Goal: Task Accomplishment & Management: Manage account settings

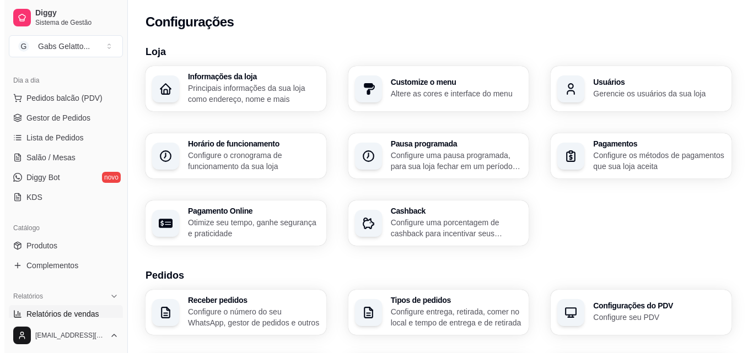
scroll to position [221, 0]
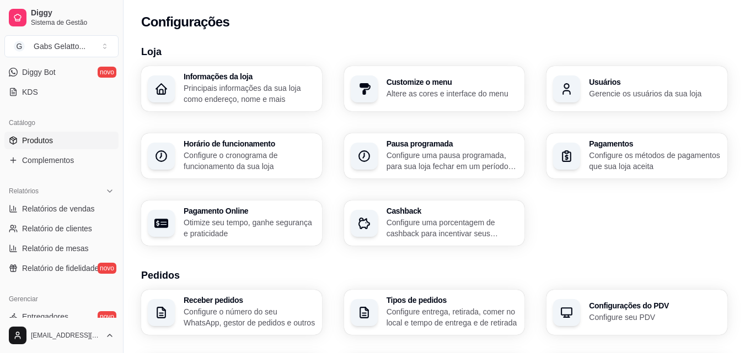
click at [67, 137] on link "Produtos" at bounding box center [61, 141] width 114 height 18
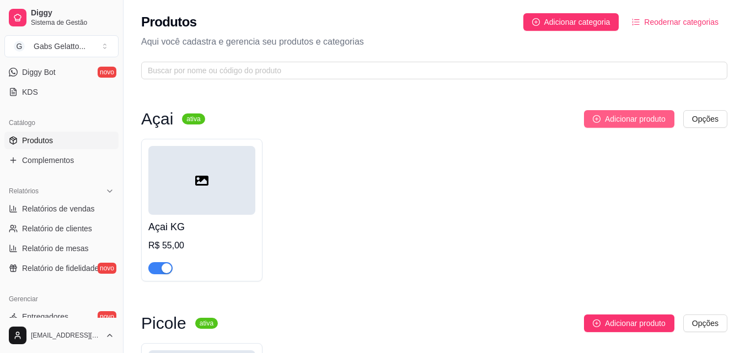
click at [654, 112] on button "Adicionar produto" at bounding box center [629, 119] width 90 height 18
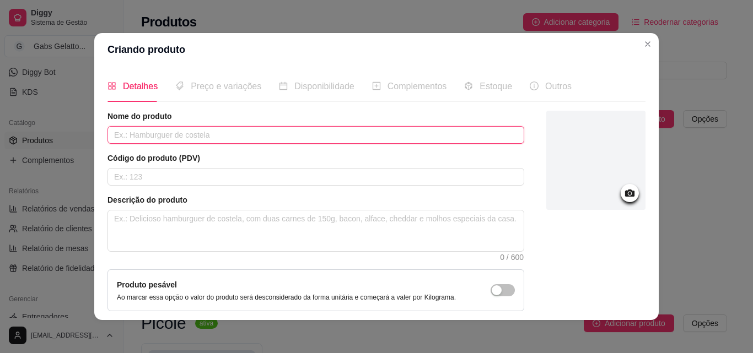
click at [245, 138] on input "text" at bounding box center [316, 135] width 417 height 18
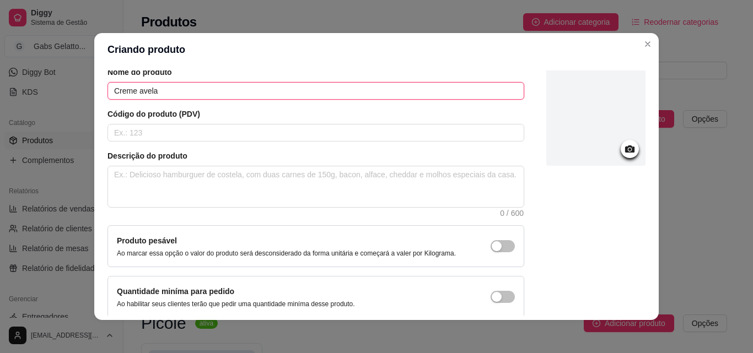
scroll to position [95, 0]
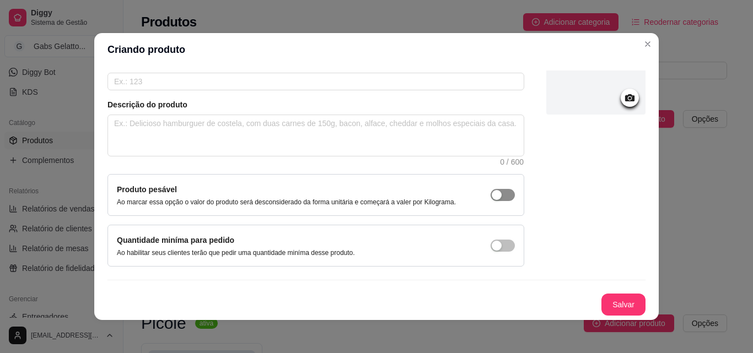
type input "Creme avela"
click at [492, 195] on div "button" at bounding box center [497, 195] width 10 height 10
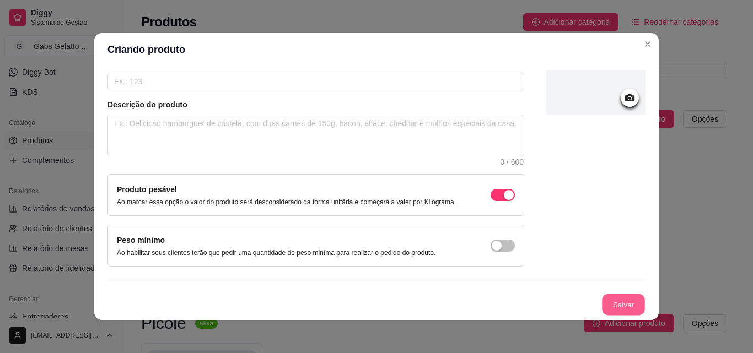
click at [603, 304] on button "Salvar" at bounding box center [623, 305] width 43 height 22
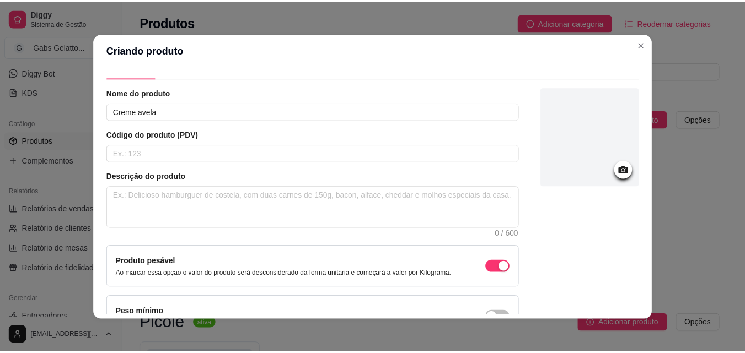
scroll to position [0, 0]
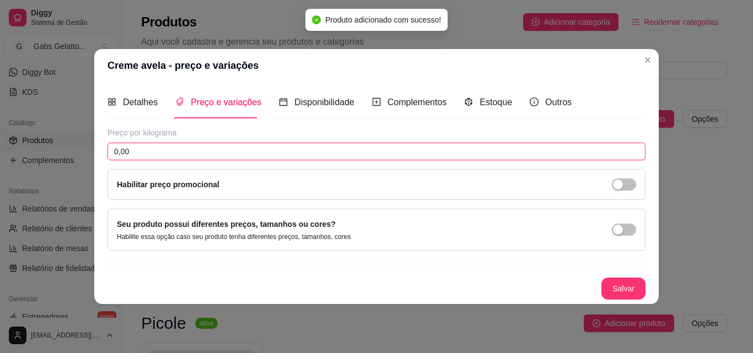
click at [552, 155] on input "0,00" at bounding box center [377, 152] width 538 height 18
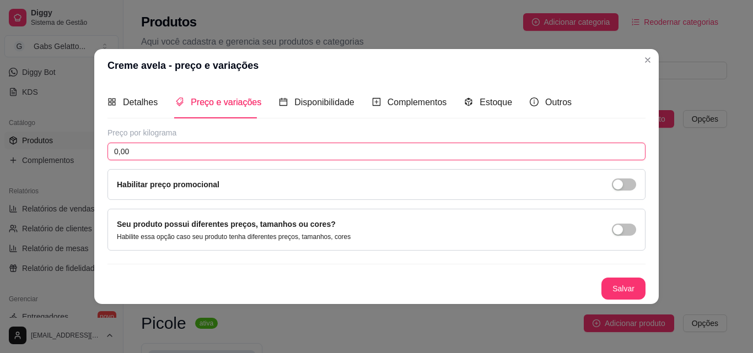
click at [194, 152] on input "0,00" at bounding box center [377, 152] width 538 height 18
type input "18,75"
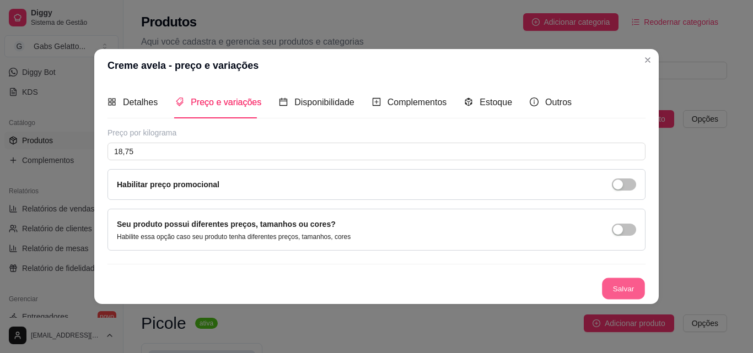
click at [631, 287] on button "Salvar" at bounding box center [623, 289] width 43 height 22
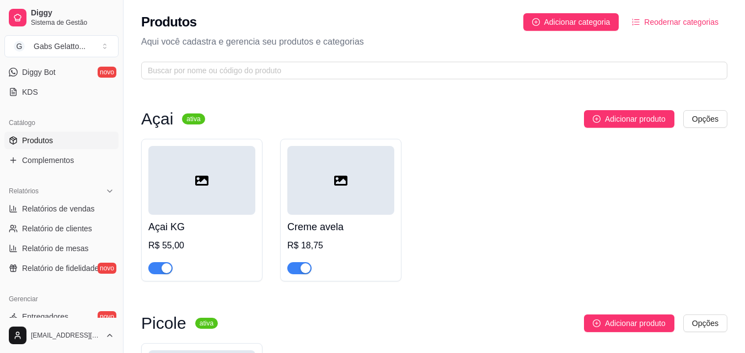
click at [357, 185] on div at bounding box center [340, 180] width 107 height 69
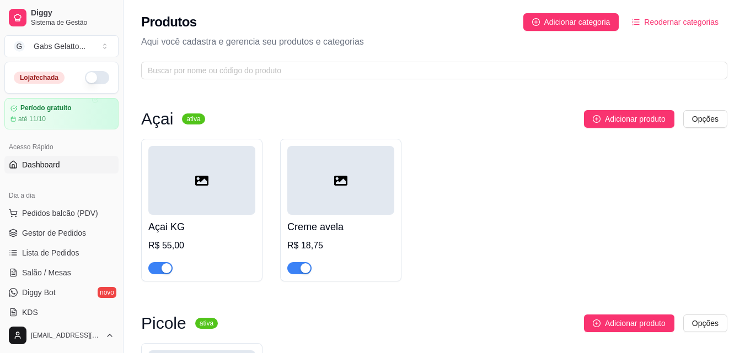
click at [58, 168] on span "Dashboard" at bounding box center [41, 164] width 38 height 11
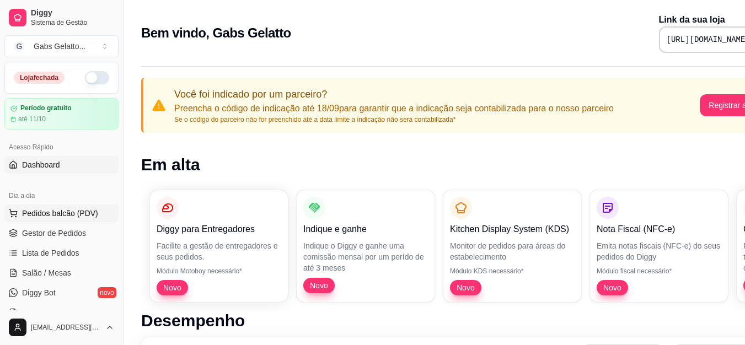
click at [67, 218] on span "Pedidos balcão (PDV)" at bounding box center [60, 213] width 76 height 11
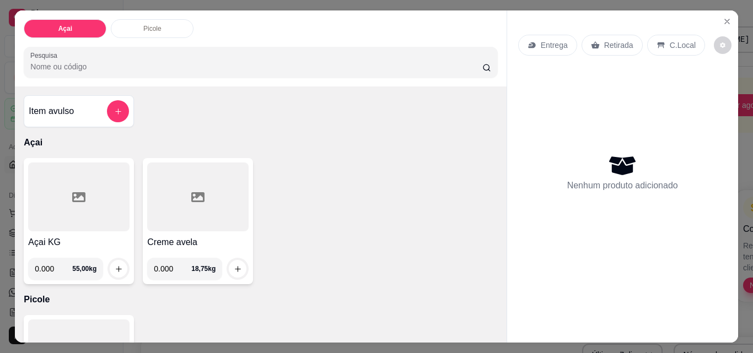
click at [186, 222] on div at bounding box center [197, 197] width 101 height 69
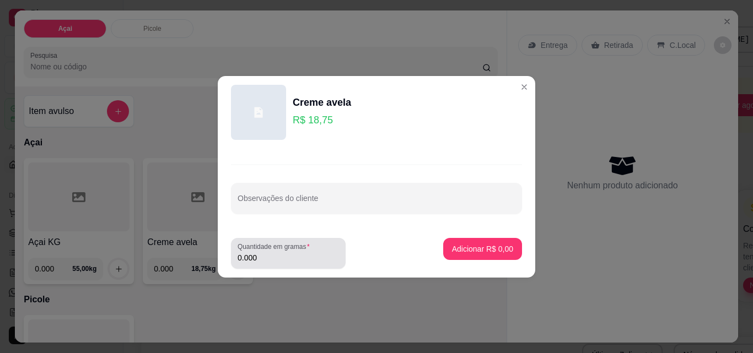
click at [271, 259] on input "0.000" at bounding box center [288, 258] width 101 height 11
type input "0.050"
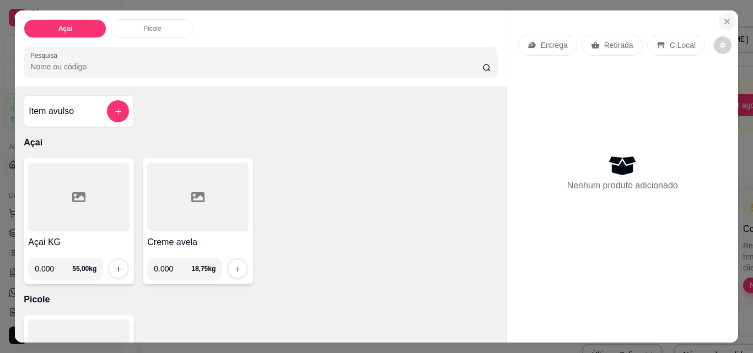
click at [723, 18] on icon "Close" at bounding box center [727, 21] width 9 height 9
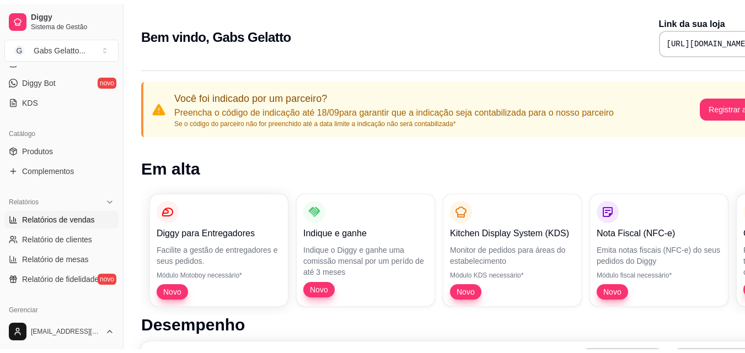
scroll to position [221, 0]
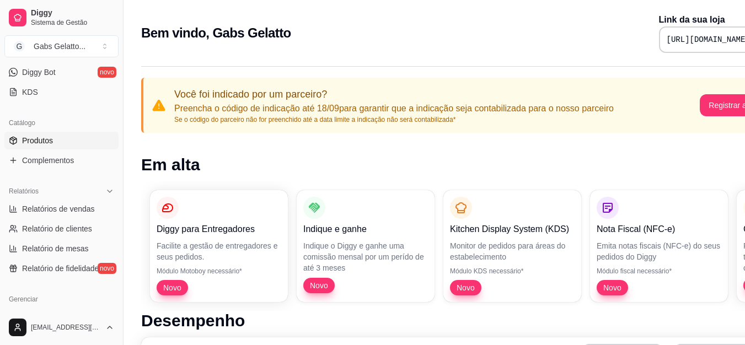
click at [62, 142] on link "Produtos" at bounding box center [61, 141] width 114 height 18
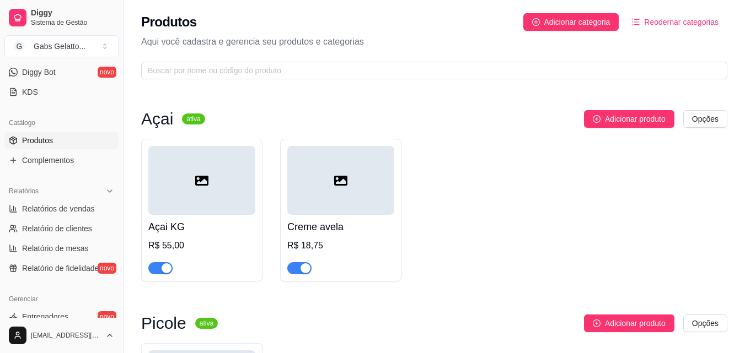
click at [360, 187] on div at bounding box center [340, 180] width 107 height 69
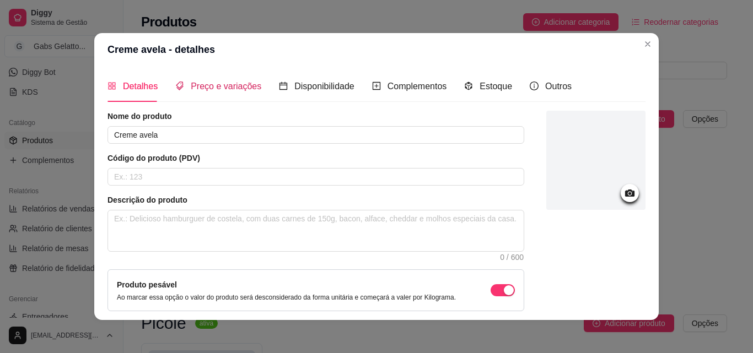
click at [214, 91] on span "Preço e variações" at bounding box center [226, 86] width 71 height 9
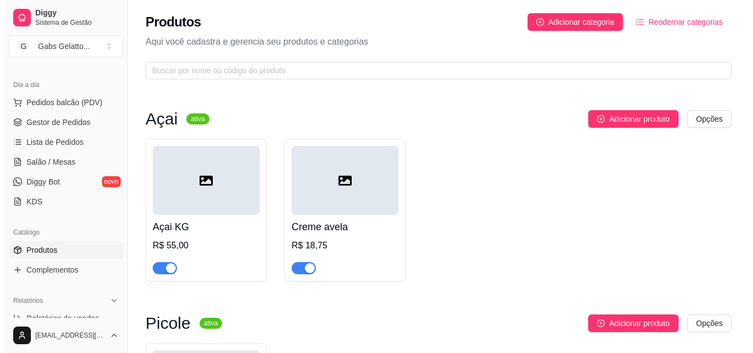
scroll to position [110, 0]
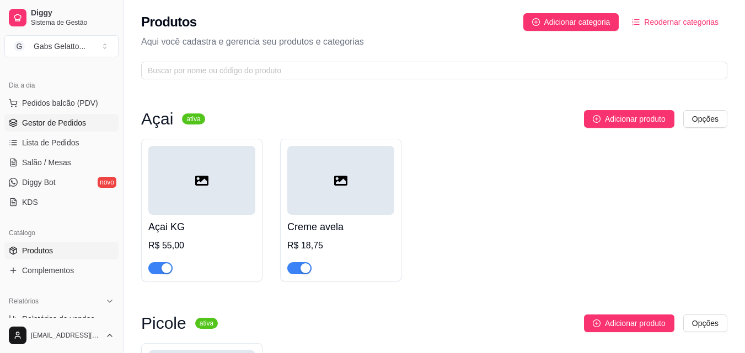
click at [67, 125] on span "Gestor de Pedidos" at bounding box center [54, 122] width 64 height 11
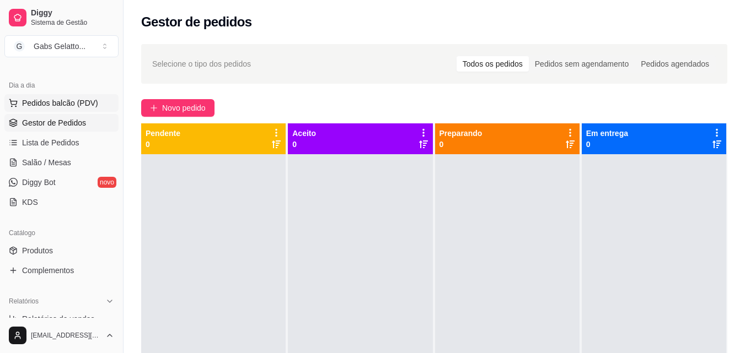
drag, startPoint x: 81, startPoint y: 104, endPoint x: 99, endPoint y: 102, distance: 17.8
click at [81, 104] on span "Pedidos balcão (PDV)" at bounding box center [60, 103] width 76 height 11
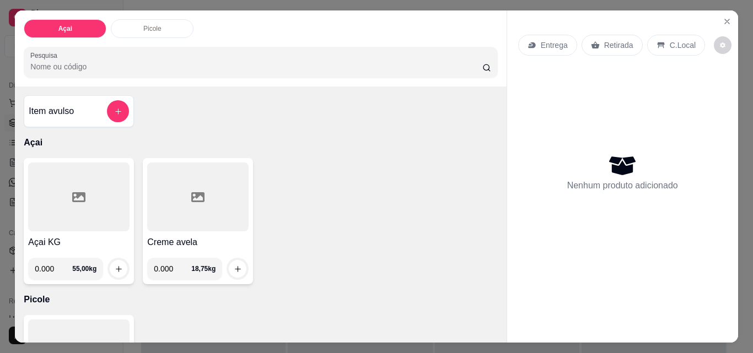
click at [206, 194] on div at bounding box center [197, 197] width 101 height 69
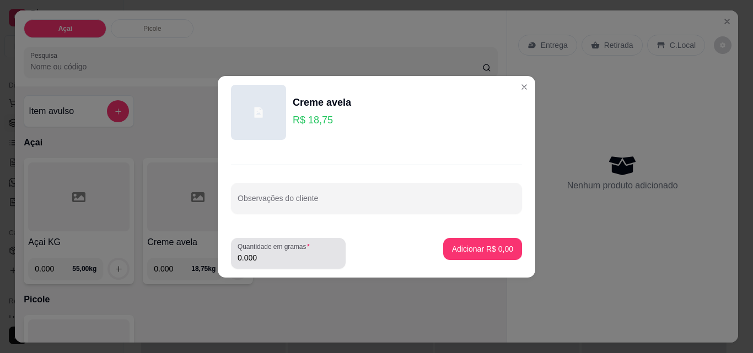
click at [267, 259] on input "0.000" at bounding box center [288, 258] width 101 height 11
type input "0.100"
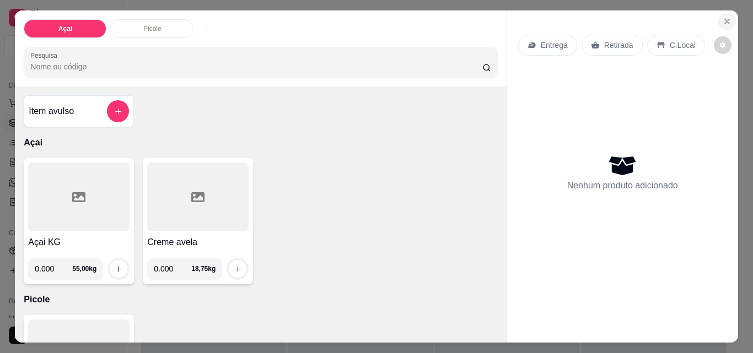
click at [723, 17] on icon "Close" at bounding box center [727, 21] width 9 height 9
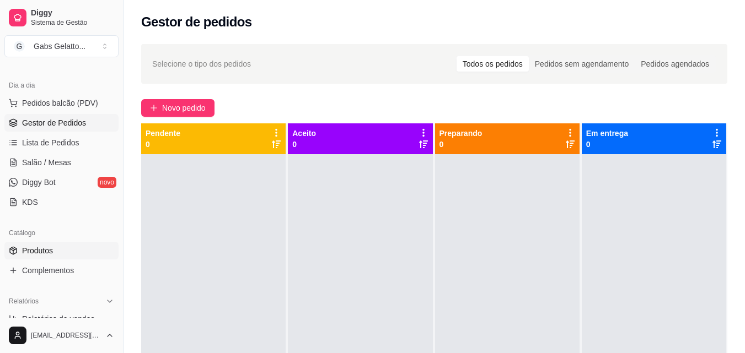
click at [63, 252] on link "Produtos" at bounding box center [61, 251] width 114 height 18
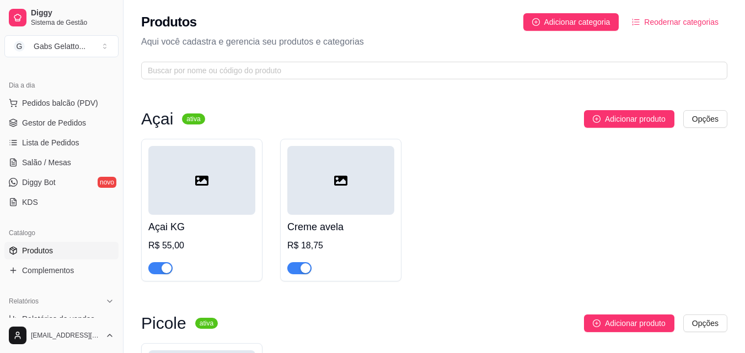
click at [343, 190] on div at bounding box center [340, 180] width 107 height 69
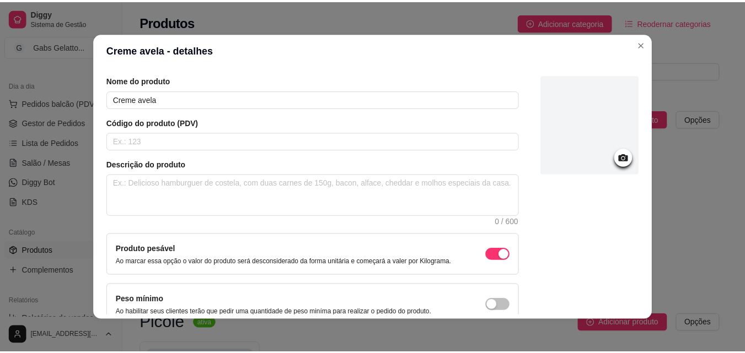
scroll to position [95, 0]
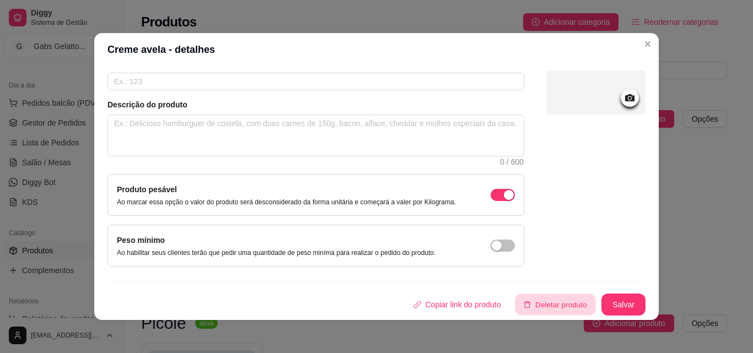
click at [548, 299] on button "Deletar produto" at bounding box center [556, 305] width 80 height 22
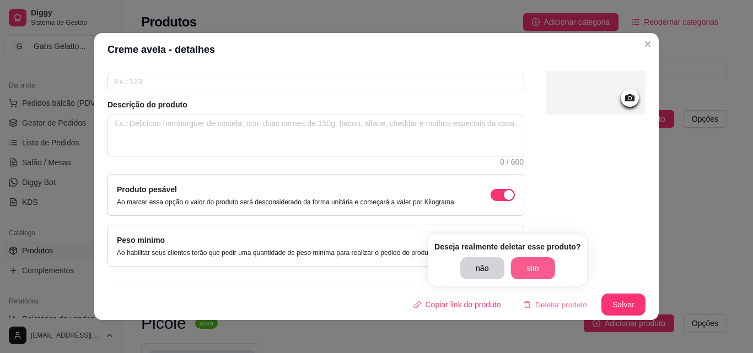
click at [525, 271] on button "sim" at bounding box center [533, 268] width 44 height 22
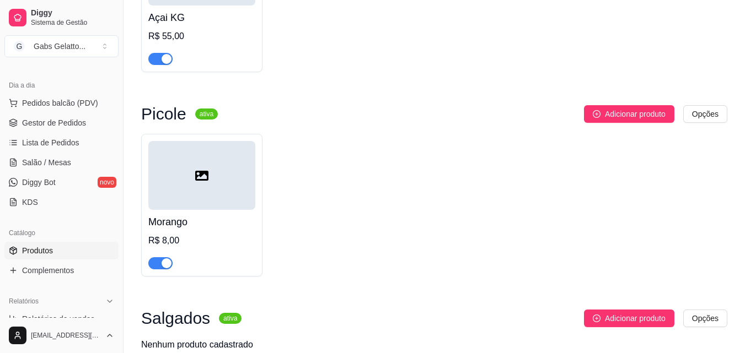
scroll to position [0, 0]
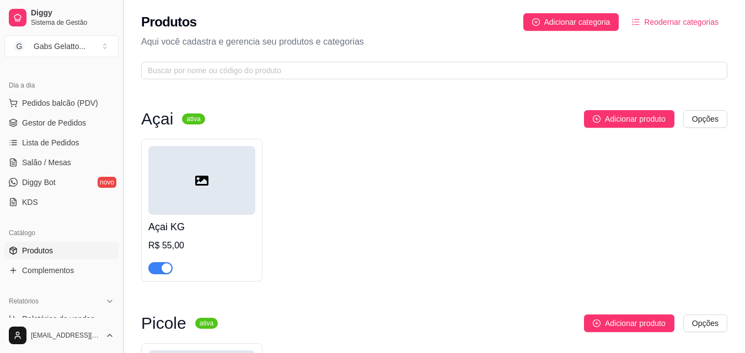
click at [120, 147] on button "Toggle Sidebar" at bounding box center [123, 176] width 9 height 353
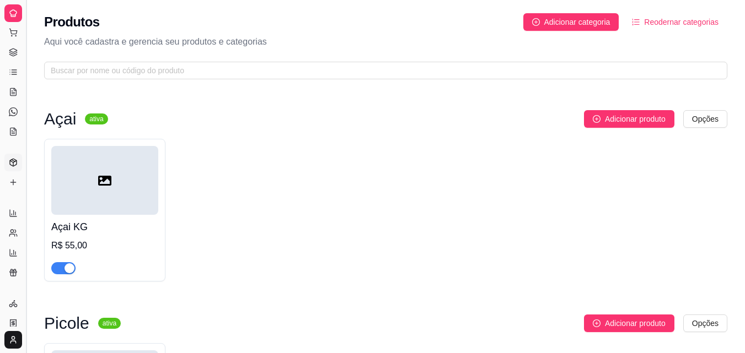
click at [25, 146] on button "Toggle Sidebar" at bounding box center [26, 176] width 9 height 353
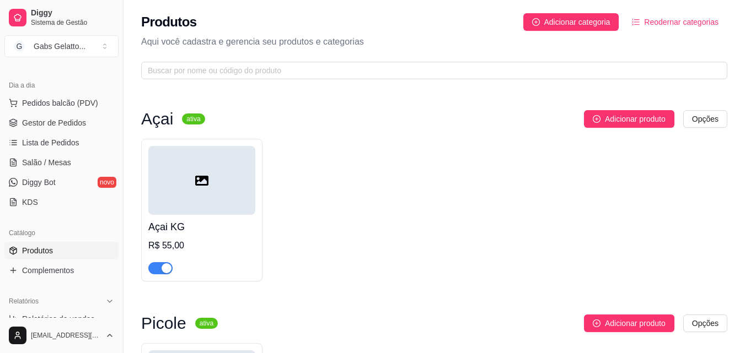
scroll to position [0, 0]
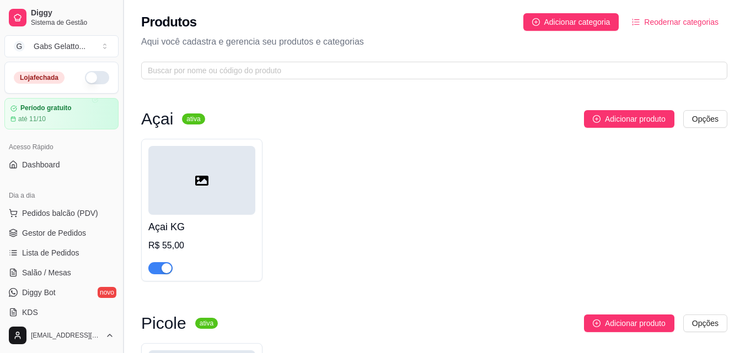
click at [120, 101] on button "Toggle Sidebar" at bounding box center [123, 176] width 9 height 353
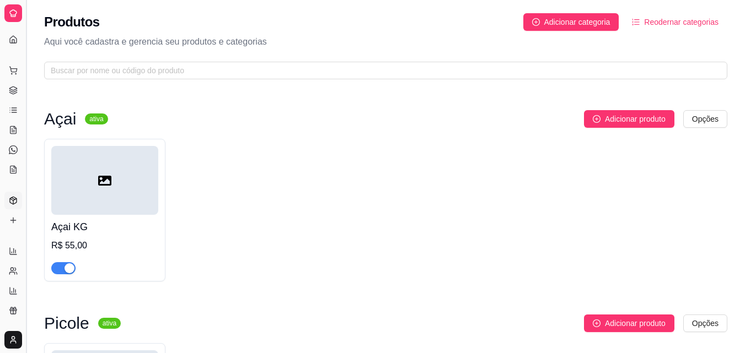
click at [29, 108] on button "Toggle Sidebar" at bounding box center [26, 176] width 9 height 353
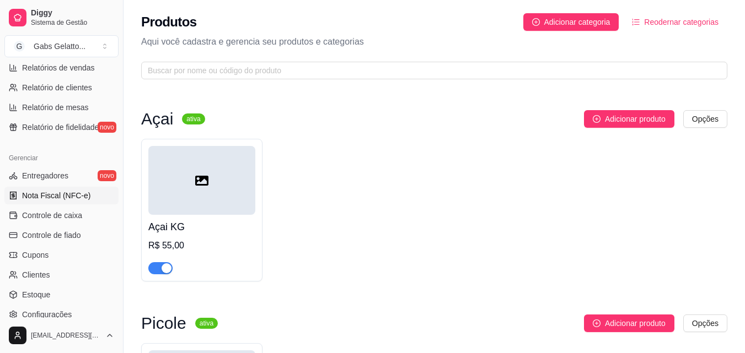
scroll to position [440, 0]
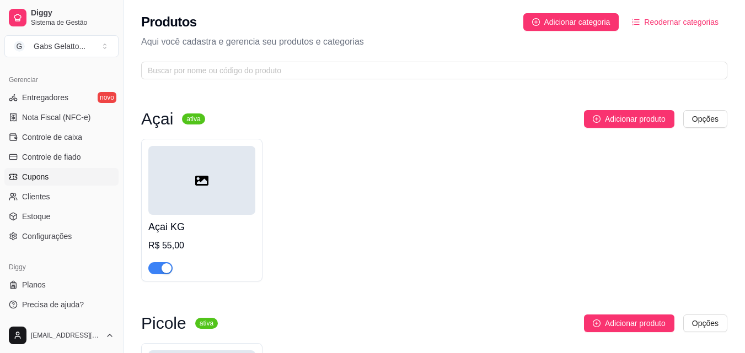
click at [50, 180] on link "Cupons" at bounding box center [61, 177] width 114 height 18
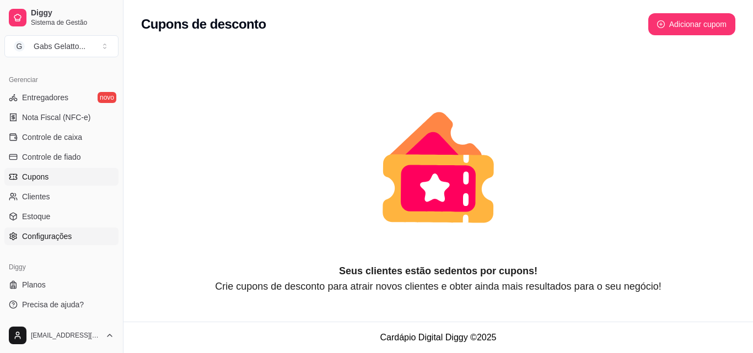
click at [82, 237] on link "Configurações" at bounding box center [61, 237] width 114 height 18
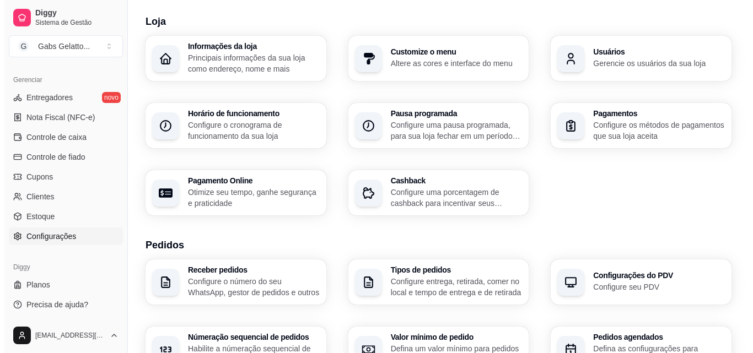
scroll to position [55, 0]
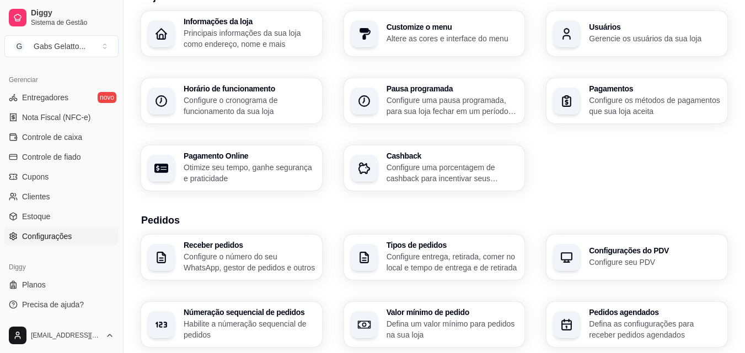
click at [445, 163] on p "Configure uma porcentagem de cashback para incentivar seus clientes a comprarem…" at bounding box center [452, 173] width 132 height 22
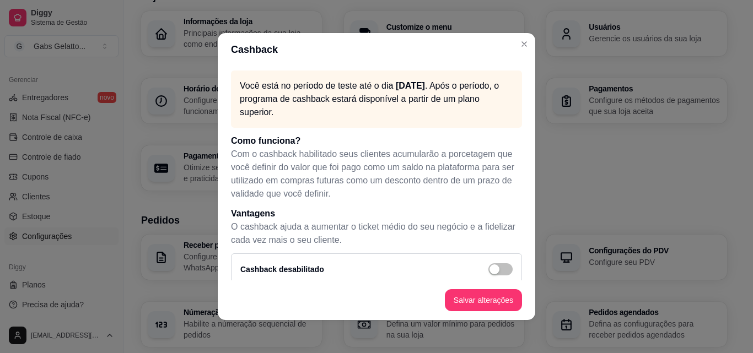
scroll to position [14, 0]
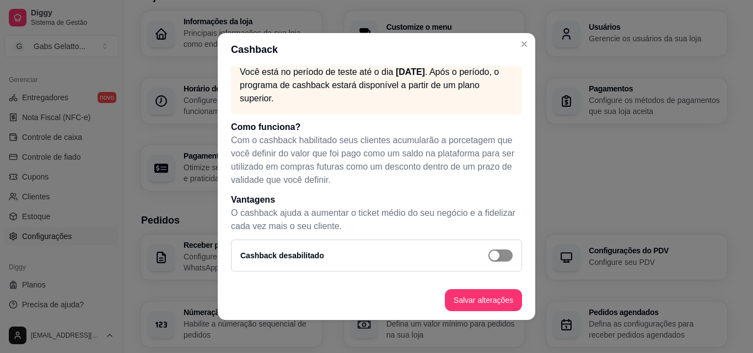
click at [488, 258] on span "button" at bounding box center [500, 256] width 24 height 12
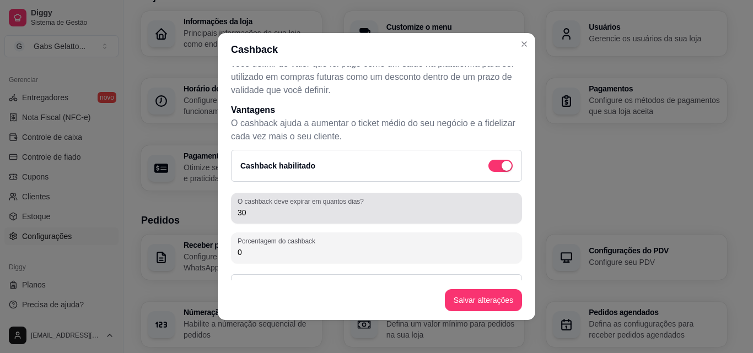
scroll to position [124, 0]
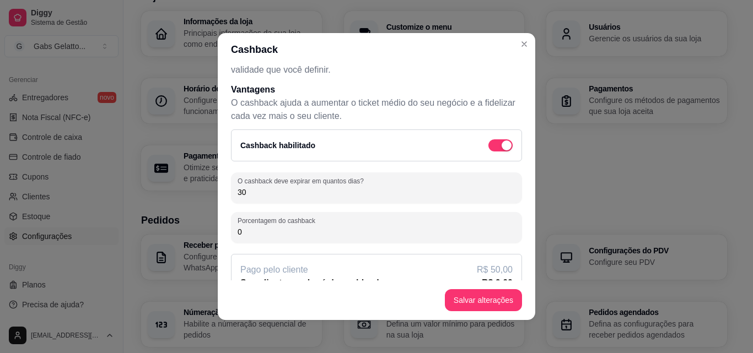
click at [299, 197] on input "30" at bounding box center [377, 192] width 278 height 11
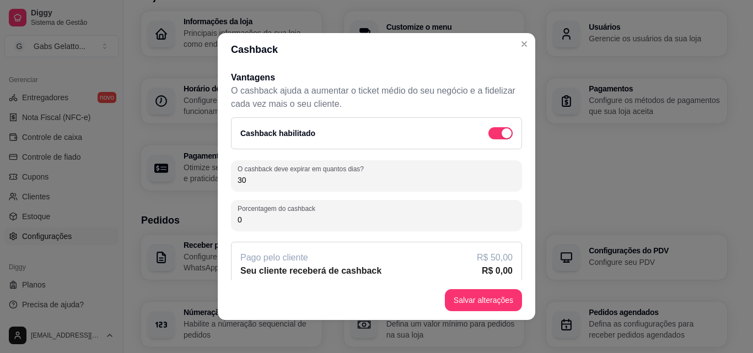
scroll to position [147, 0]
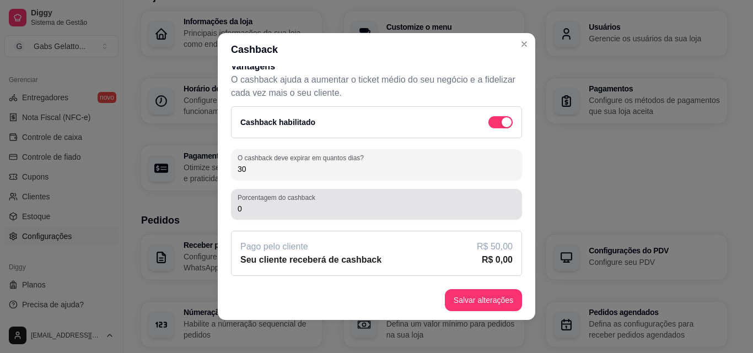
click at [307, 210] on input "0" at bounding box center [377, 208] width 278 height 11
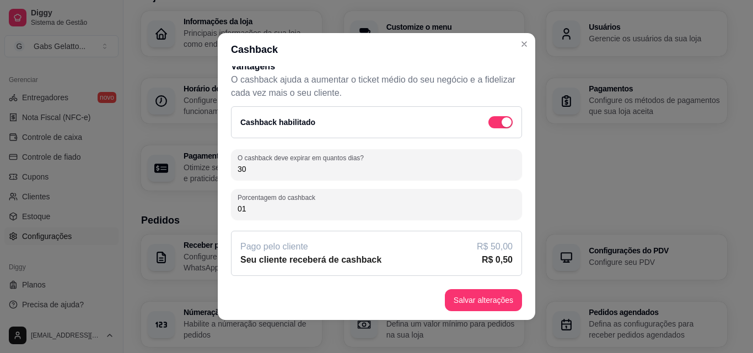
type input "0"
type input "1"
type input "0"
type input "2"
type input "1"
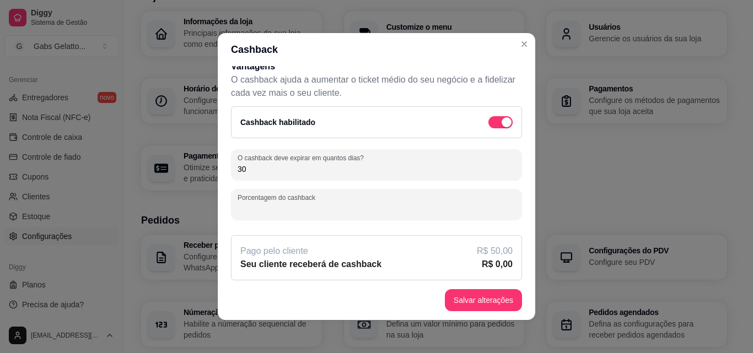
type input "2"
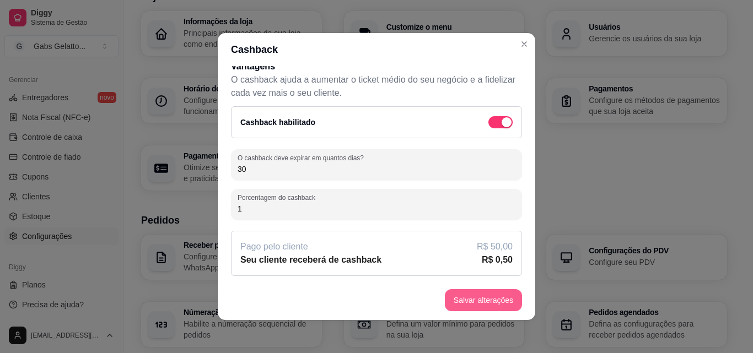
type input "1"
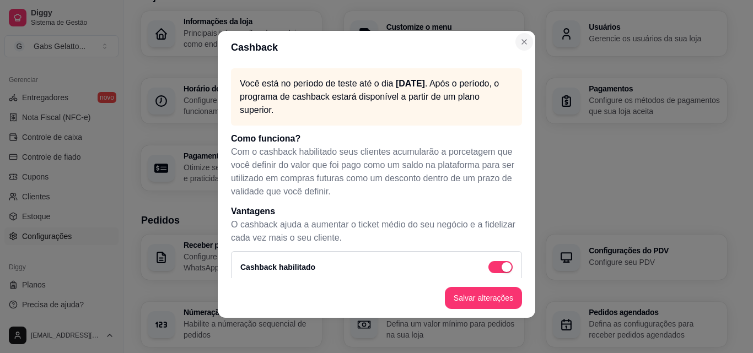
scroll to position [0, 0]
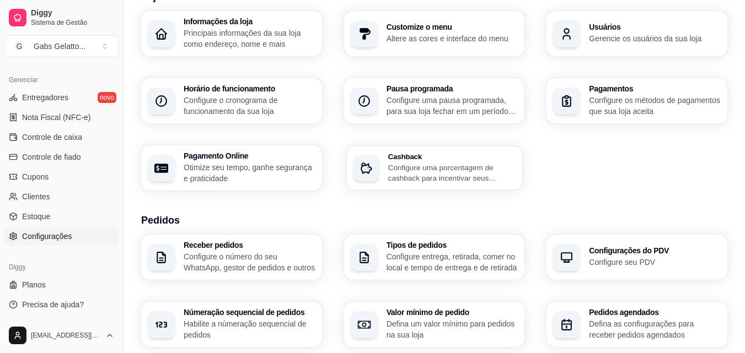
click at [447, 165] on p "Configure uma porcentagem de cashback para incentivar seus clientes a comprarem…" at bounding box center [452, 173] width 128 height 22
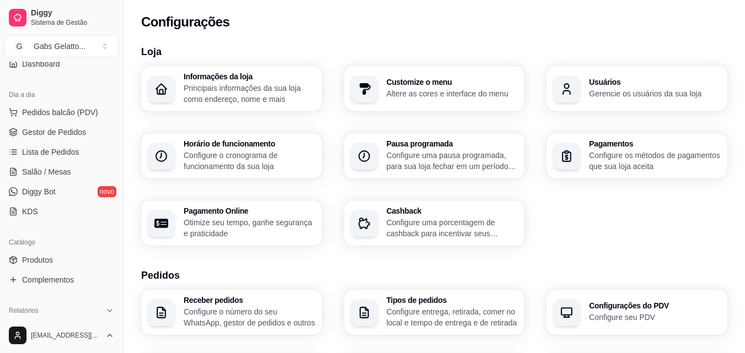
scroll to position [110, 0]
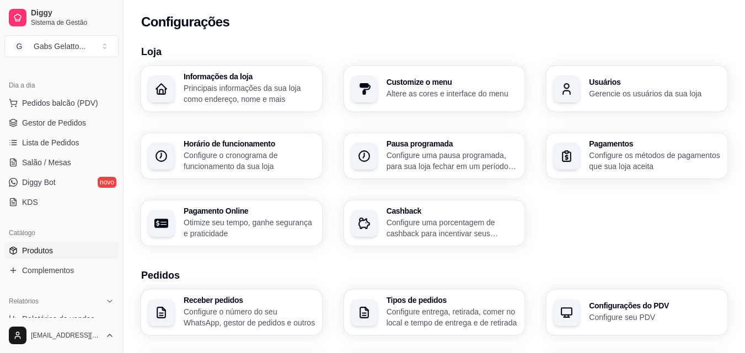
click at [49, 251] on span "Produtos" at bounding box center [37, 250] width 31 height 11
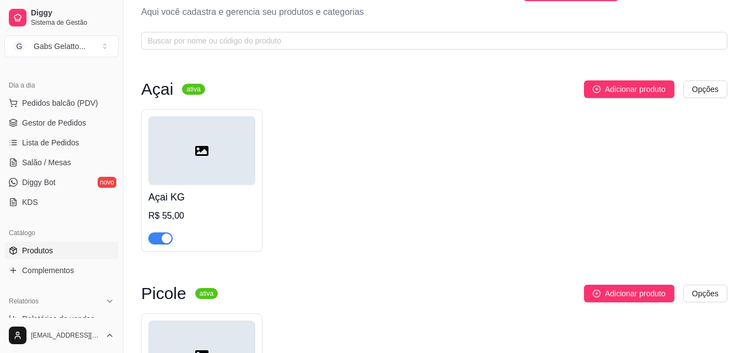
scroll to position [55, 0]
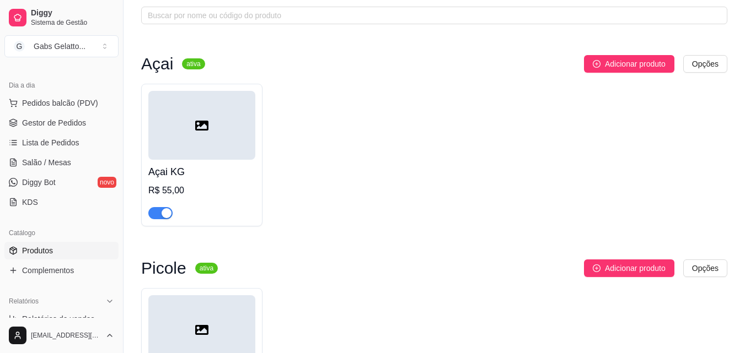
click at [196, 151] on div at bounding box center [201, 125] width 107 height 69
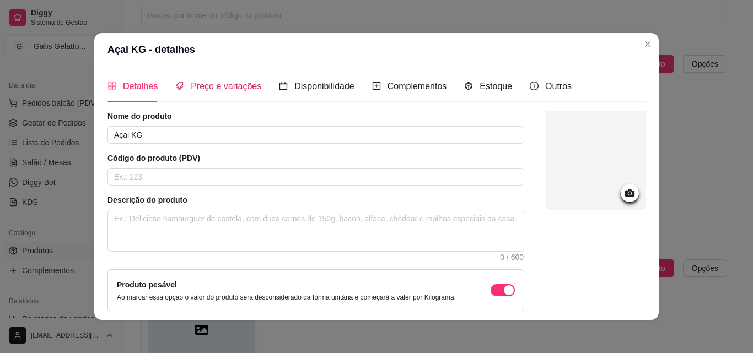
click at [243, 89] on span "Preço e variações" at bounding box center [226, 86] width 71 height 9
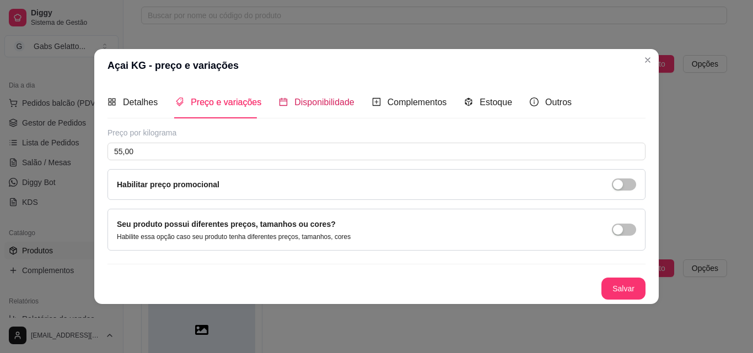
click at [315, 100] on span "Disponibilidade" at bounding box center [324, 102] width 60 height 9
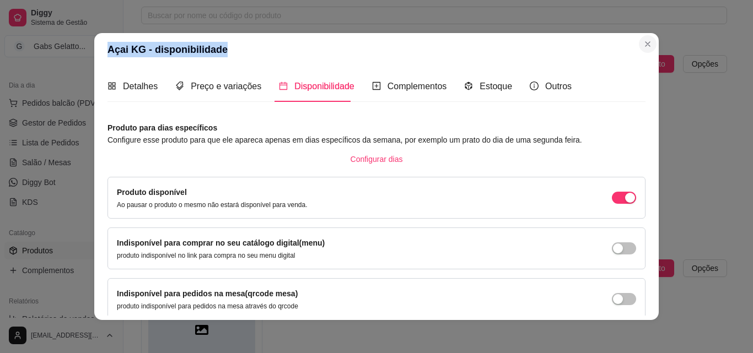
click at [635, 44] on section "Açai KG - disponibilidade Detalhes Preço e variações Disponibilidade Complement…" at bounding box center [376, 176] width 565 height 287
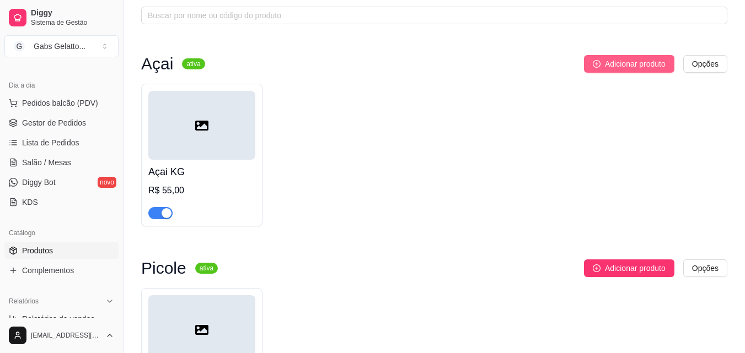
click at [614, 62] on span "Adicionar produto" at bounding box center [635, 64] width 61 height 12
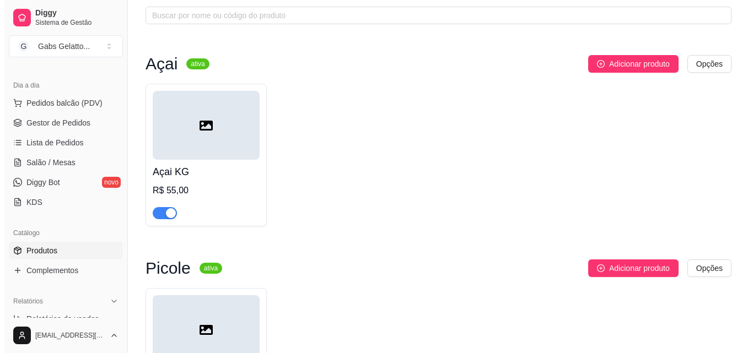
scroll to position [0, 0]
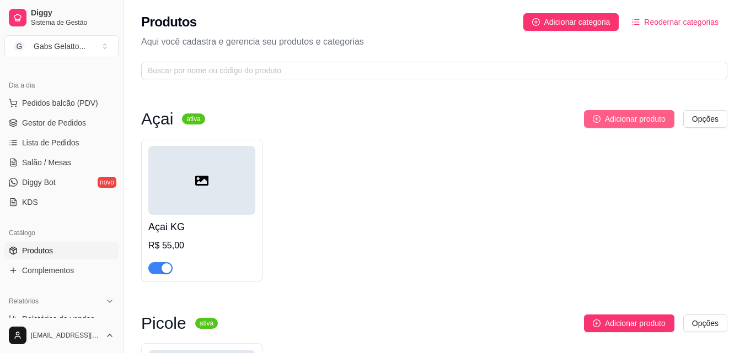
click at [619, 121] on span "Adicionar produto" at bounding box center [635, 119] width 61 height 12
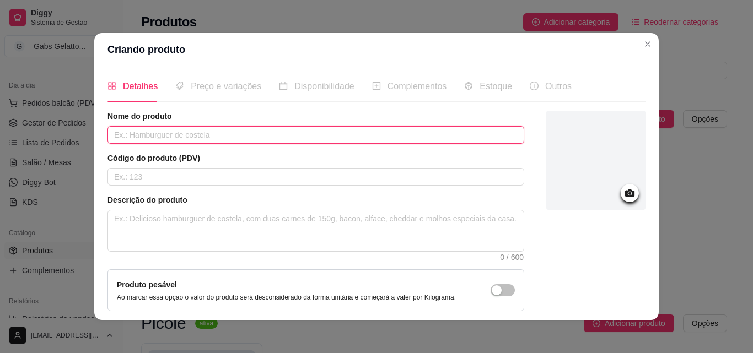
click at [300, 137] on input "text" at bounding box center [316, 135] width 417 height 18
click at [179, 131] on input "Copo de açaí (P)" at bounding box center [316, 135] width 417 height 18
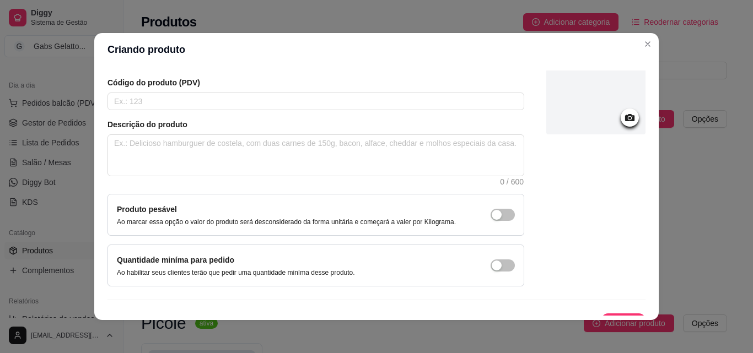
scroll to position [95, 0]
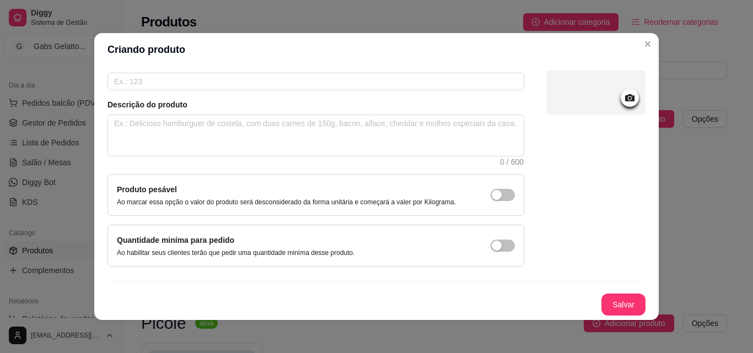
type input "Copo de açaí (P)"
click at [614, 307] on button "Salvar" at bounding box center [623, 305] width 43 height 22
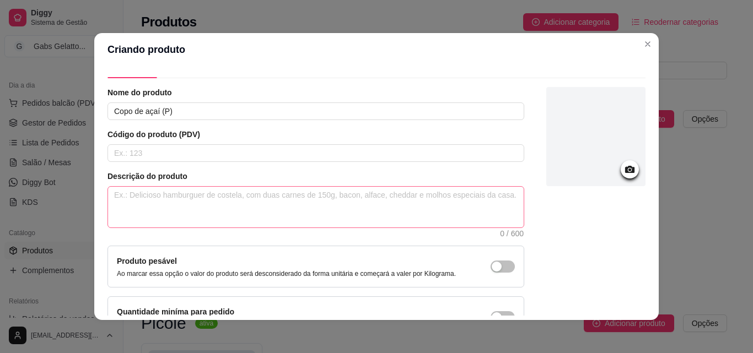
scroll to position [0, 0]
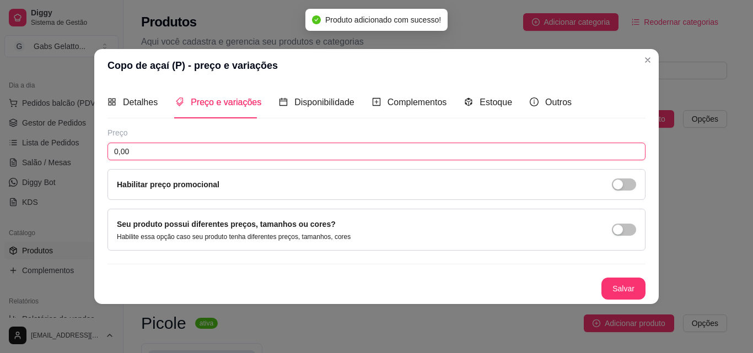
click at [251, 147] on input "0,00" at bounding box center [377, 152] width 538 height 18
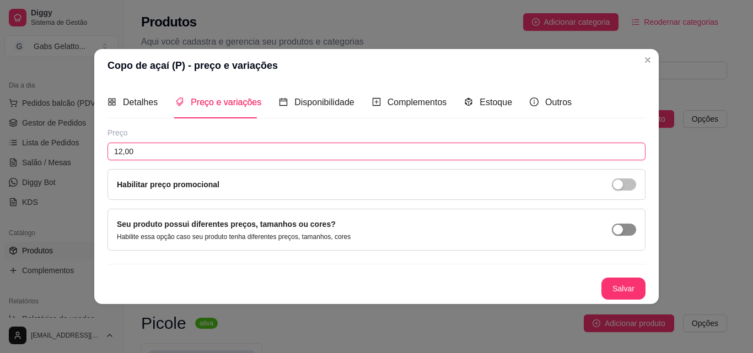
type input "12,00"
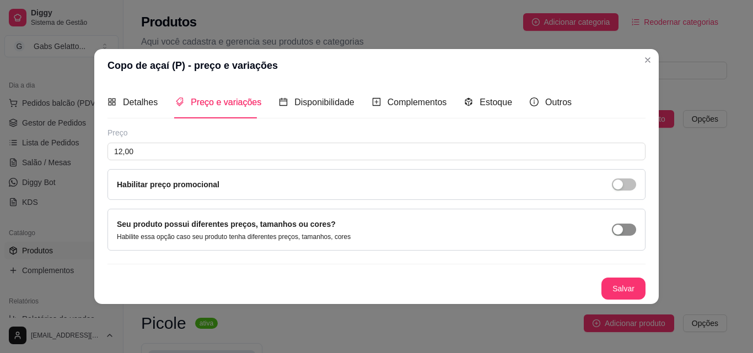
click at [624, 231] on button "button" at bounding box center [624, 230] width 24 height 12
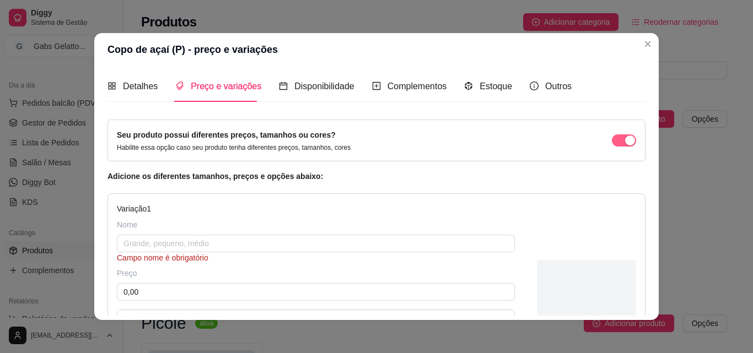
click at [625, 136] on div "button" at bounding box center [630, 141] width 10 height 10
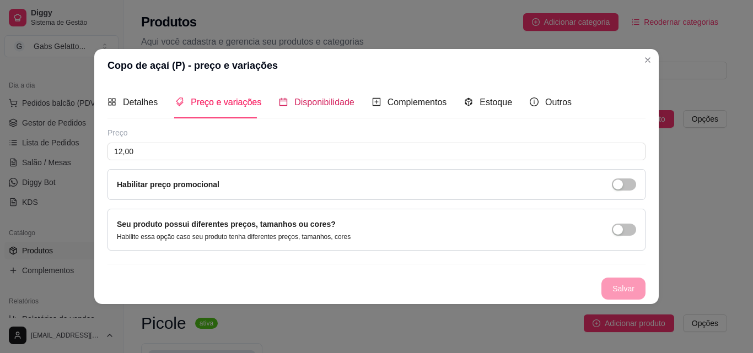
click at [315, 103] on span "Disponibilidade" at bounding box center [324, 102] width 60 height 9
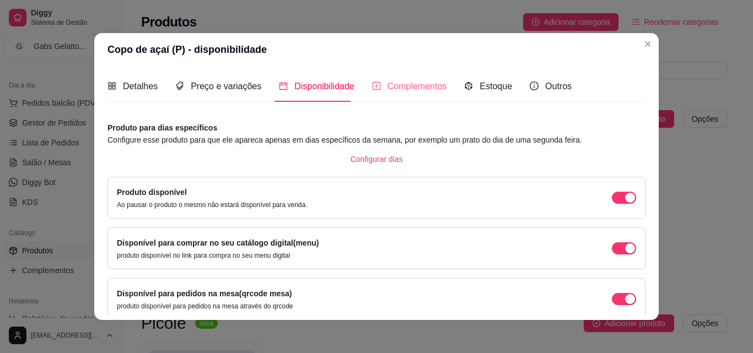
click at [417, 79] on div "Complementos" at bounding box center [409, 86] width 75 height 31
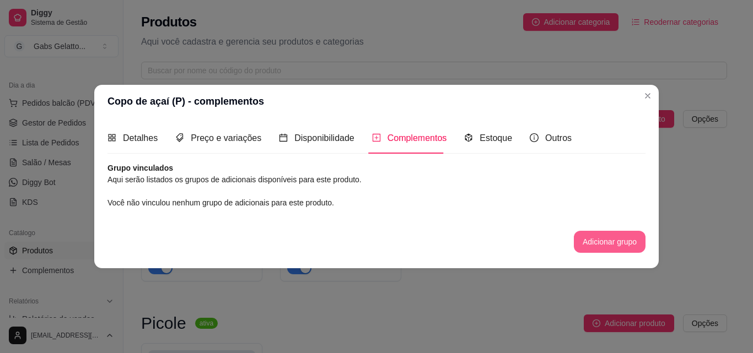
click at [599, 243] on button "Adicionar grupo" at bounding box center [610, 242] width 72 height 22
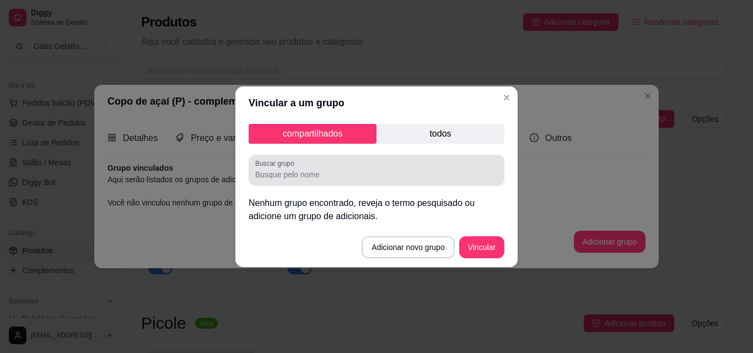
click at [387, 176] on input "Buscar grupo" at bounding box center [376, 174] width 243 height 11
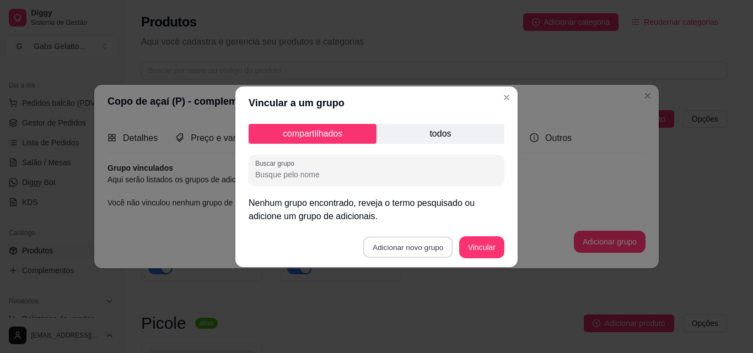
click at [416, 249] on button "Adicionar novo grupo" at bounding box center [408, 248] width 90 height 22
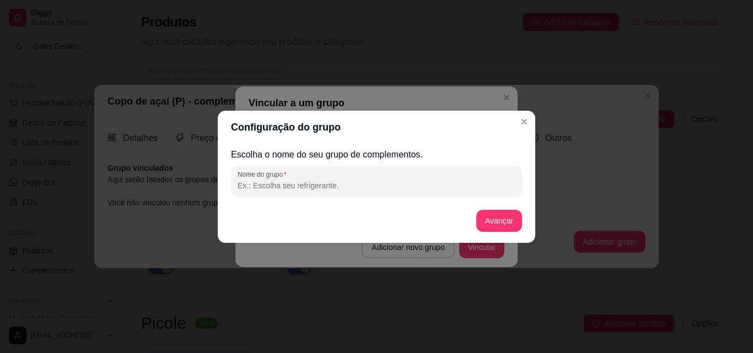
click at [355, 185] on input "Nome do grupo" at bounding box center [377, 185] width 278 height 11
type input "a"
type input "Açai"
click at [487, 231] on button "Avançar" at bounding box center [499, 221] width 46 height 22
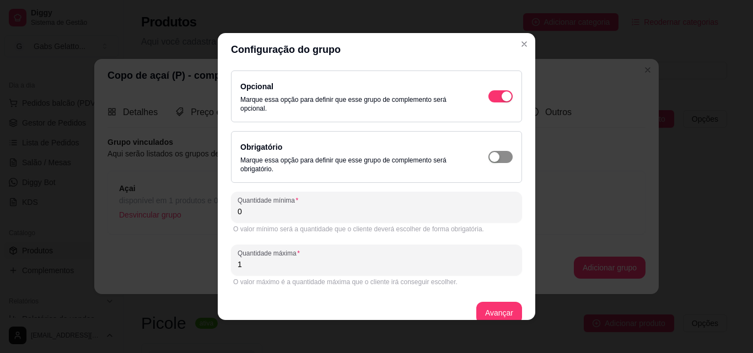
click at [490, 162] on div "button" at bounding box center [495, 157] width 10 height 10
click at [488, 96] on span "button" at bounding box center [500, 96] width 24 height 12
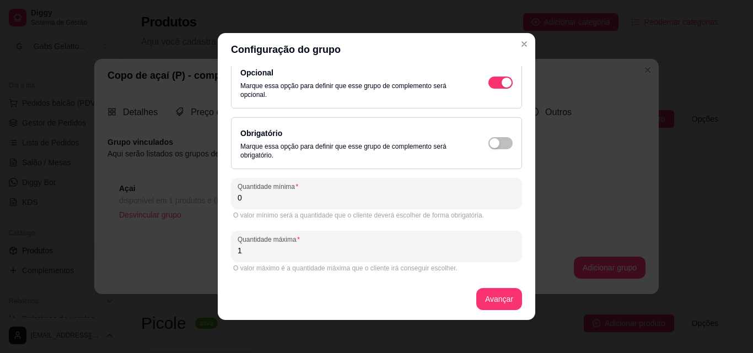
scroll to position [15, 0]
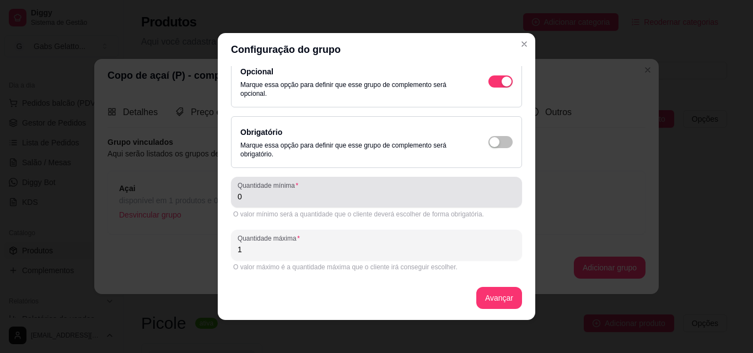
click at [322, 195] on input "0" at bounding box center [377, 196] width 278 height 11
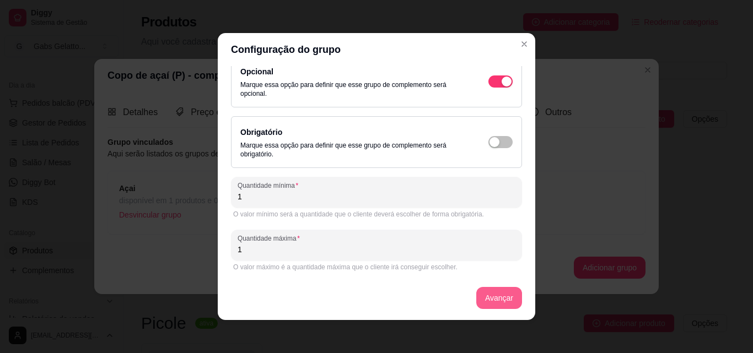
type input "1"
click at [497, 299] on button "Avançar" at bounding box center [499, 298] width 46 height 22
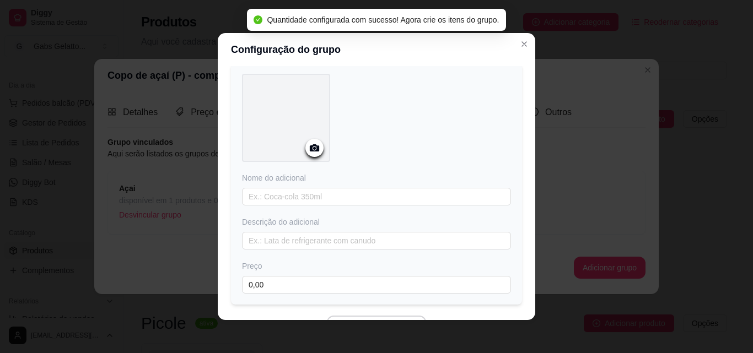
scroll to position [0, 0]
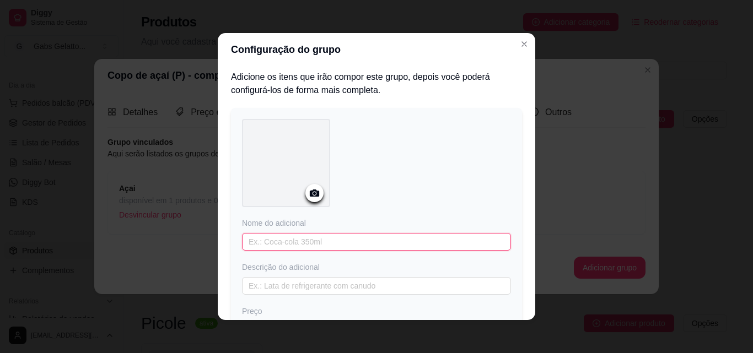
click at [292, 249] on input "text" at bounding box center [376, 242] width 269 height 18
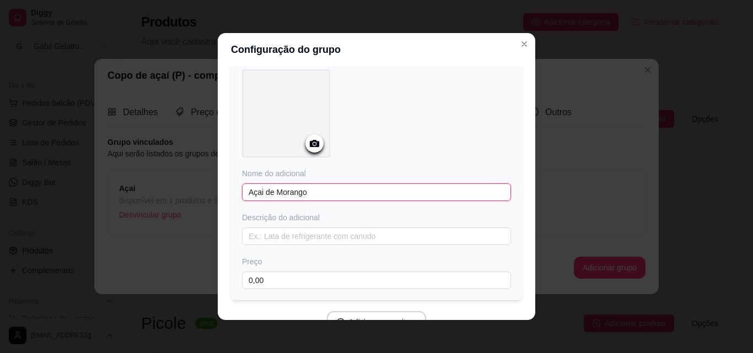
scroll to position [109, 0]
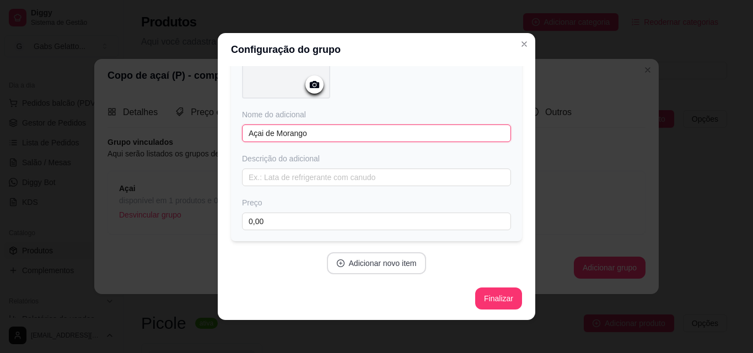
type input "Açai de Morango"
click at [402, 267] on button "Adicionar novo item" at bounding box center [377, 264] width 100 height 22
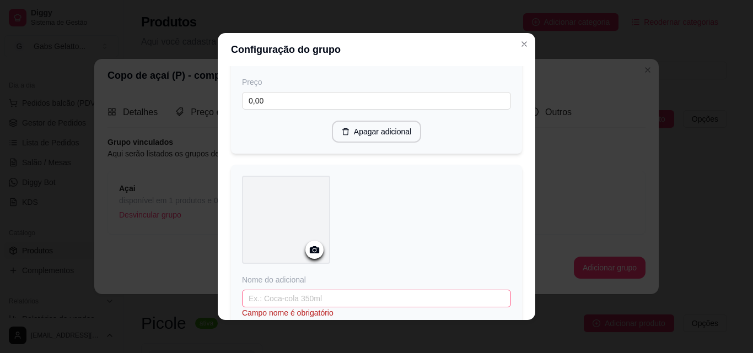
scroll to position [328, 0]
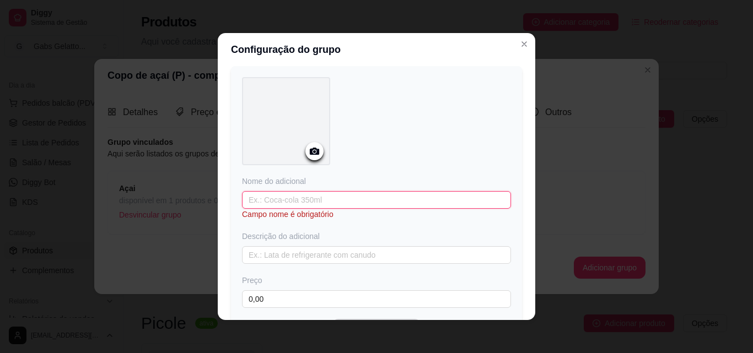
click at [319, 202] on input "text" at bounding box center [376, 200] width 269 height 18
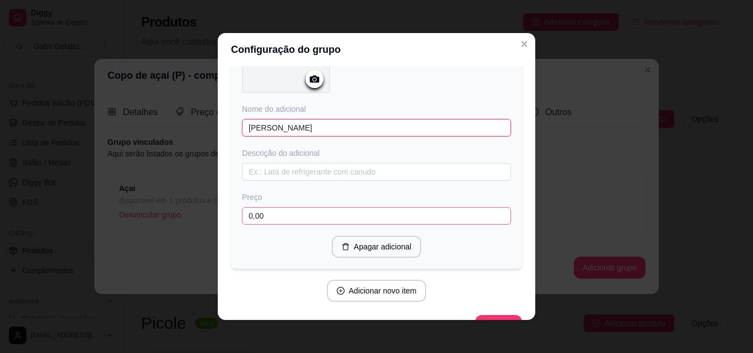
scroll to position [427, 0]
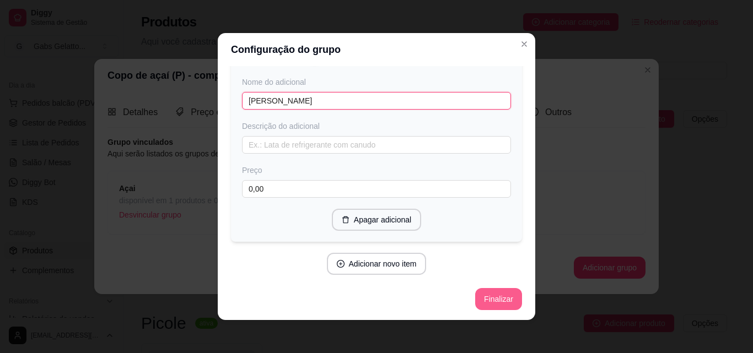
type input "[PERSON_NAME]"
click at [480, 300] on button "Finalizar" at bounding box center [498, 300] width 45 height 22
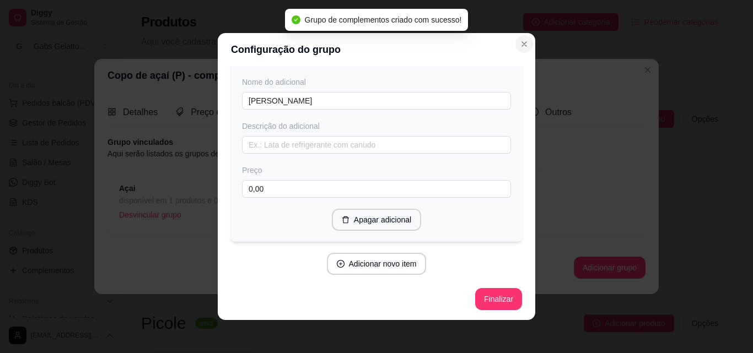
click at [522, 46] on icon "Close" at bounding box center [524, 44] width 4 height 4
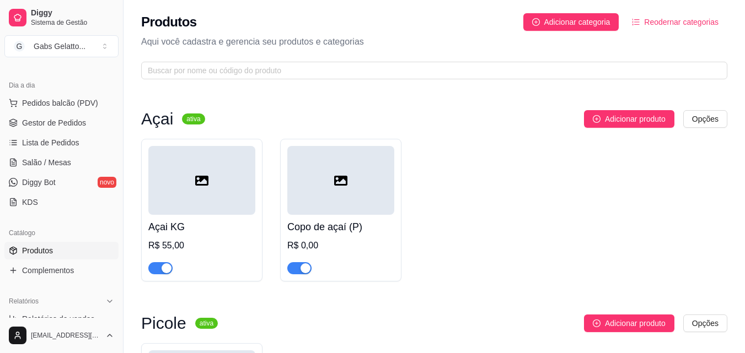
click at [351, 184] on div at bounding box center [340, 180] width 107 height 69
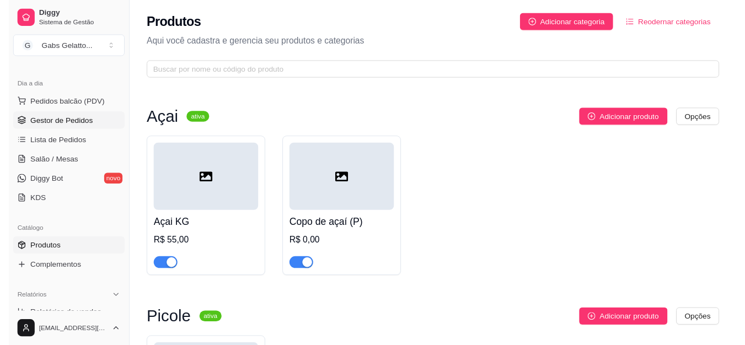
scroll to position [0, 0]
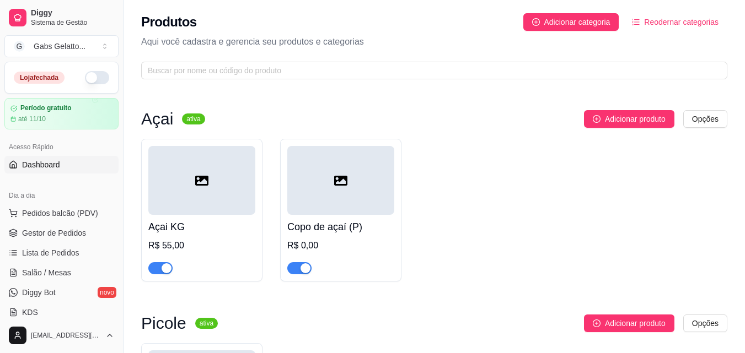
click at [67, 164] on link "Dashboard" at bounding box center [61, 165] width 114 height 18
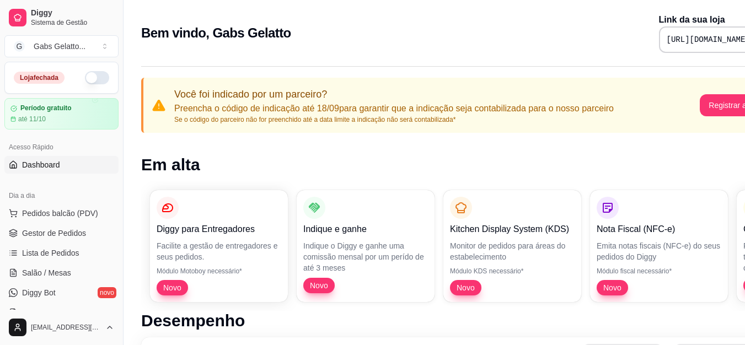
click at [677, 48] on div "[URL][DOMAIN_NAME]" at bounding box center [719, 39] width 121 height 26
click at [678, 38] on pre "[URL][DOMAIN_NAME]" at bounding box center [708, 39] width 83 height 11
click at [692, 34] on pre "[URL][DOMAIN_NAME]" at bounding box center [708, 39] width 83 height 11
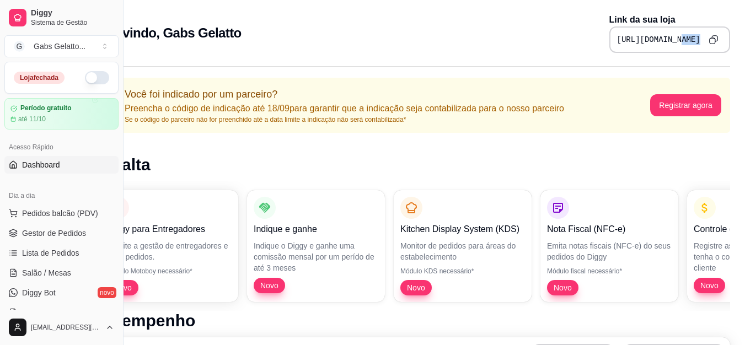
click at [715, 38] on icon "Copy to clipboard" at bounding box center [712, 39] width 9 height 9
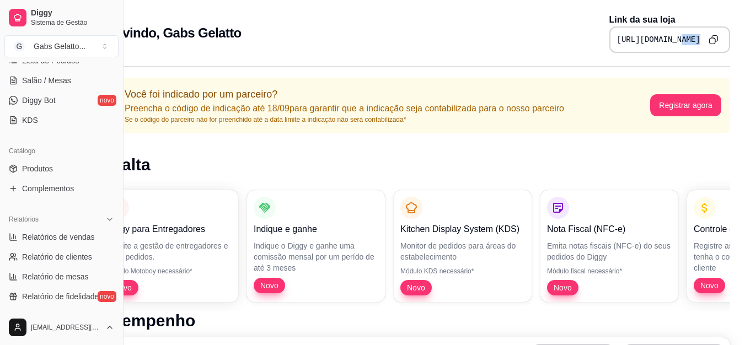
scroll to position [221, 0]
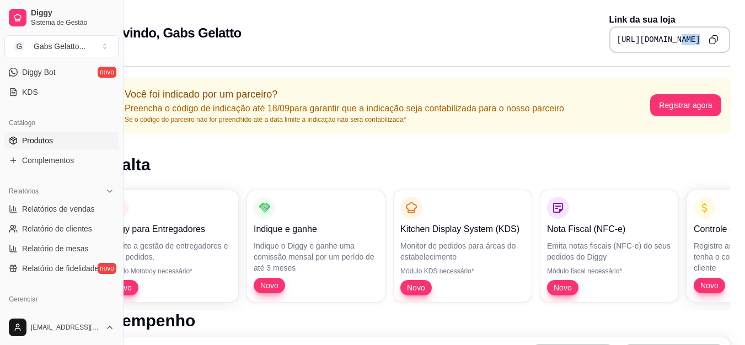
click at [69, 138] on link "Produtos" at bounding box center [61, 141] width 114 height 18
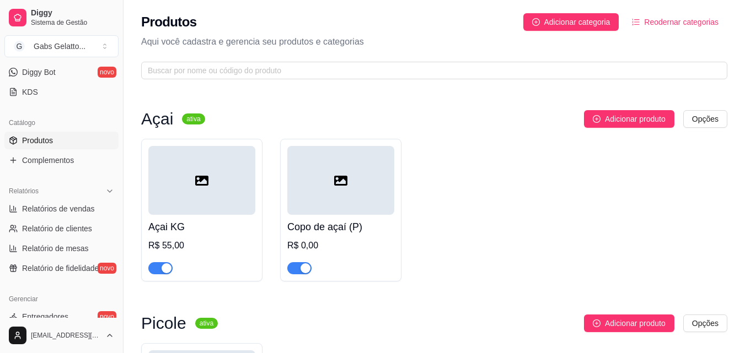
click at [347, 170] on div at bounding box center [340, 180] width 107 height 69
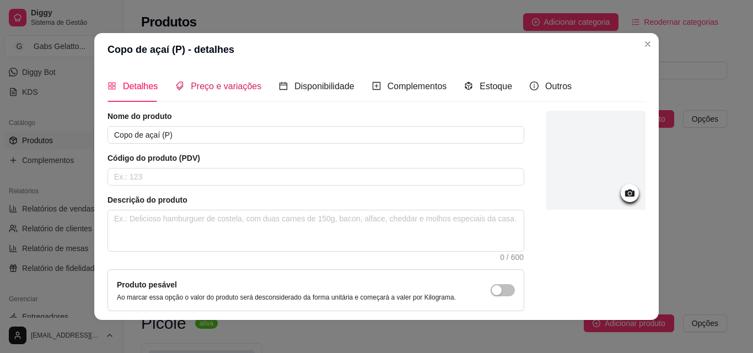
click at [220, 83] on span "Preço e variações" at bounding box center [226, 86] width 71 height 9
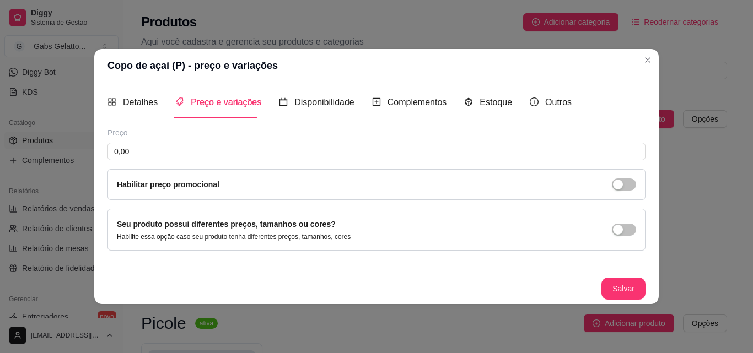
click at [277, 161] on div "Preço 0,00 Habilitar preço promocional" at bounding box center [377, 163] width 538 height 73
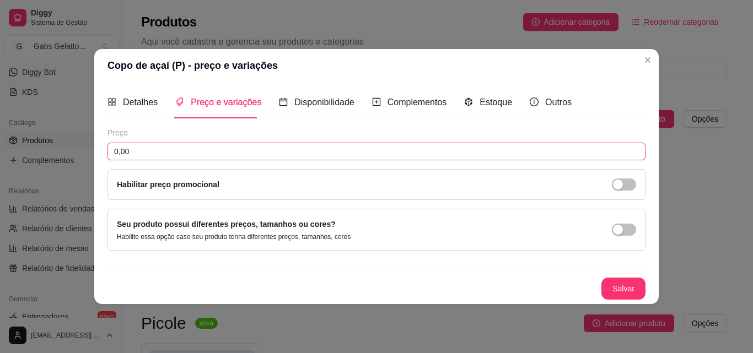
click at [282, 153] on input "0,00" at bounding box center [377, 152] width 538 height 18
type input "12,00"
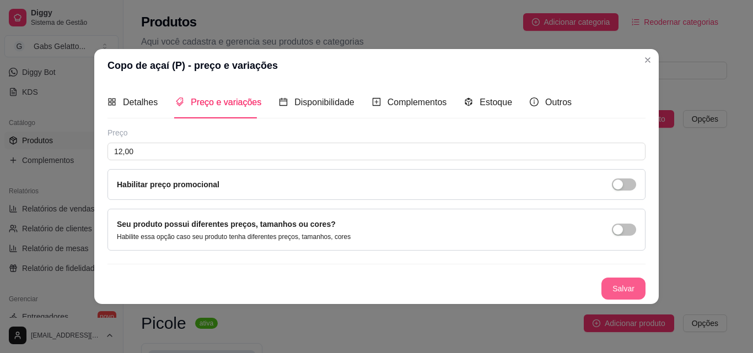
click at [622, 292] on button "Salvar" at bounding box center [624, 289] width 44 height 22
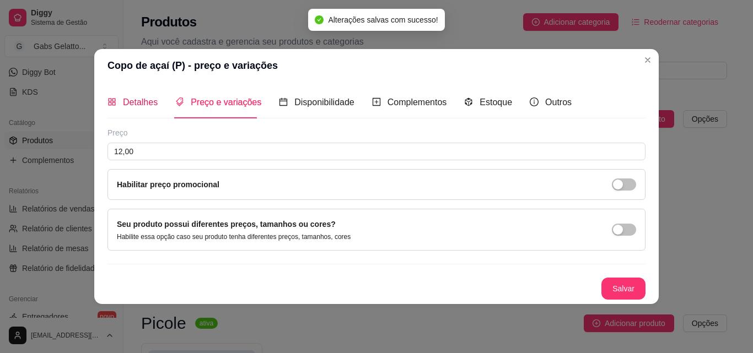
click at [137, 106] on span "Detalhes" at bounding box center [140, 102] width 35 height 9
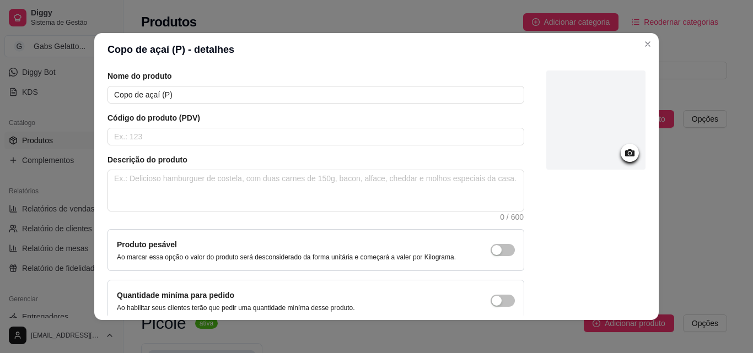
scroll to position [95, 0]
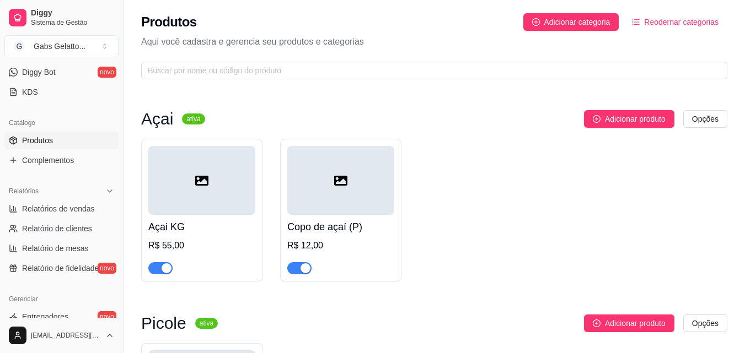
click at [239, 180] on div at bounding box center [201, 180] width 107 height 69
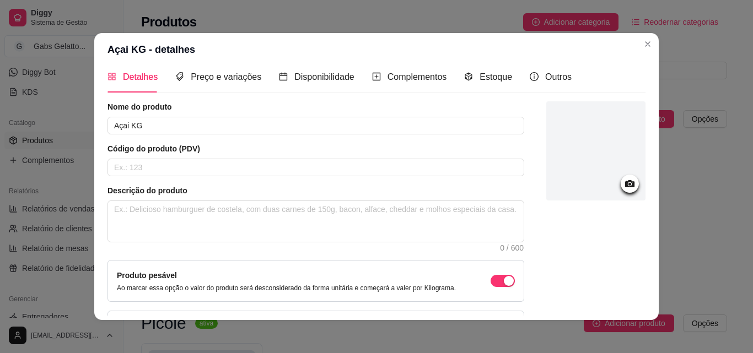
scroll to position [0, 0]
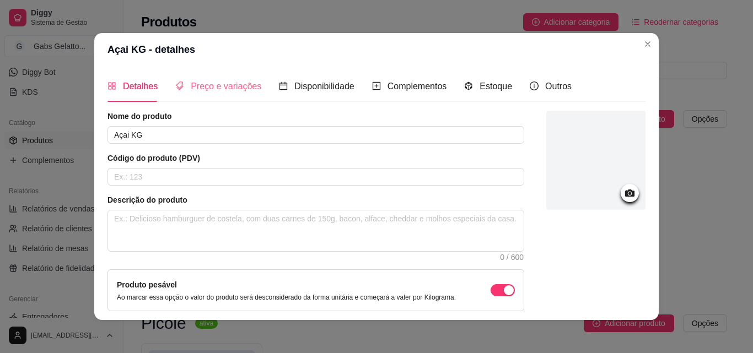
click at [210, 97] on div "Preço e variações" at bounding box center [218, 86] width 86 height 31
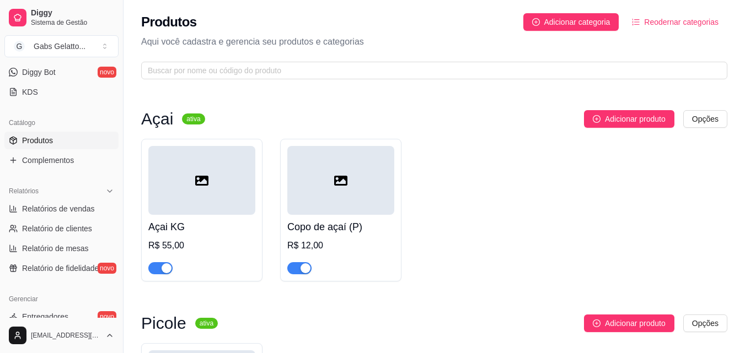
click at [368, 186] on div at bounding box center [340, 180] width 107 height 69
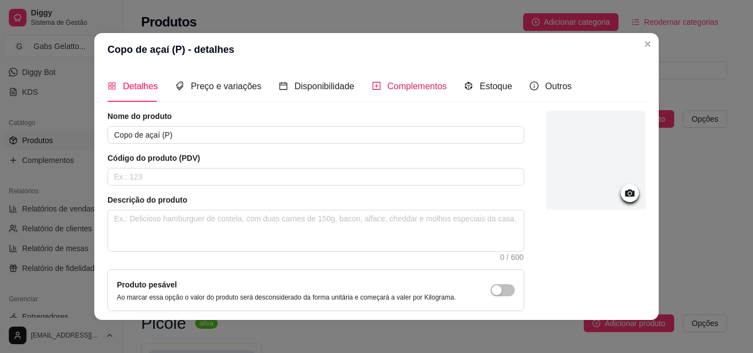
click at [391, 85] on span "Complementos" at bounding box center [418, 86] width 60 height 9
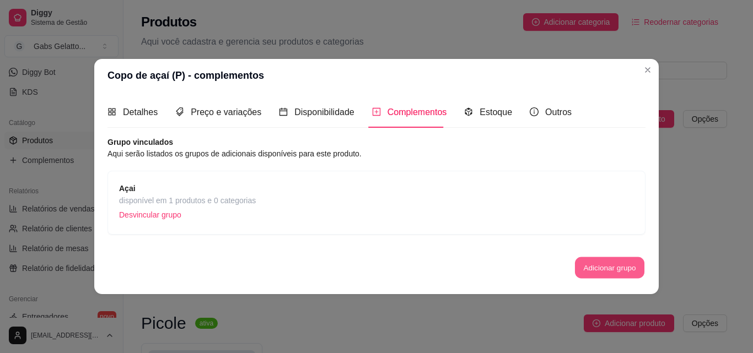
click at [609, 262] on button "Adicionar grupo" at bounding box center [609, 268] width 69 height 22
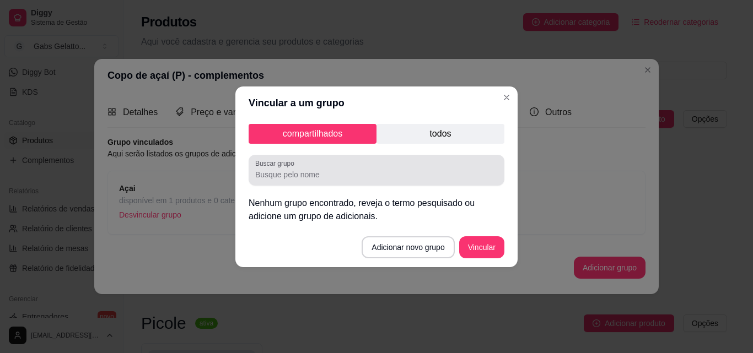
click at [388, 175] on input "Buscar grupo" at bounding box center [376, 174] width 243 height 11
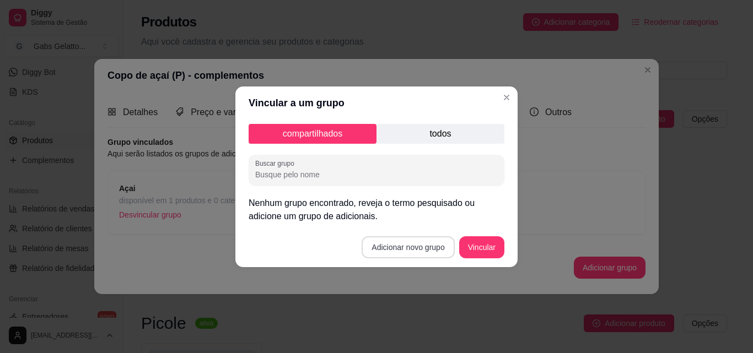
click at [404, 249] on button "Adicionar novo grupo" at bounding box center [408, 248] width 93 height 22
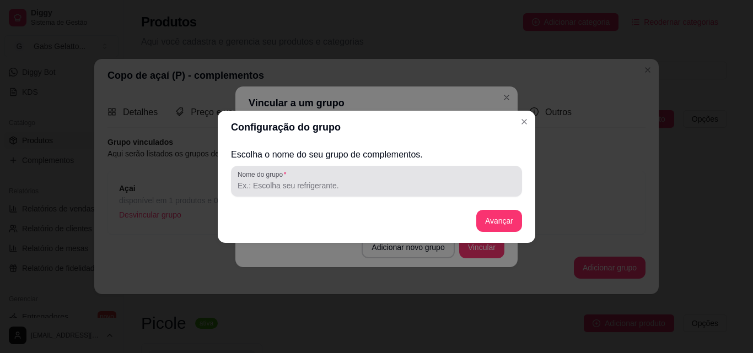
click at [319, 187] on input "Nome do grupo" at bounding box center [377, 185] width 278 height 11
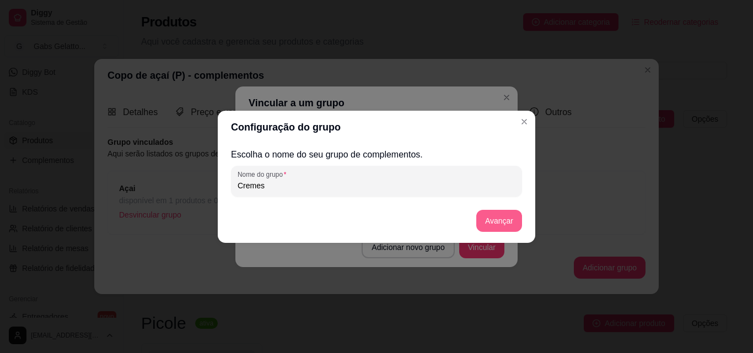
type input "Cremes"
click at [513, 218] on button "Avançar" at bounding box center [499, 221] width 46 height 22
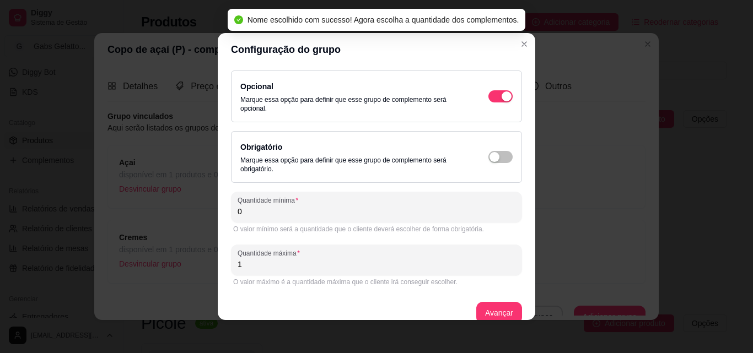
scroll to position [15, 0]
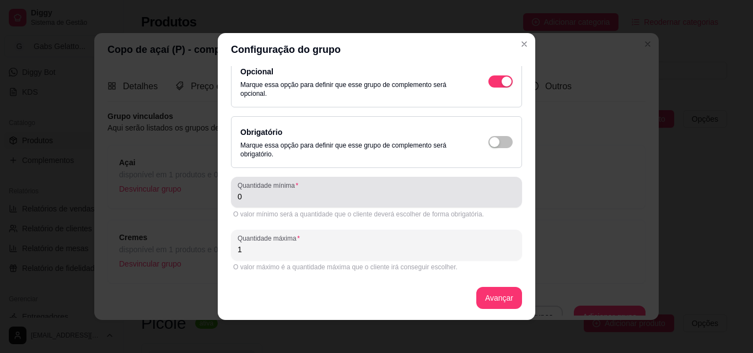
click at [389, 201] on input "0" at bounding box center [377, 196] width 278 height 11
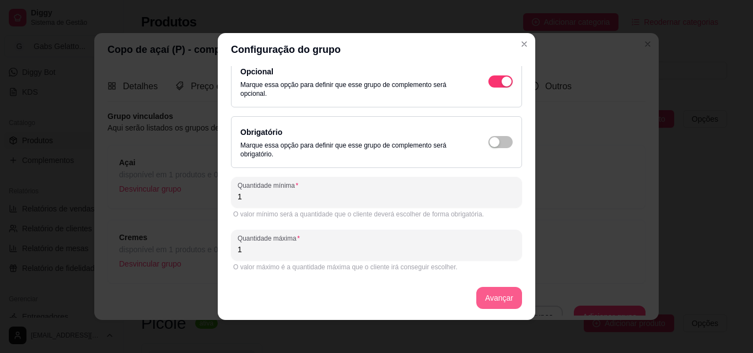
type input "1"
click at [487, 294] on button "Avançar" at bounding box center [499, 298] width 46 height 22
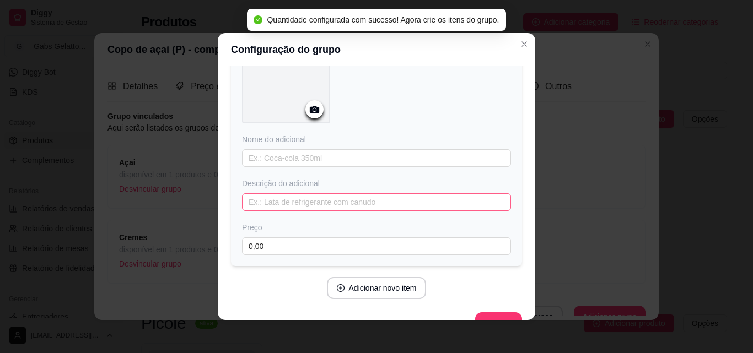
scroll to position [109, 0]
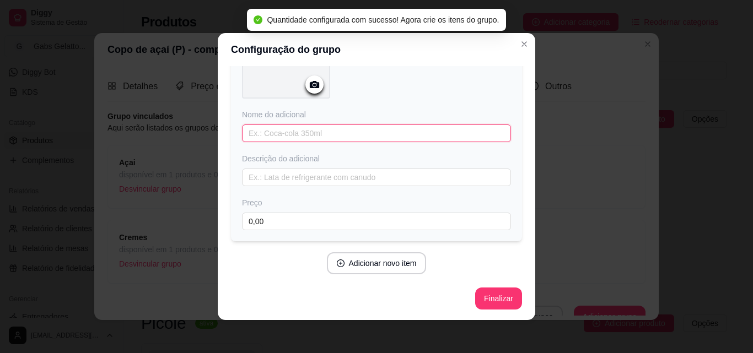
click at [341, 135] on input "text" at bounding box center [376, 134] width 269 height 18
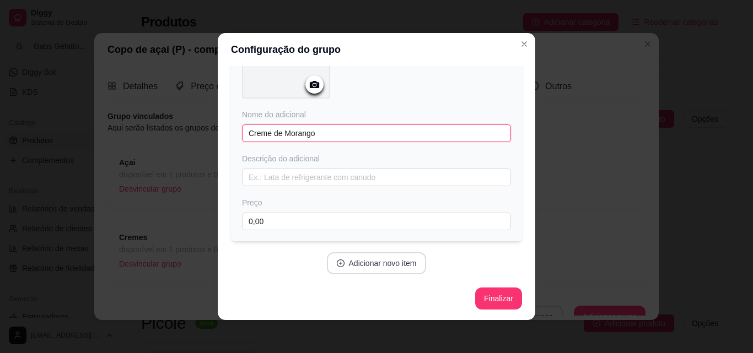
type input "Creme de Morango"
click at [375, 261] on button "Adicionar novo item" at bounding box center [377, 264] width 100 height 22
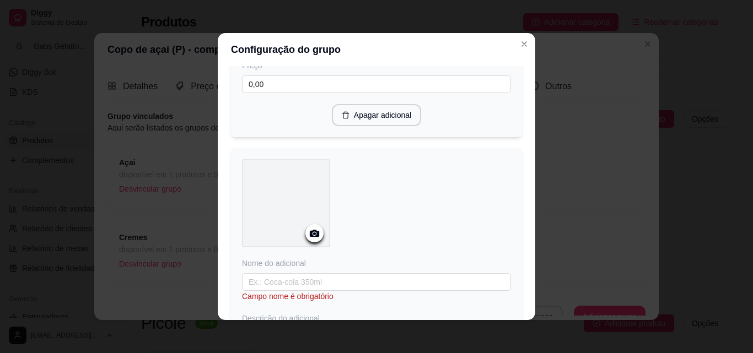
scroll to position [329, 0]
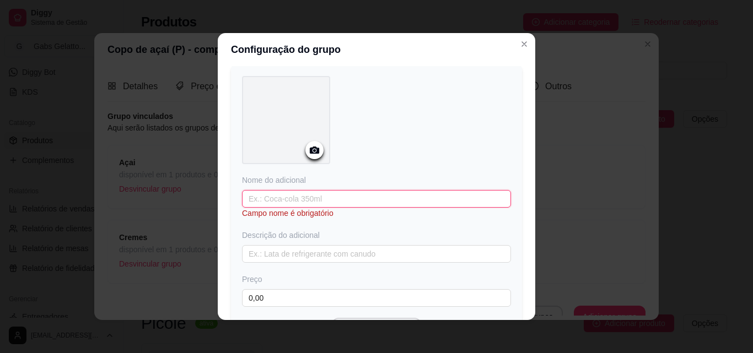
click at [300, 193] on input "text" at bounding box center [376, 199] width 269 height 18
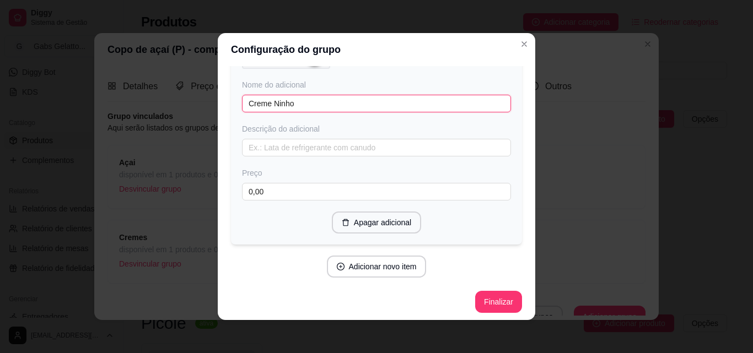
scroll to position [427, 0]
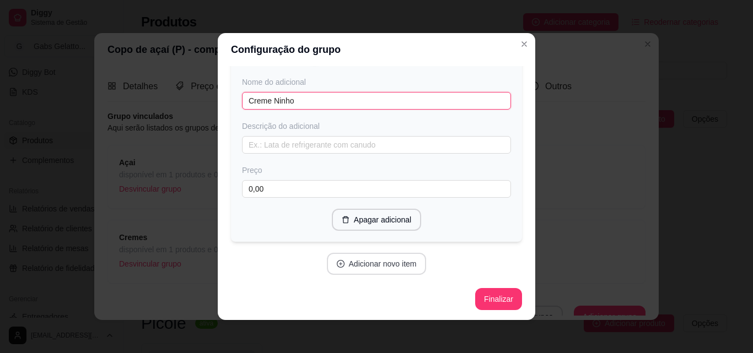
type input "Creme Ninho"
click at [386, 263] on button "Adicionar novo item" at bounding box center [377, 264] width 100 height 22
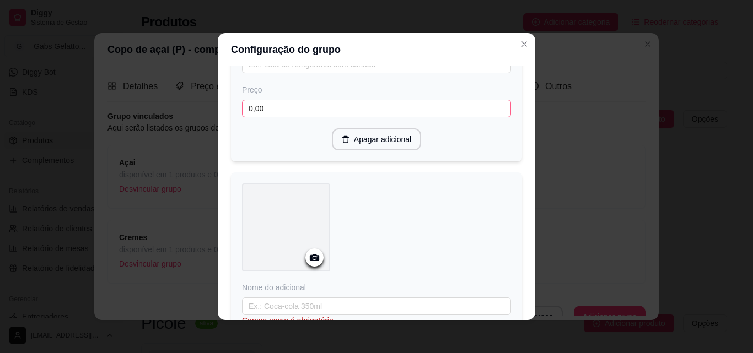
scroll to position [648, 0]
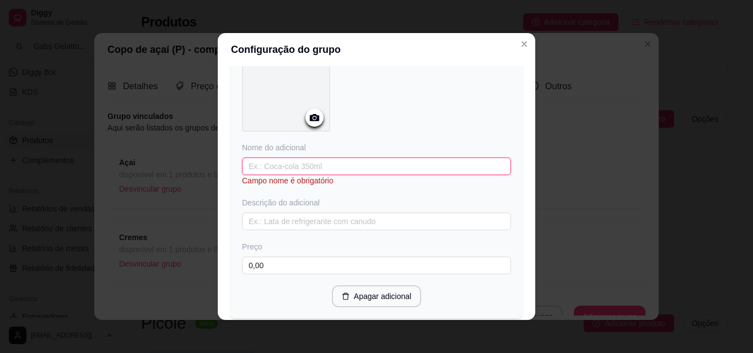
click at [318, 163] on input "text" at bounding box center [376, 167] width 269 height 18
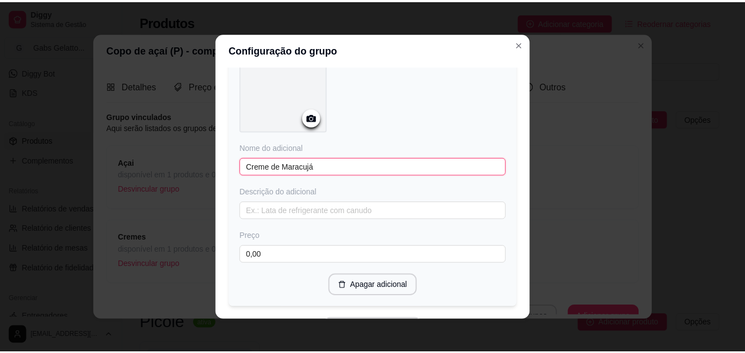
scroll to position [713, 0]
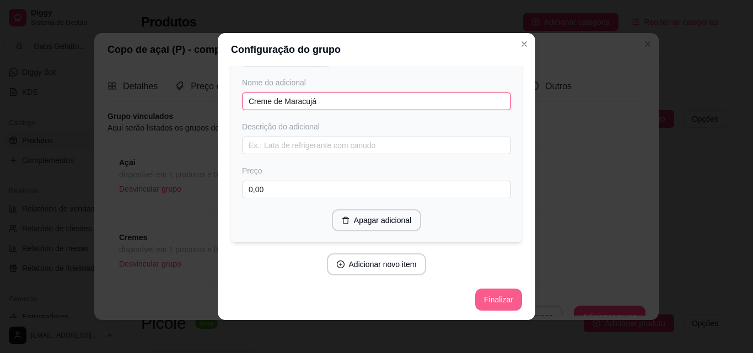
type input "Creme de Maracujá"
click at [495, 302] on button "Finalizar" at bounding box center [498, 300] width 47 height 22
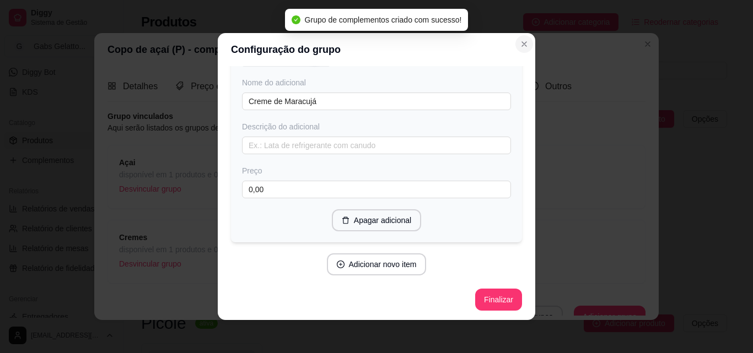
click at [523, 46] on icon "Close" at bounding box center [524, 44] width 9 height 9
click at [527, 39] on button "Close" at bounding box center [525, 44] width 18 height 18
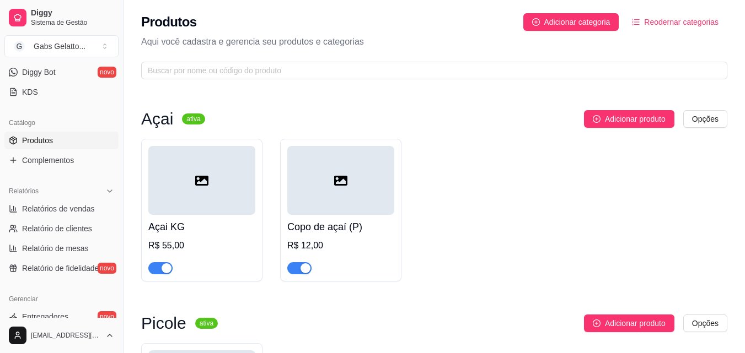
click at [351, 197] on div at bounding box center [340, 180] width 107 height 69
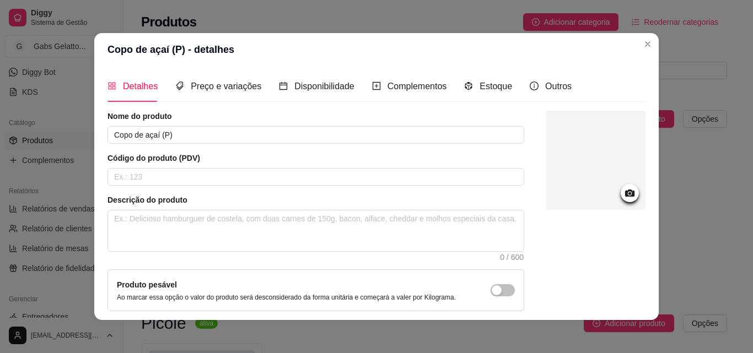
click at [625, 196] on icon at bounding box center [629, 193] width 9 height 7
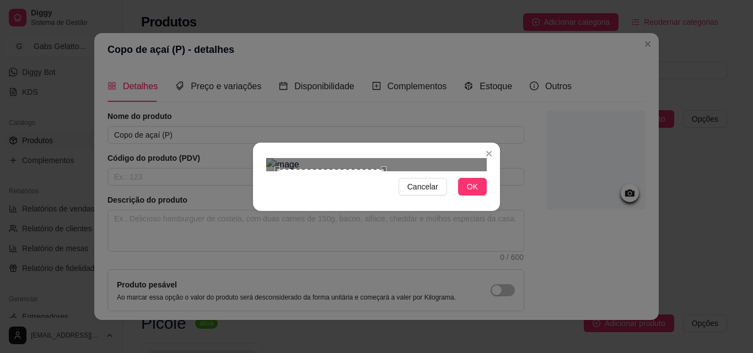
click at [395, 61] on div "Cancelar OK" at bounding box center [376, 176] width 753 height 353
click at [351, 158] on div "Use the arrow keys to move the crop selection area" at bounding box center [324, 216] width 117 height 117
click at [391, 283] on div "Use the arrow keys to move the south east drag handle to change the crop select…" at bounding box center [391, 283] width 0 height 0
click at [405, 200] on div "Cancelar OK" at bounding box center [376, 177] width 247 height 46
click at [359, 186] on div "Use the arrow keys to move the crop selection area" at bounding box center [329, 219] width 122 height 122
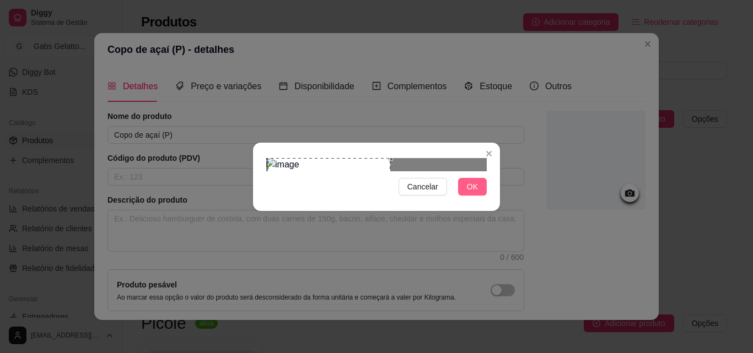
click at [470, 193] on span "OK" at bounding box center [472, 187] width 11 height 12
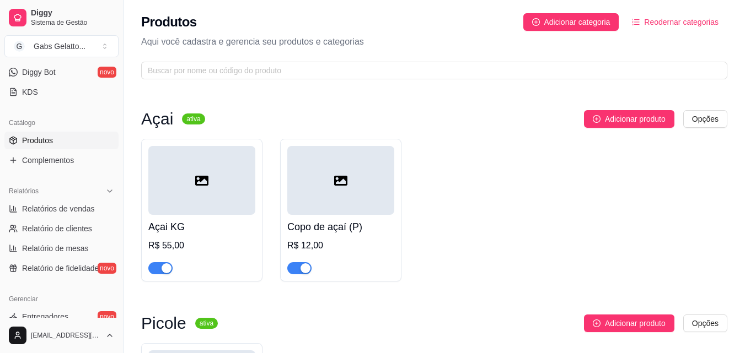
click at [197, 180] on icon at bounding box center [201, 181] width 13 height 10
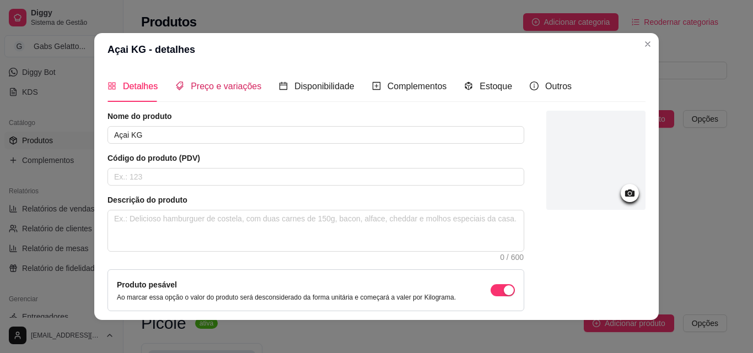
click at [207, 86] on span "Preço e variações" at bounding box center [226, 86] width 71 height 9
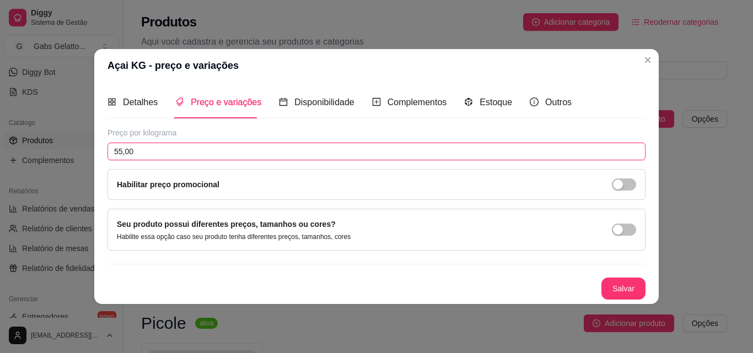
drag, startPoint x: 189, startPoint y: 143, endPoint x: 30, endPoint y: 149, distance: 158.9
click at [33, 149] on div "Açai KG - preço e variações Detalhes Preço e variações Disponibilidade Compleme…" at bounding box center [376, 176] width 753 height 353
type input "18,75"
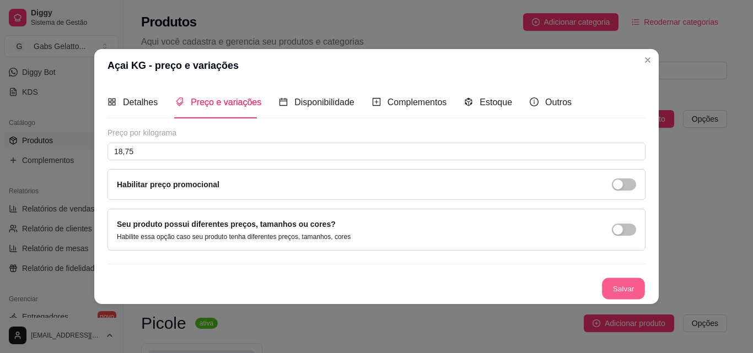
click at [612, 288] on button "Salvar" at bounding box center [623, 289] width 43 height 22
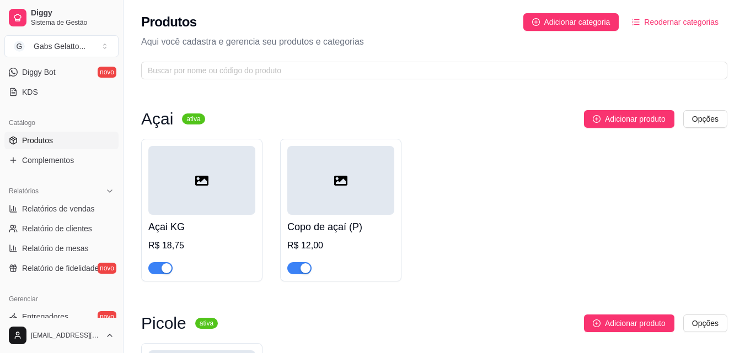
click at [201, 186] on icon at bounding box center [201, 180] width 13 height 13
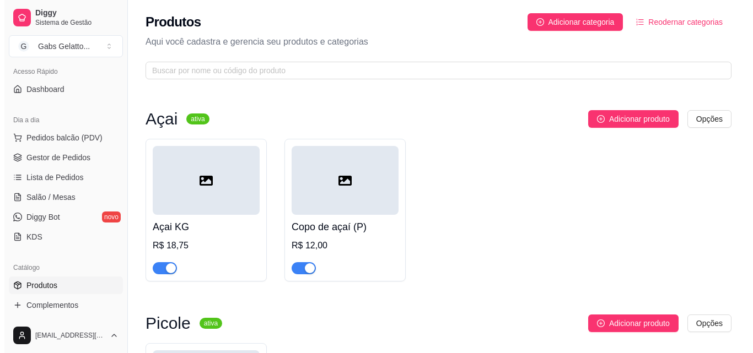
scroll to position [0, 0]
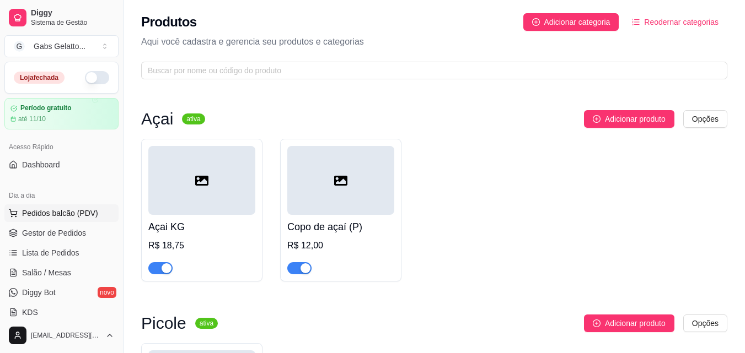
click at [52, 207] on button "Pedidos balcão (PDV)" at bounding box center [61, 214] width 114 height 18
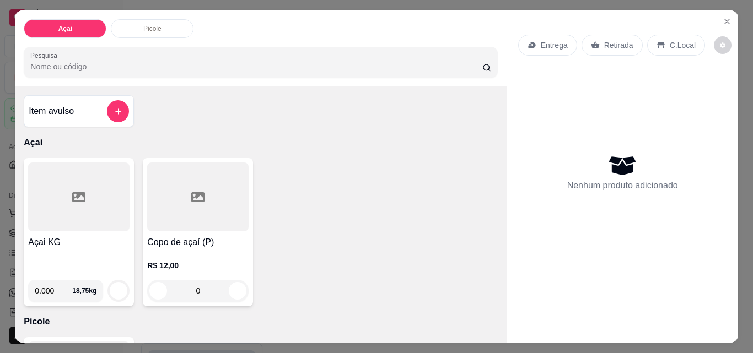
click at [200, 193] on icon at bounding box center [197, 197] width 13 height 10
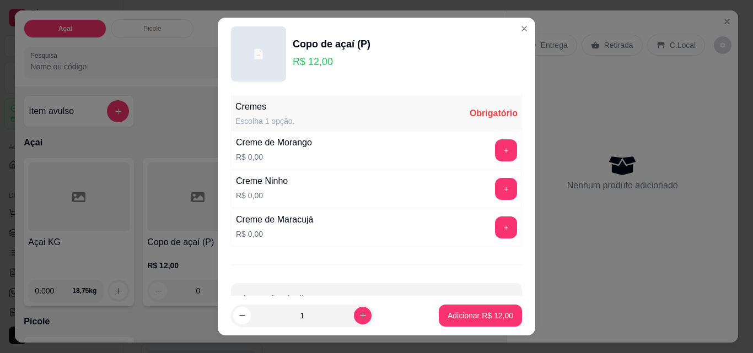
scroll to position [146, 0]
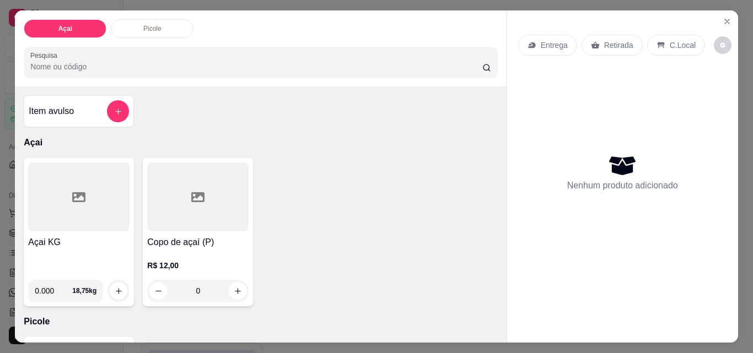
click at [72, 194] on icon at bounding box center [78, 197] width 13 height 10
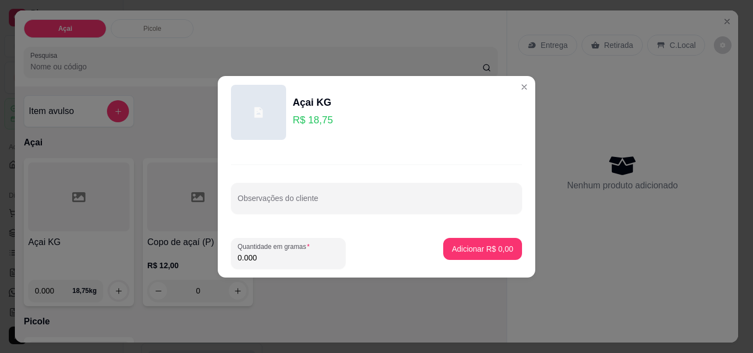
click at [271, 256] on input "0.000" at bounding box center [288, 258] width 101 height 11
type input "0.250"
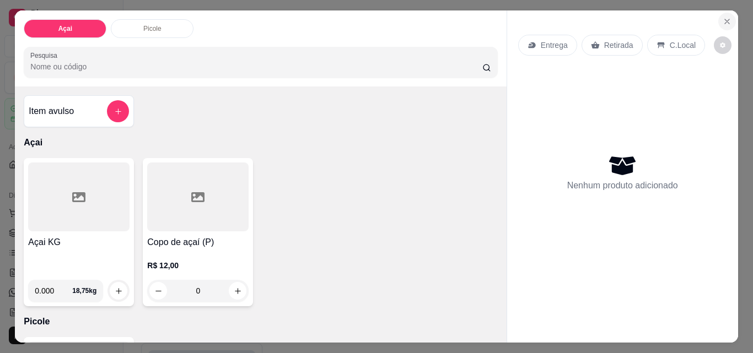
click at [723, 17] on icon "Close" at bounding box center [727, 21] width 9 height 9
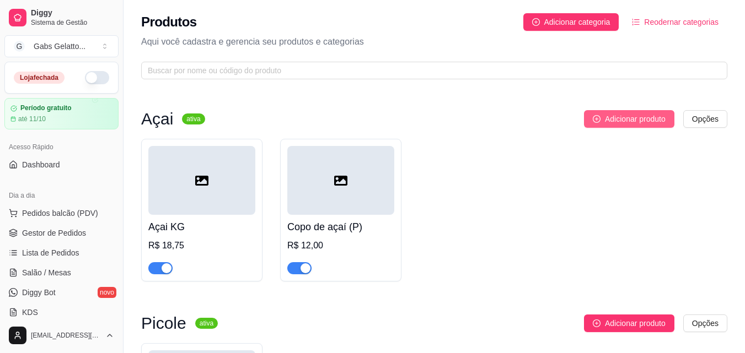
click at [646, 118] on span "Adicionar produto" at bounding box center [635, 119] width 61 height 12
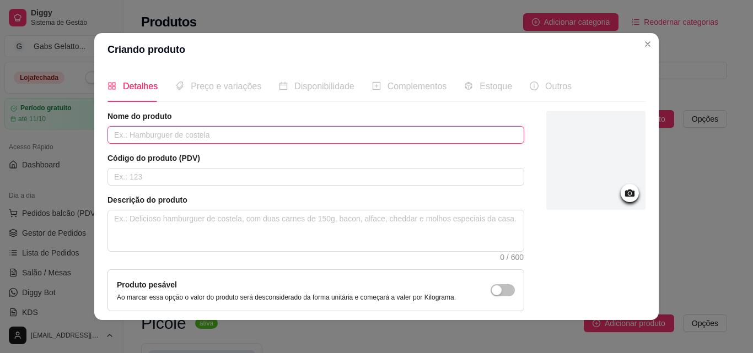
click at [240, 137] on input "text" at bounding box center [316, 135] width 417 height 18
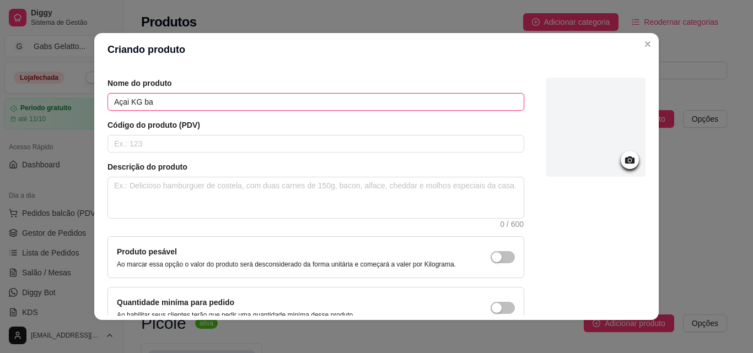
scroll to position [95, 0]
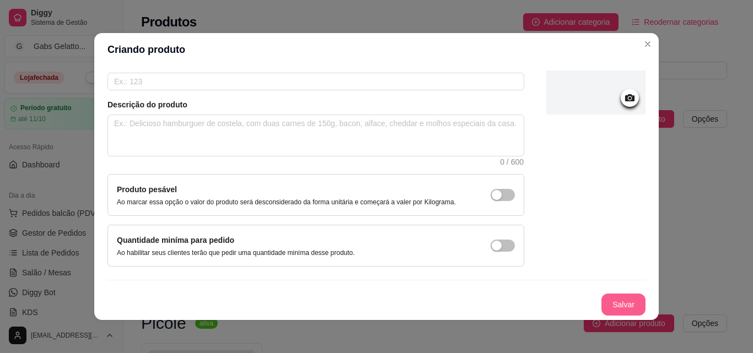
type input "Açai KG ba"
click at [621, 305] on button "Salvar" at bounding box center [623, 305] width 43 height 22
click at [496, 192] on span "button" at bounding box center [503, 195] width 24 height 12
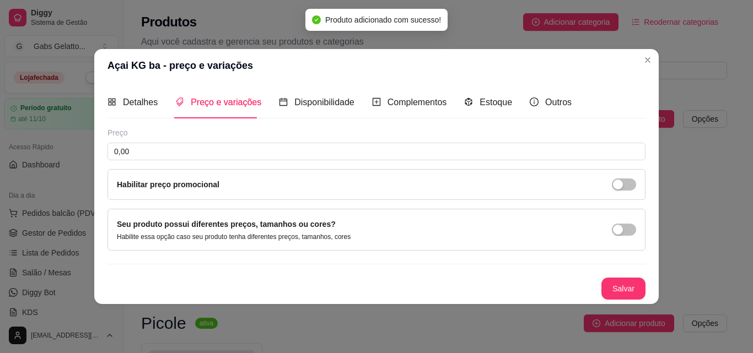
scroll to position [0, 0]
click at [149, 105] on span "Detalhes" at bounding box center [140, 102] width 35 height 9
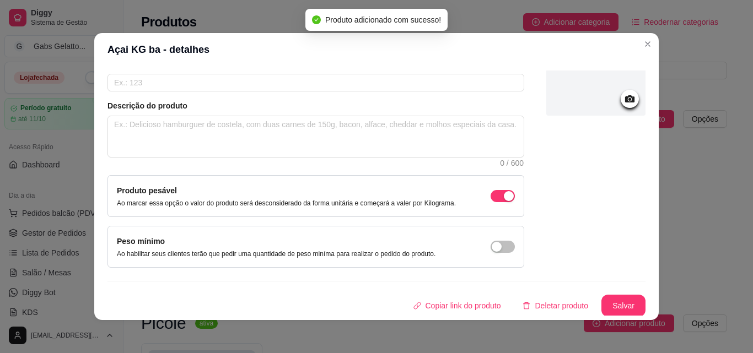
scroll to position [95, 0]
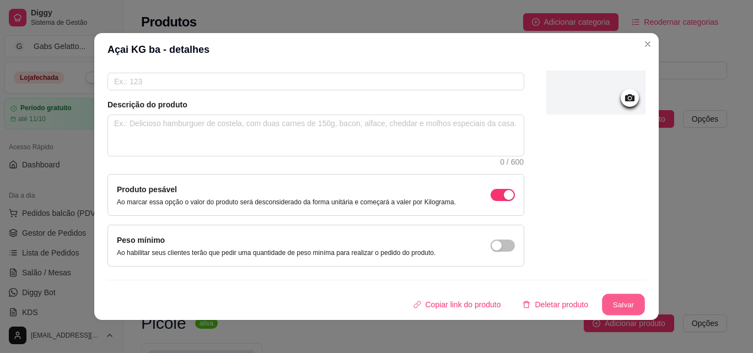
click at [616, 302] on button "Salvar" at bounding box center [623, 305] width 43 height 22
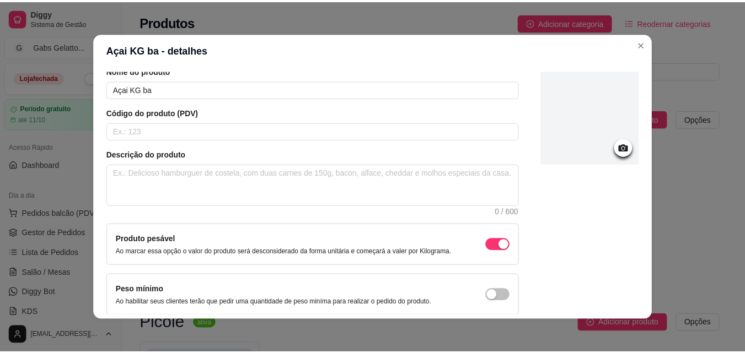
scroll to position [0, 0]
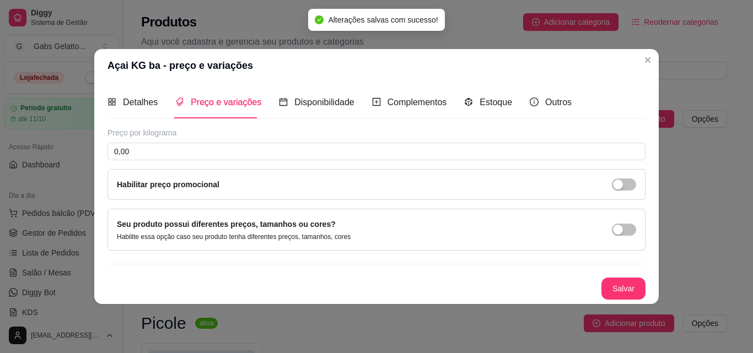
click at [206, 86] on div "Detalhes Preço e variações Disponibilidade Complementos Estoque Outros Nome do …" at bounding box center [376, 193] width 565 height 222
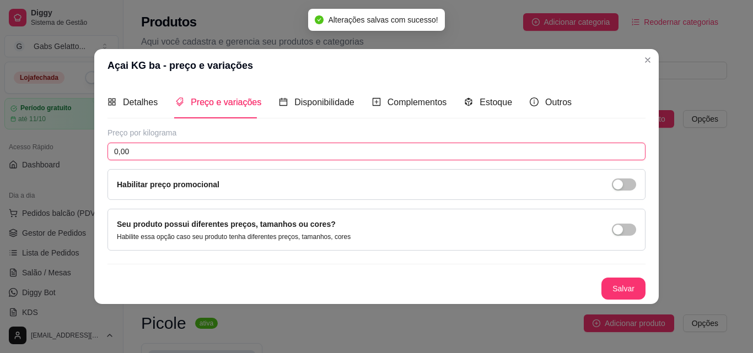
click at [246, 157] on input "0,00" at bounding box center [377, 152] width 538 height 18
type input "55,00"
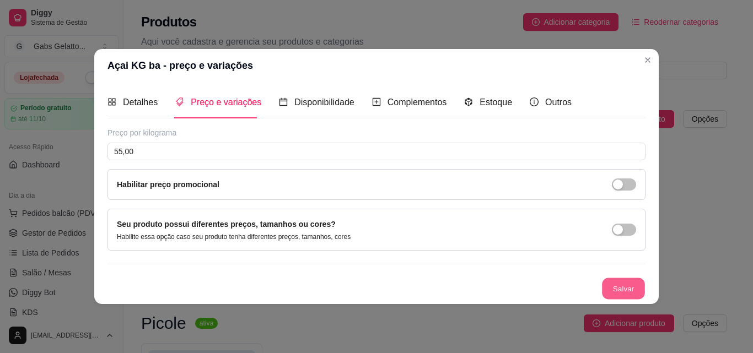
click at [615, 293] on button "Salvar" at bounding box center [623, 289] width 43 height 22
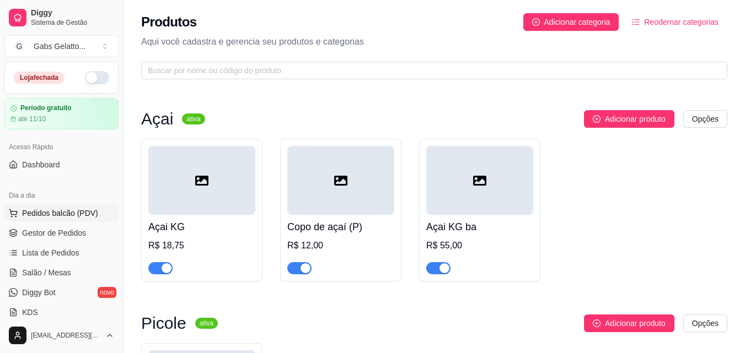
click at [77, 216] on span "Pedidos balcão (PDV)" at bounding box center [60, 213] width 76 height 11
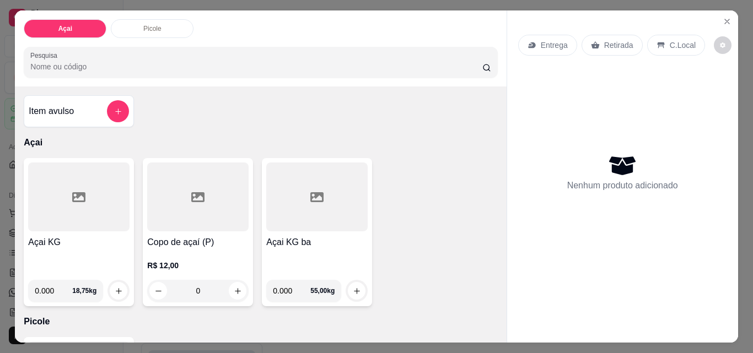
click at [287, 282] on input "0.000" at bounding box center [291, 291] width 37 height 22
type input "0.100"
click at [357, 284] on button "increase-product-quantity" at bounding box center [357, 291] width 18 height 18
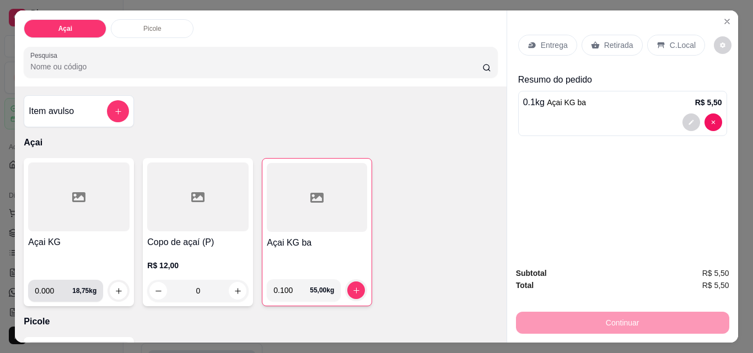
click at [51, 287] on input "0.000" at bounding box center [53, 291] width 37 height 22
type input "0.100"
click at [117, 288] on icon "increase-product-quantity" at bounding box center [119, 291] width 8 height 8
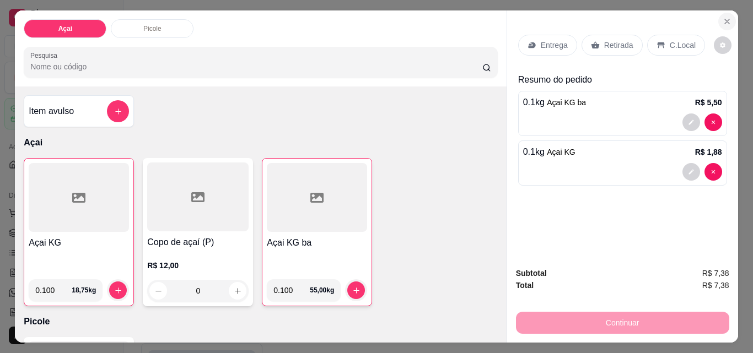
click at [724, 17] on icon "Close" at bounding box center [727, 21] width 9 height 9
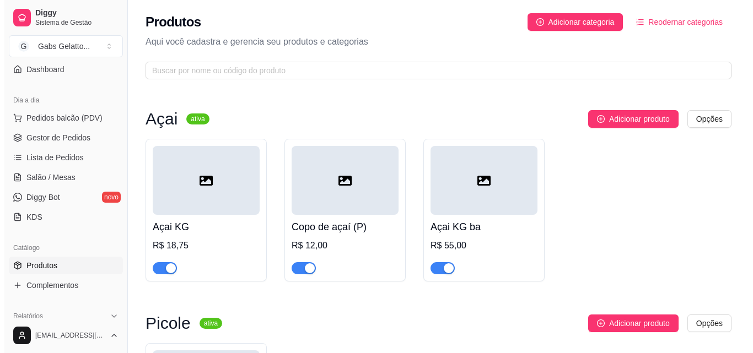
scroll to position [110, 0]
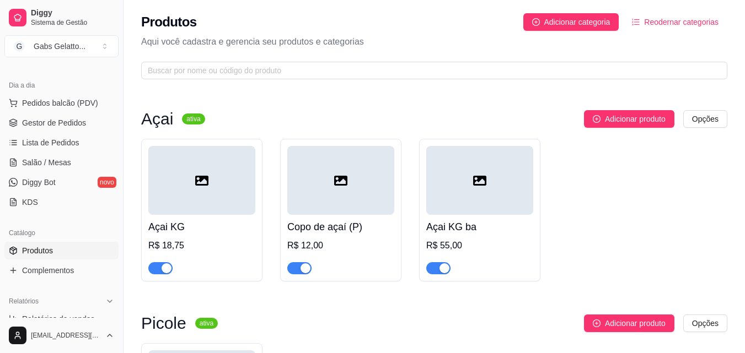
click at [374, 181] on div at bounding box center [340, 180] width 107 height 69
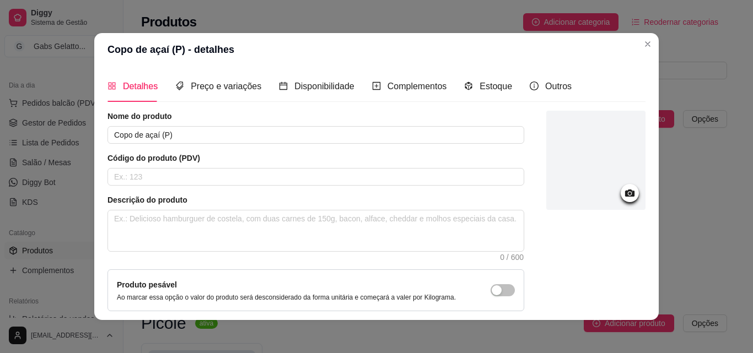
click at [625, 193] on icon at bounding box center [629, 193] width 9 height 7
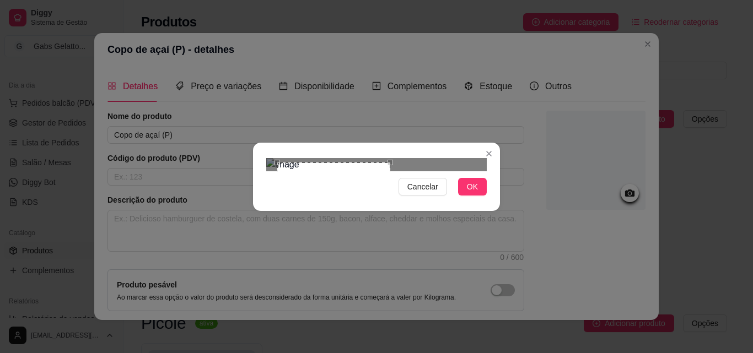
click at [389, 200] on div "Cancelar OK" at bounding box center [376, 177] width 247 height 46
click at [343, 186] on div "Use the arrow keys to move the crop selection area" at bounding box center [325, 221] width 113 height 113
click at [465, 196] on button "OK" at bounding box center [472, 187] width 29 height 18
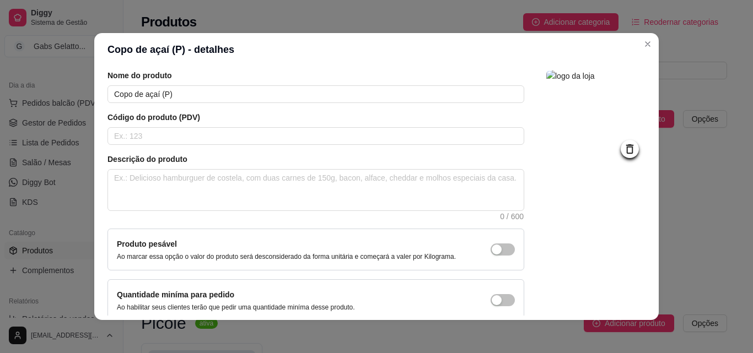
scroll to position [95, 0]
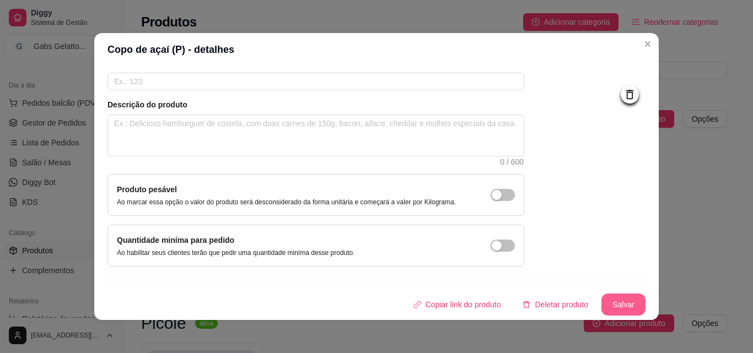
click at [602, 303] on button "Salvar" at bounding box center [624, 305] width 44 height 22
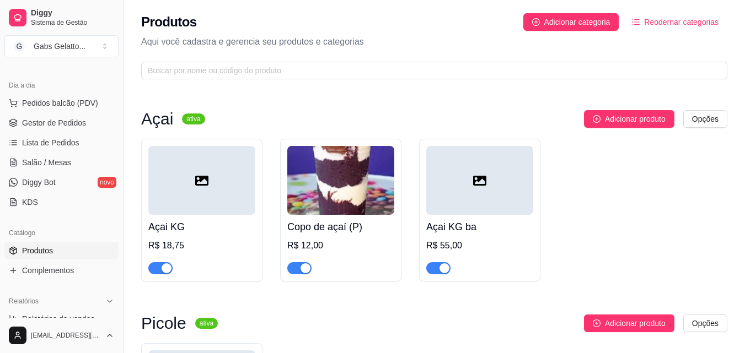
click at [357, 165] on img at bounding box center [340, 180] width 107 height 69
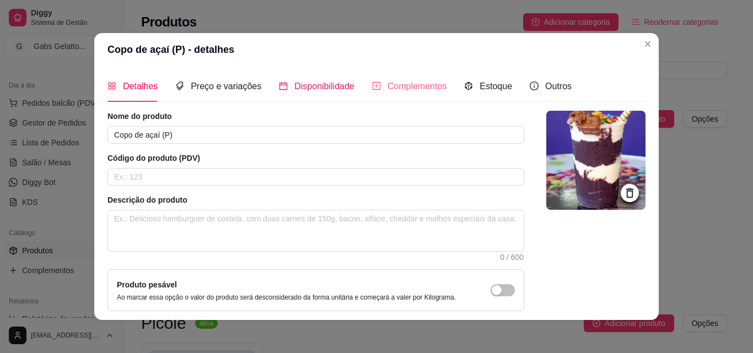
drag, startPoint x: 327, startPoint y: 85, endPoint x: 408, endPoint y: 74, distance: 81.7
click at [331, 84] on span "Disponibilidade" at bounding box center [324, 86] width 60 height 9
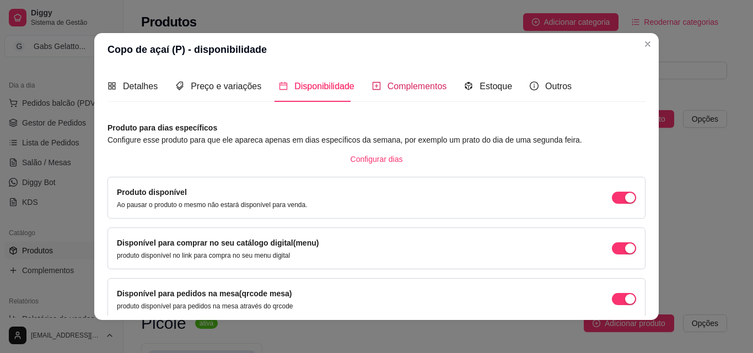
click at [400, 86] on span "Complementos" at bounding box center [418, 86] width 60 height 9
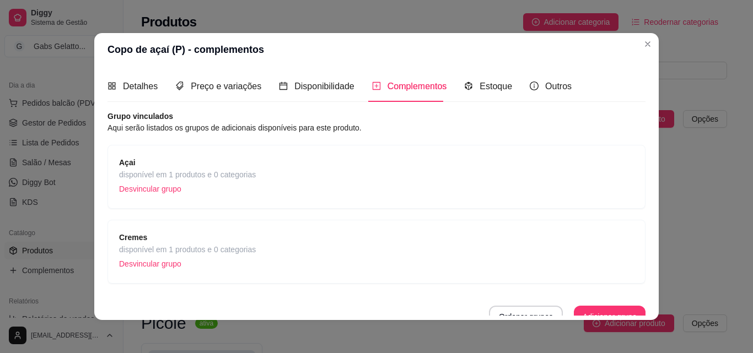
scroll to position [12, 0]
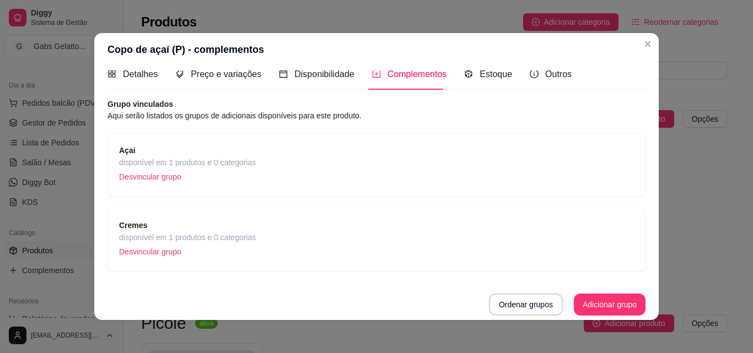
click at [225, 240] on span "disponível em 1 produtos e 0 categorias" at bounding box center [187, 238] width 137 height 12
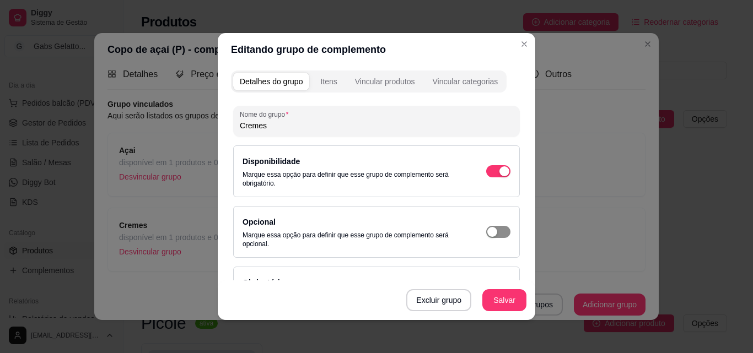
click at [487, 233] on div "button" at bounding box center [492, 232] width 10 height 10
type input "0"
click at [503, 294] on button "Salvar" at bounding box center [504, 300] width 44 height 22
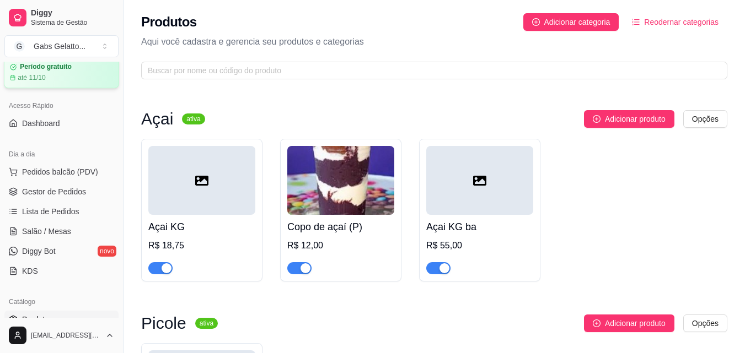
scroll to position [0, 0]
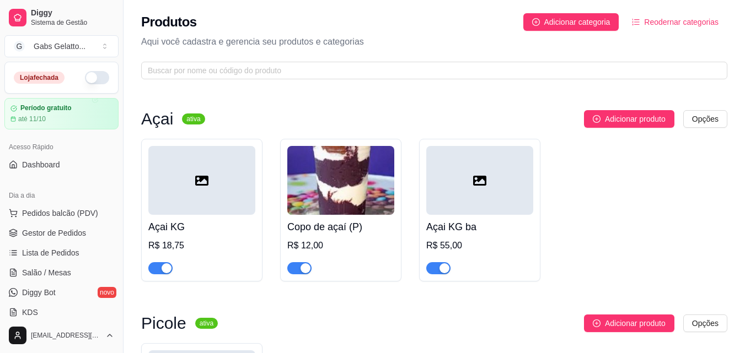
click at [85, 83] on button "button" at bounding box center [97, 77] width 24 height 13
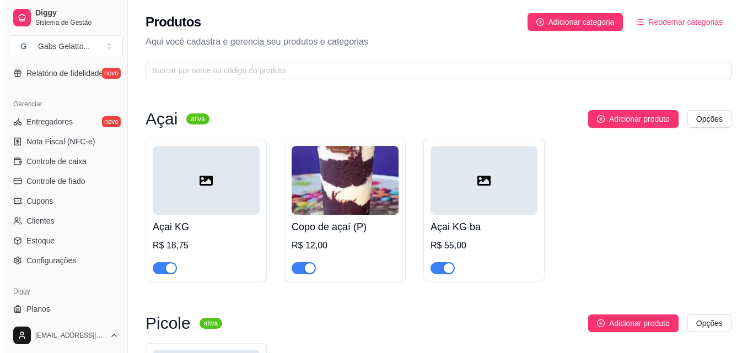
scroll to position [440, 0]
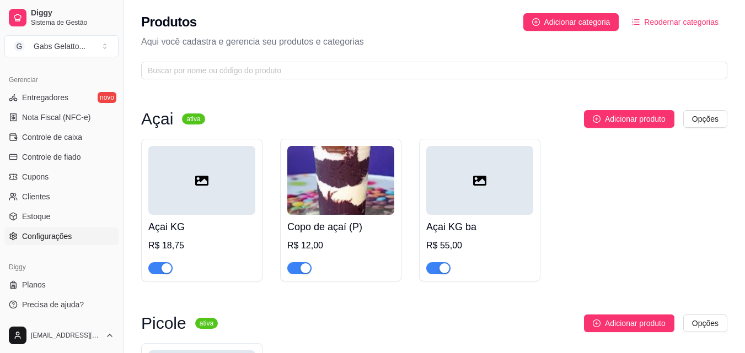
drag, startPoint x: 47, startPoint y: 239, endPoint x: 52, endPoint y: 233, distance: 7.8
click at [47, 240] on span "Configurações" at bounding box center [47, 236] width 50 height 11
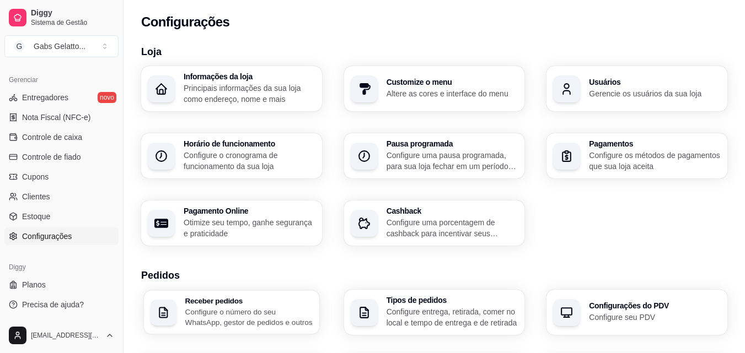
click at [254, 308] on p "Configure o número do seu WhatsApp, gestor de pedidos e outros" at bounding box center [248, 318] width 127 height 22
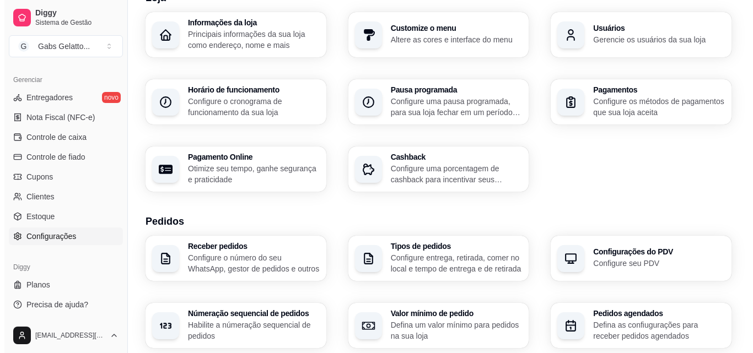
scroll to position [55, 0]
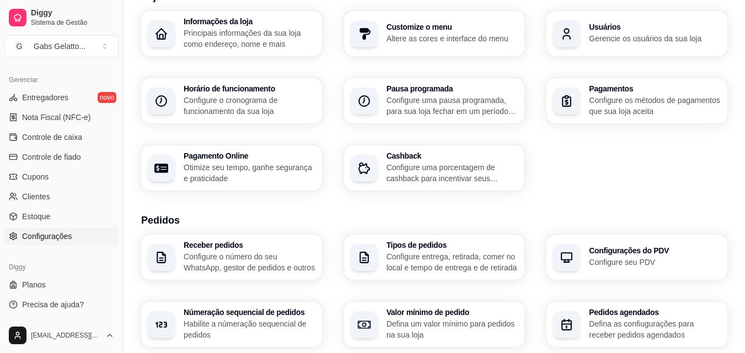
click at [402, 249] on h3 "Tipos de pedidos" at bounding box center [452, 245] width 132 height 8
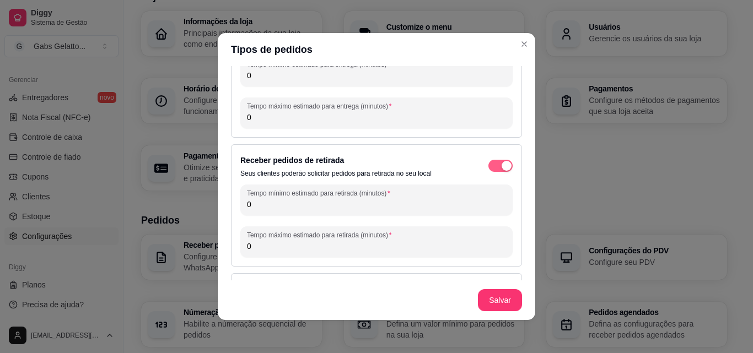
click at [488, 170] on span "button" at bounding box center [500, 166] width 24 height 12
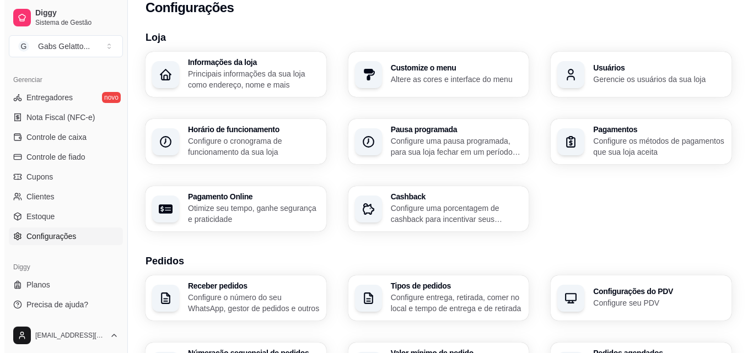
scroll to position [0, 0]
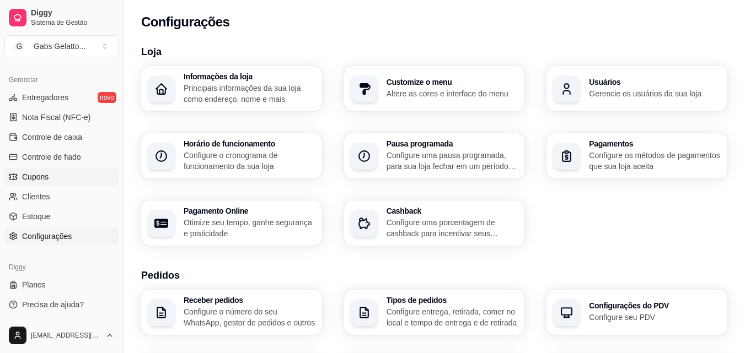
click at [63, 182] on link "Cupons" at bounding box center [61, 177] width 114 height 18
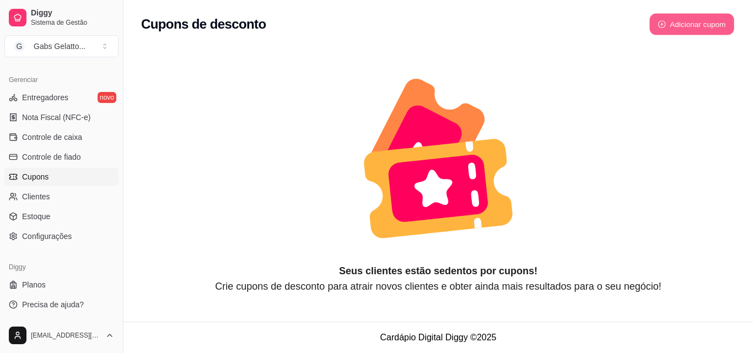
click at [671, 30] on button "Adicionar cupom" at bounding box center [691, 25] width 85 height 22
select select "FIXED_VALUE"
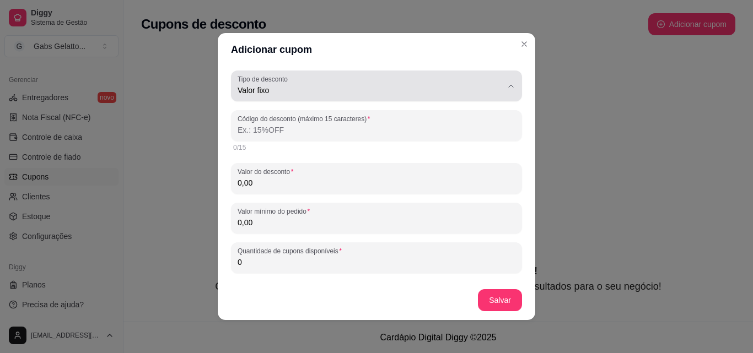
click at [361, 84] on div "Valor fixo" at bounding box center [370, 86] width 265 height 22
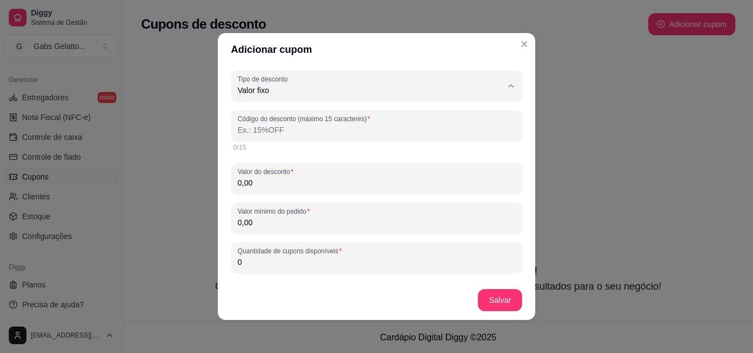
click at [361, 154] on span "Frete grátis" at bounding box center [363, 153] width 244 height 10
type input "FREE_DELIVERY_FEE"
select select "FREE_DELIVERY_FEE"
type input "FRETEGRATIS"
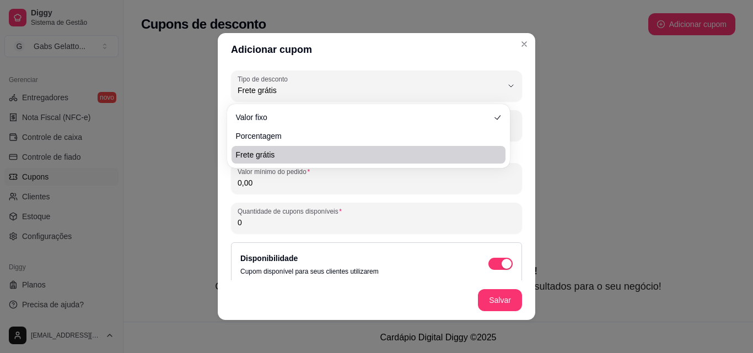
scroll to position [10, 0]
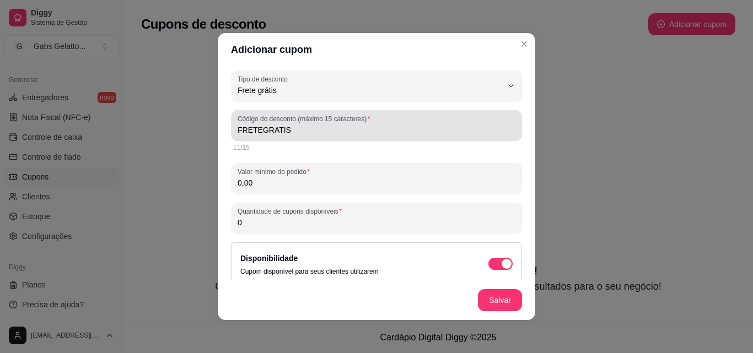
click at [374, 138] on div "Código do desconto (máximo 15 caracteres) FRETEGRATIS" at bounding box center [376, 125] width 291 height 31
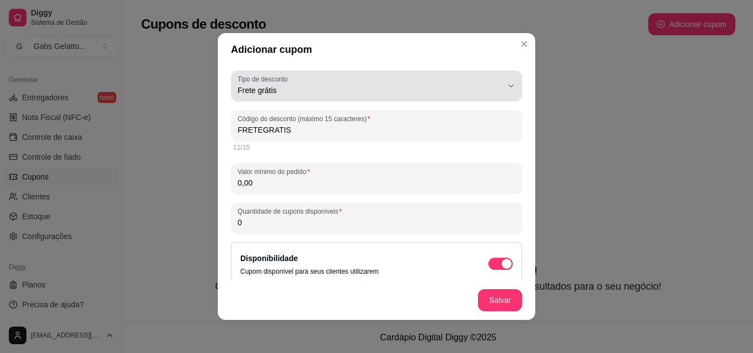
click at [507, 86] on icon "button" at bounding box center [511, 86] width 9 height 9
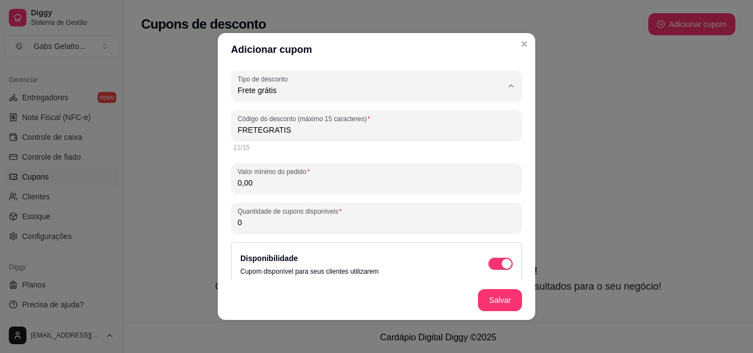
click at [356, 123] on li "Valor fixo" at bounding box center [368, 117] width 263 height 17
type input "FIXED_VALUE"
select select "FIXED_VALUE"
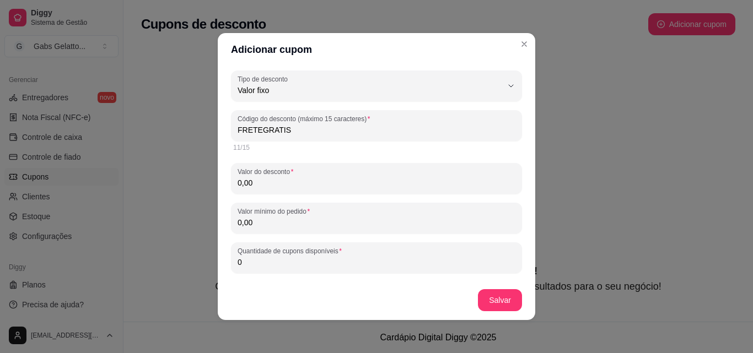
drag, startPoint x: 321, startPoint y: 135, endPoint x: 185, endPoint y: 136, distance: 136.2
click at [192, 141] on div "Adicionar cupom FIXED_VALUE Tipo de desconto Valor fixo Porcentagem Frete gráti…" at bounding box center [376, 176] width 753 height 353
type input "Q"
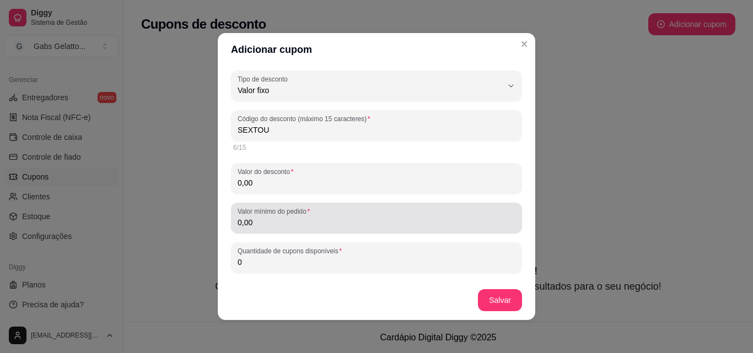
type input "SEXTOU"
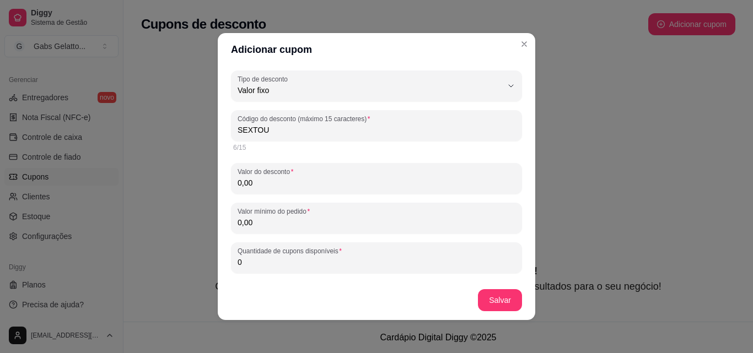
click at [308, 182] on input "0,00" at bounding box center [377, 183] width 278 height 11
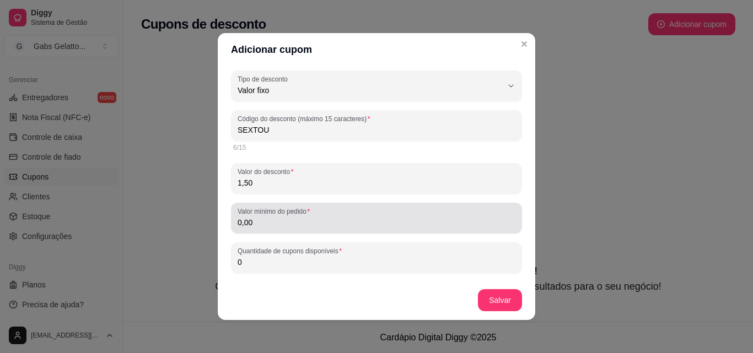
type input "1,50"
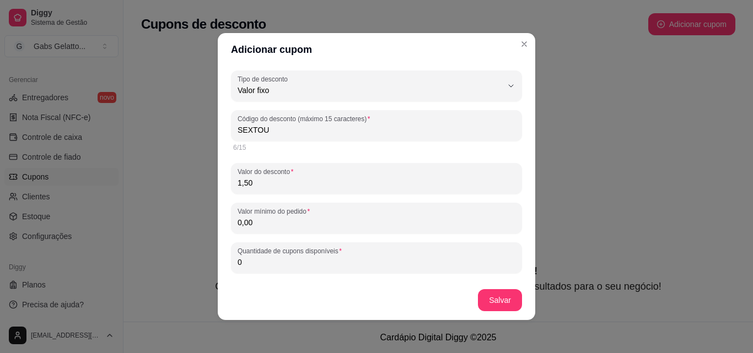
click at [321, 222] on input "0,00" at bounding box center [377, 222] width 278 height 11
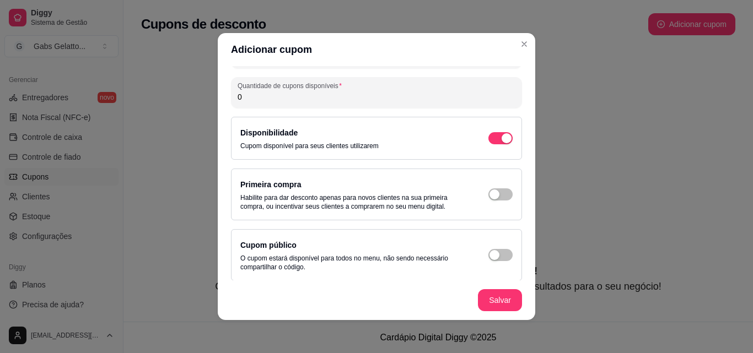
scroll to position [55, 0]
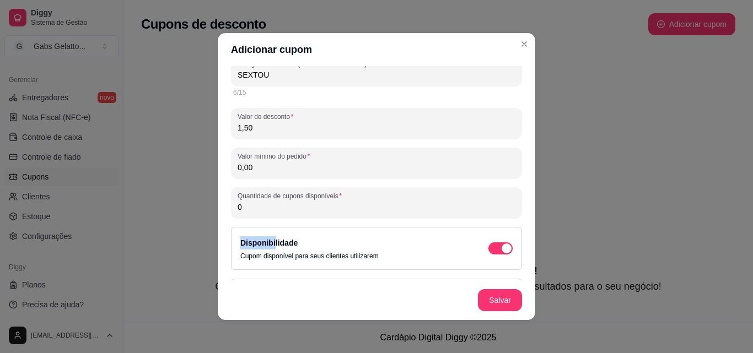
drag, startPoint x: 270, startPoint y: 218, endPoint x: 211, endPoint y: 221, distance: 58.5
click at [181, 224] on div "Adicionar cupom FIXED_VALUE Tipo de desconto Valor fixo Porcentagem Frete gráti…" at bounding box center [376, 176] width 753 height 353
click at [253, 204] on input "0" at bounding box center [377, 207] width 278 height 11
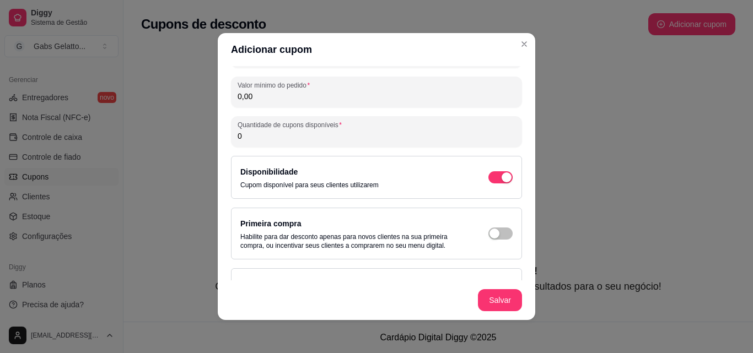
scroll to position [115, 0]
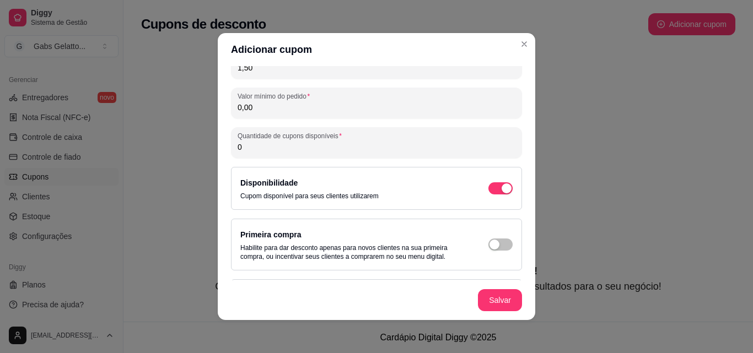
drag, startPoint x: 273, startPoint y: 148, endPoint x: 191, endPoint y: 148, distance: 82.2
click at [191, 148] on div "Adicionar cupom FIXED_VALUE Tipo de desconto Valor fixo Porcentagem Frete gráti…" at bounding box center [376, 176] width 753 height 353
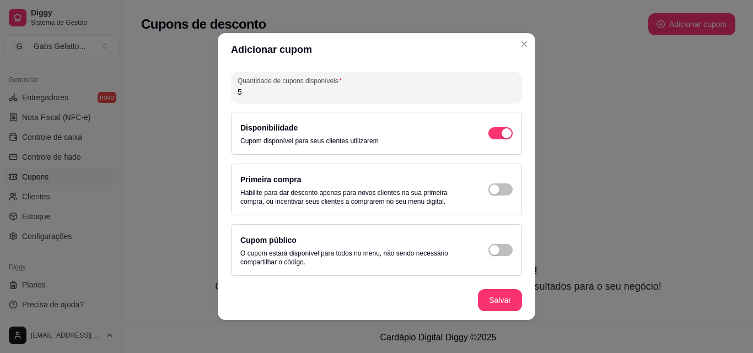
scroll to position [2, 0]
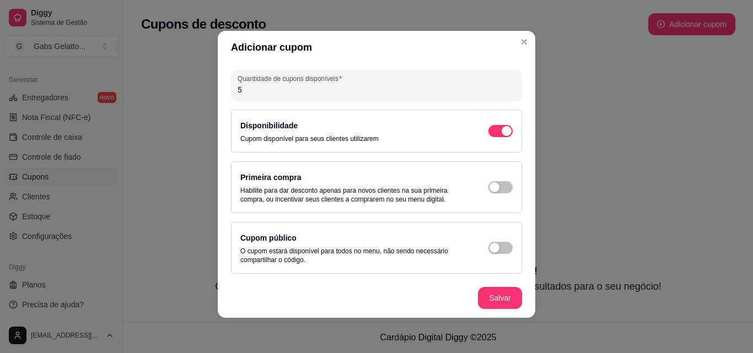
drag, startPoint x: 251, startPoint y: 88, endPoint x: 177, endPoint y: 98, distance: 74.6
click at [177, 98] on div "Adicionar cupom FIXED_VALUE Tipo de desconto Valor fixo Porcentagem Frete gráti…" at bounding box center [376, 176] width 753 height 353
type input "1"
click at [492, 246] on span "button" at bounding box center [500, 248] width 24 height 12
click at [488, 242] on span "button" at bounding box center [500, 248] width 24 height 12
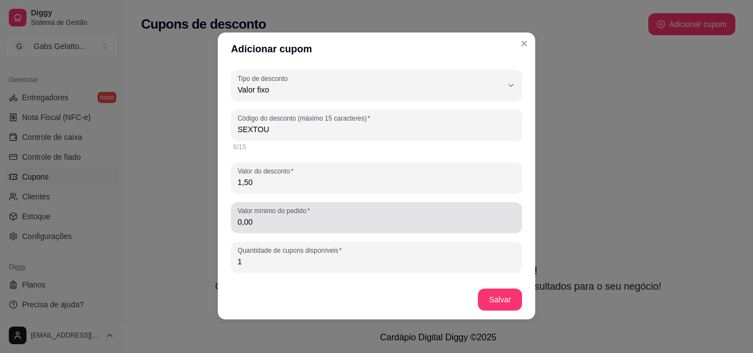
scroll to position [0, 0]
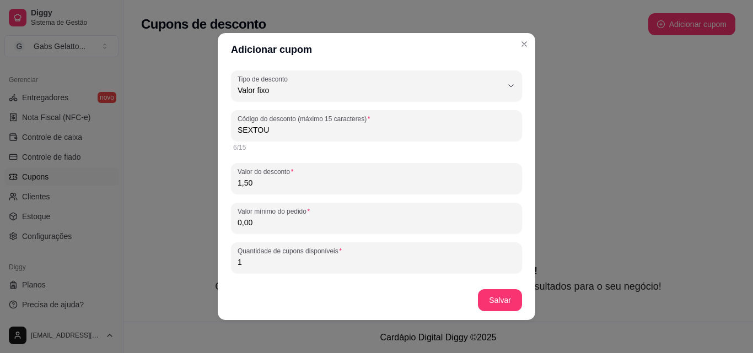
click at [318, 128] on input "SEXTOU" at bounding box center [377, 130] width 278 height 11
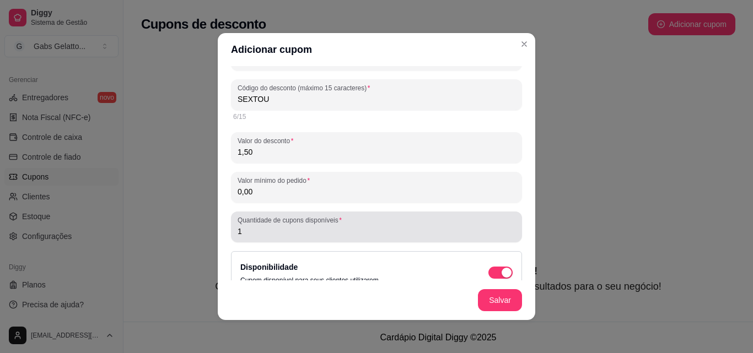
scroll to position [55, 0]
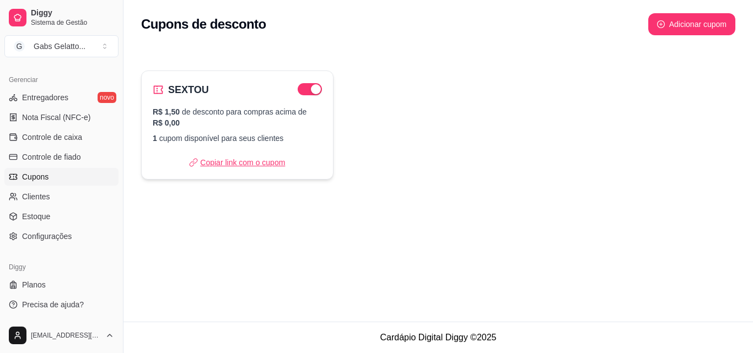
click at [275, 166] on p "Copiar link com o cupom" at bounding box center [237, 162] width 96 height 11
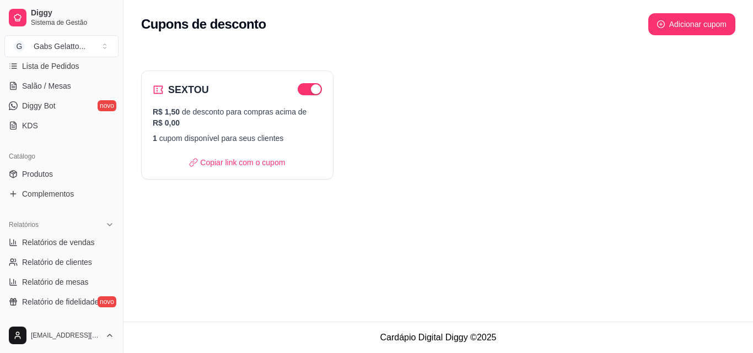
scroll to position [0, 0]
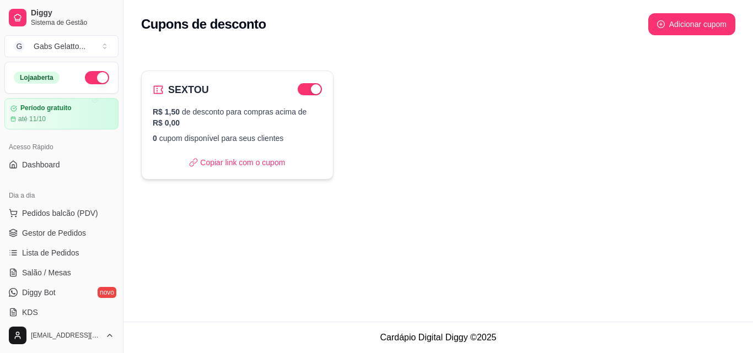
click at [239, 126] on p "R$ 1,50 de desconto para compras acima de R$ 0,00" at bounding box center [237, 117] width 169 height 22
select select "FIXED_VALUE"
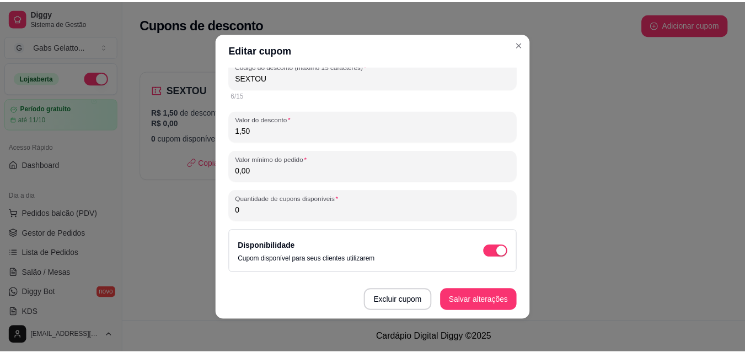
scroll to position [55, 0]
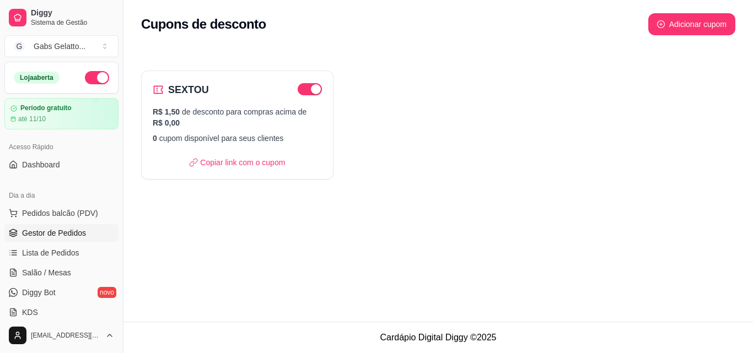
click at [64, 228] on span "Gestor de Pedidos" at bounding box center [54, 233] width 64 height 11
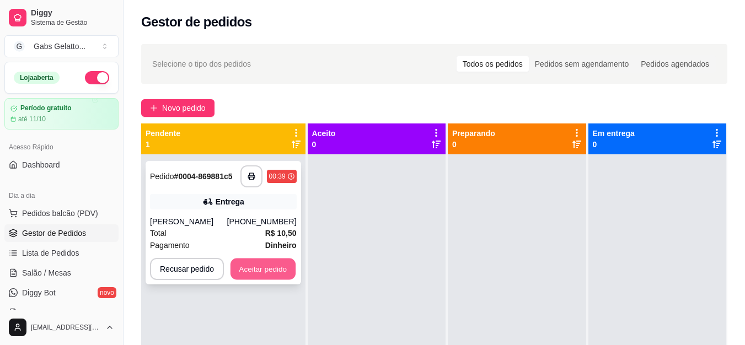
click at [257, 268] on button "Aceitar pedido" at bounding box center [262, 270] width 65 height 22
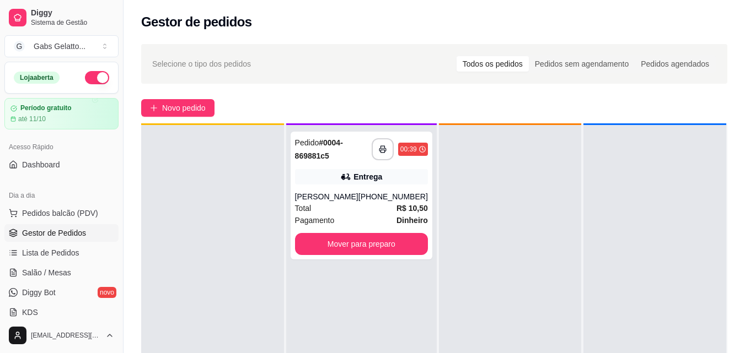
scroll to position [31, 0]
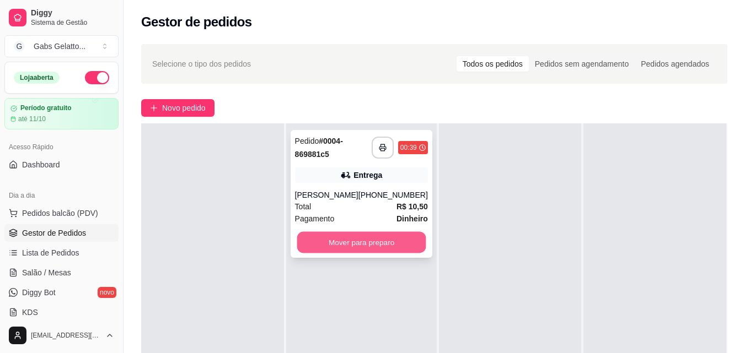
click at [374, 242] on button "Mover para preparo" at bounding box center [361, 243] width 129 height 22
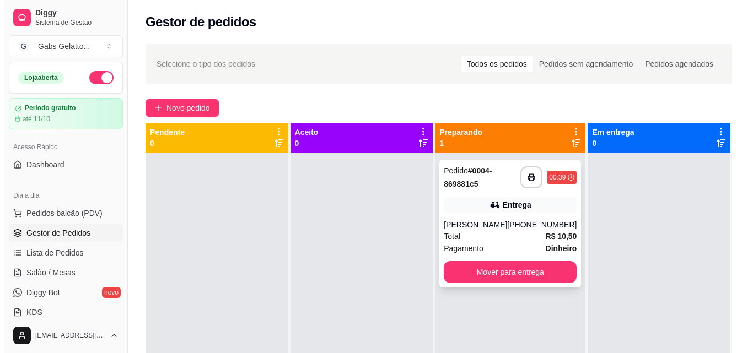
scroll to position [0, 0]
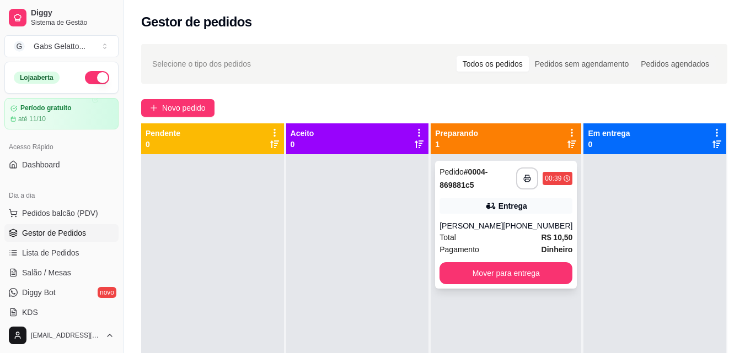
click at [500, 234] on div "Total R$ 10,50" at bounding box center [505, 238] width 133 height 12
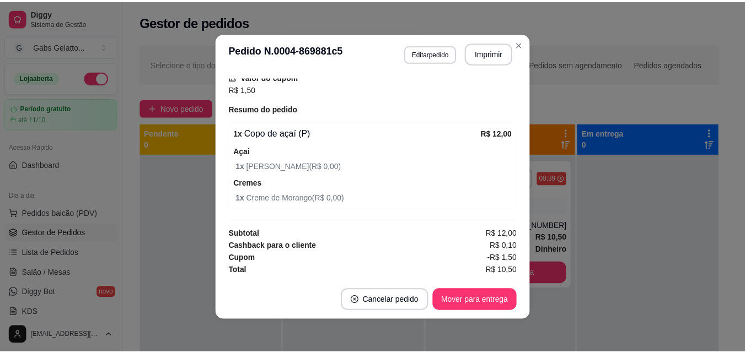
scroll to position [2, 0]
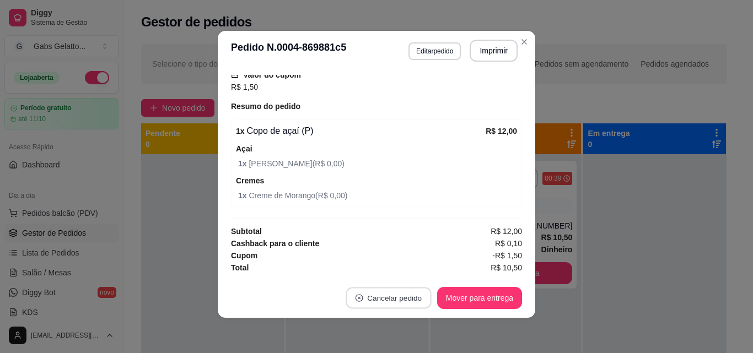
click at [417, 298] on button "Cancelar pedido" at bounding box center [388, 299] width 85 height 22
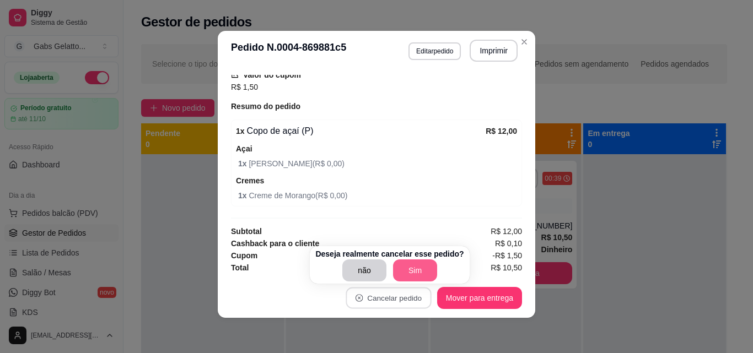
click at [416, 275] on button "Sim" at bounding box center [415, 271] width 44 height 22
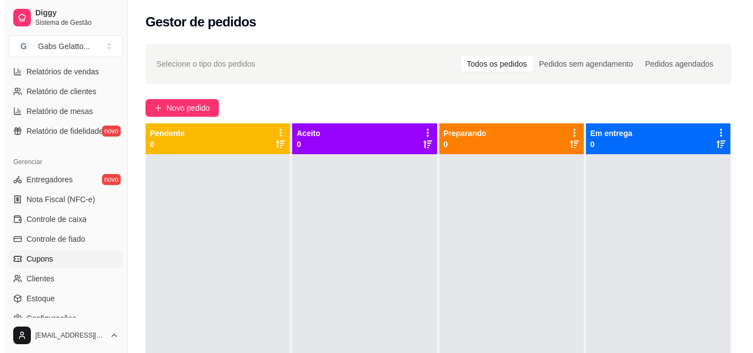
scroll to position [386, 0]
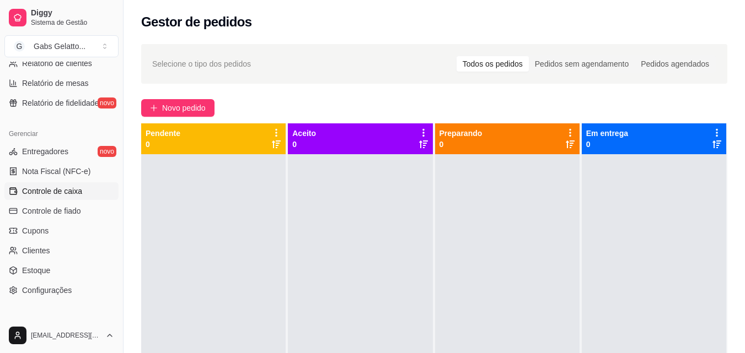
click at [67, 197] on link "Controle de caixa" at bounding box center [61, 191] width 114 height 18
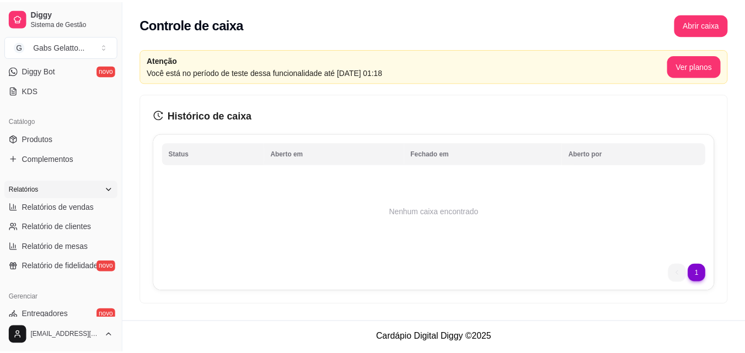
scroll to position [221, 0]
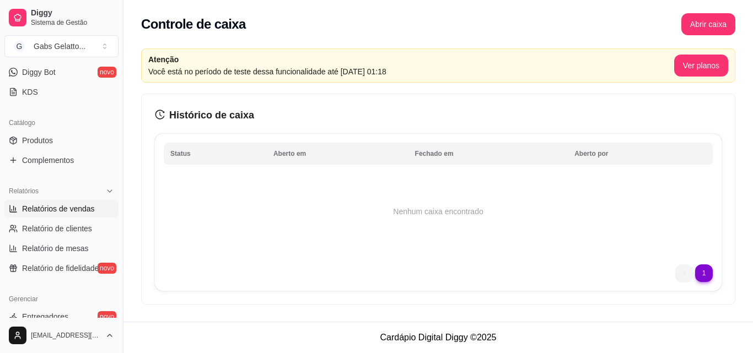
click at [79, 210] on span "Relatórios de vendas" at bounding box center [58, 208] width 73 height 11
select select "ALL"
select select "0"
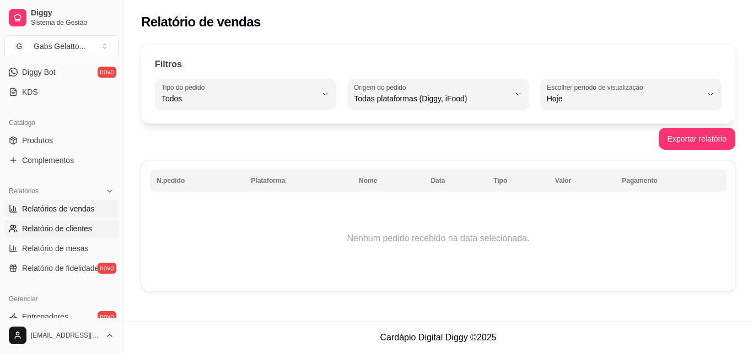
click at [78, 224] on span "Relatório de clientes" at bounding box center [57, 228] width 70 height 11
select select "30"
select select "HIGHEST_TOTAL_SPENT_WITH_ORDERS"
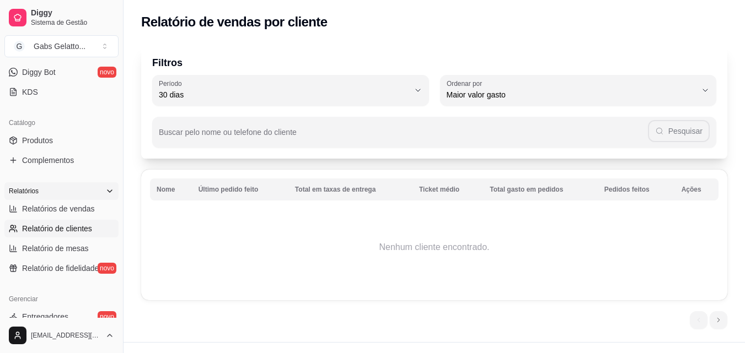
click at [105, 190] on icon at bounding box center [109, 191] width 9 height 9
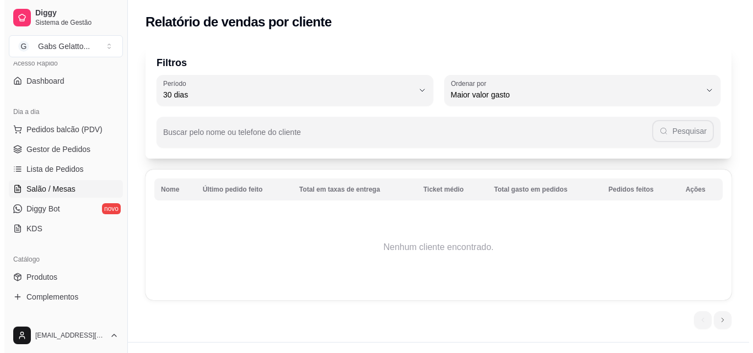
scroll to position [110, 0]
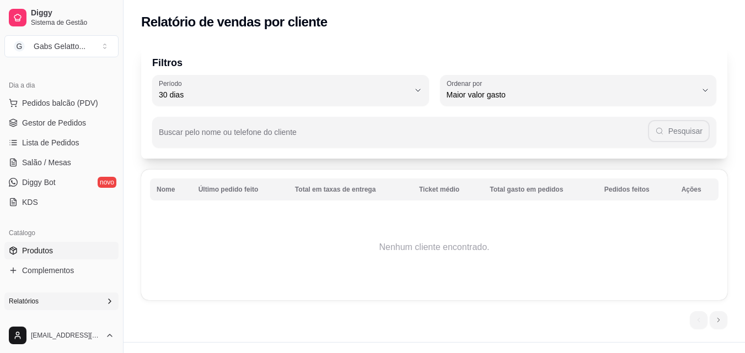
click at [42, 249] on span "Produtos" at bounding box center [37, 250] width 31 height 11
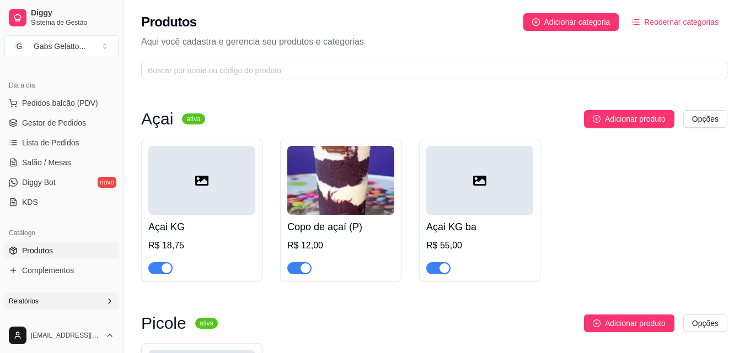
click at [340, 159] on img at bounding box center [340, 180] width 107 height 69
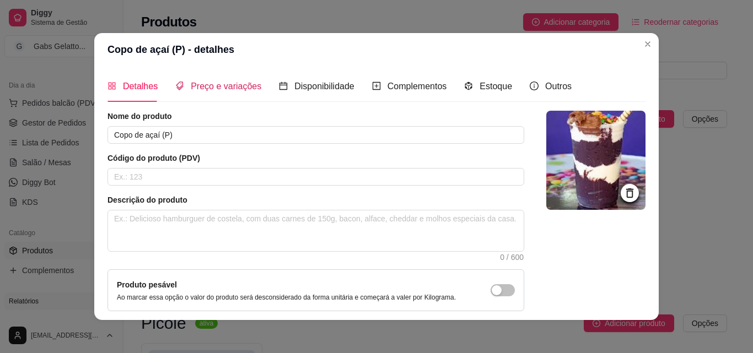
click at [227, 87] on span "Preço e variações" at bounding box center [226, 86] width 71 height 9
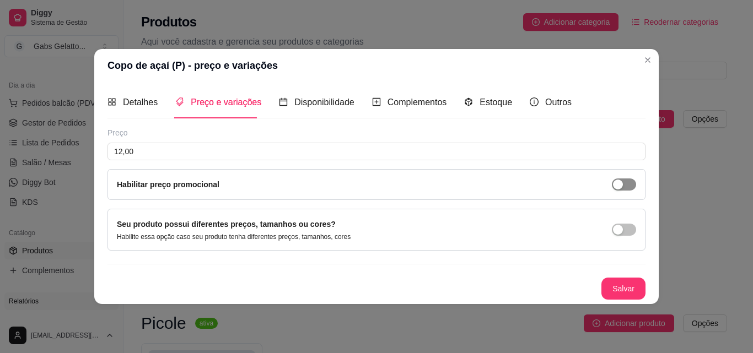
click at [625, 182] on span "button" at bounding box center [624, 185] width 24 height 12
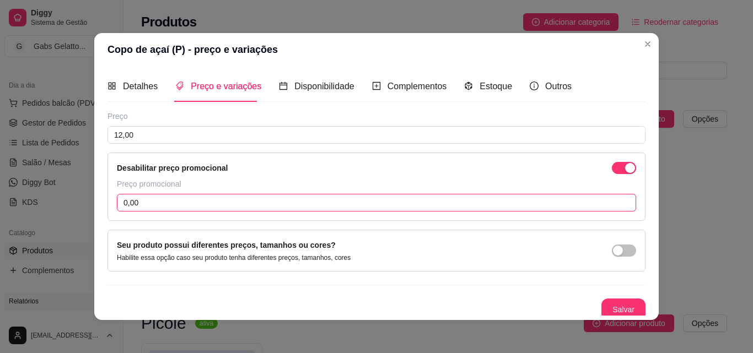
click at [233, 202] on input "0,00" at bounding box center [376, 203] width 519 height 18
type input "10,00"
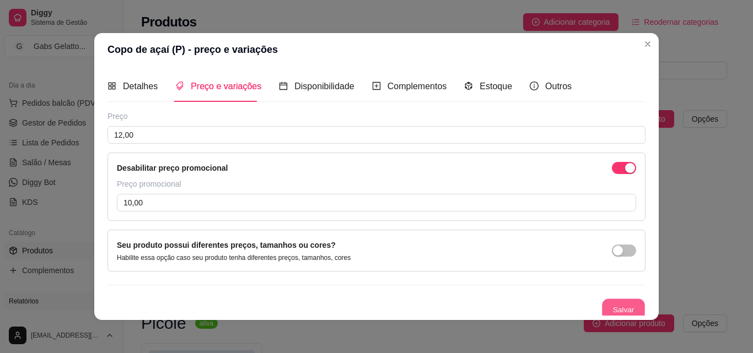
click at [602, 309] on button "Salvar" at bounding box center [623, 310] width 43 height 22
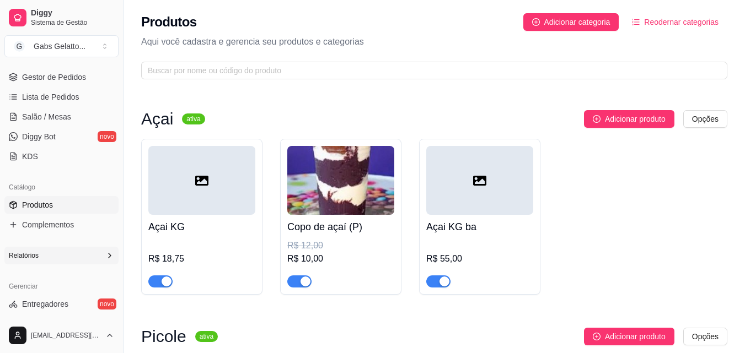
scroll to position [331, 0]
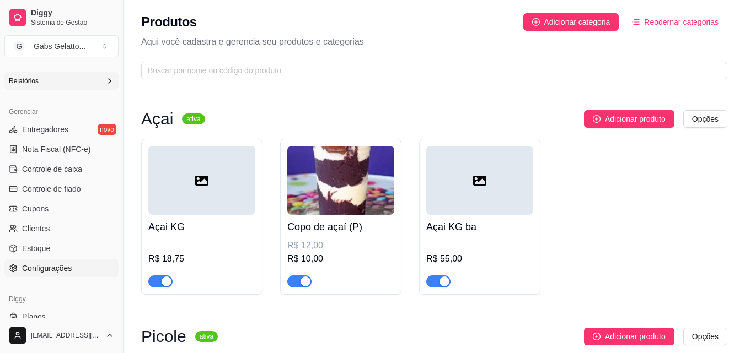
click at [72, 267] on link "Configurações" at bounding box center [61, 269] width 114 height 18
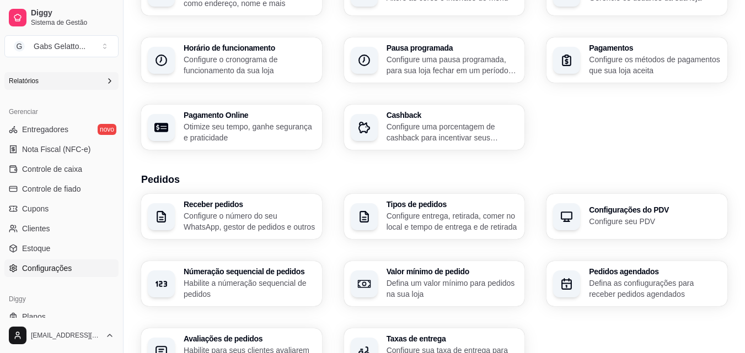
scroll to position [165, 0]
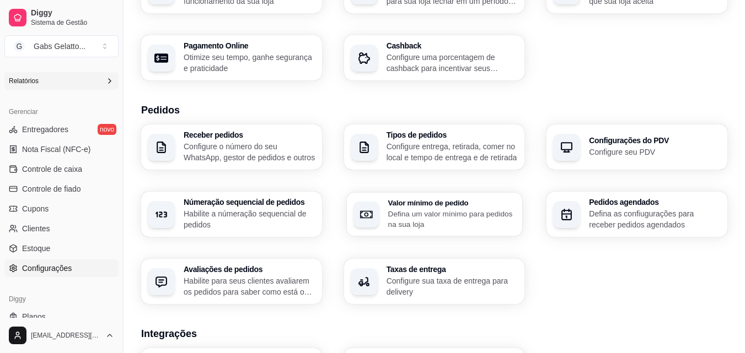
click at [452, 219] on p "Defina um valor mínimo para pedidos na sua loja" at bounding box center [452, 219] width 128 height 22
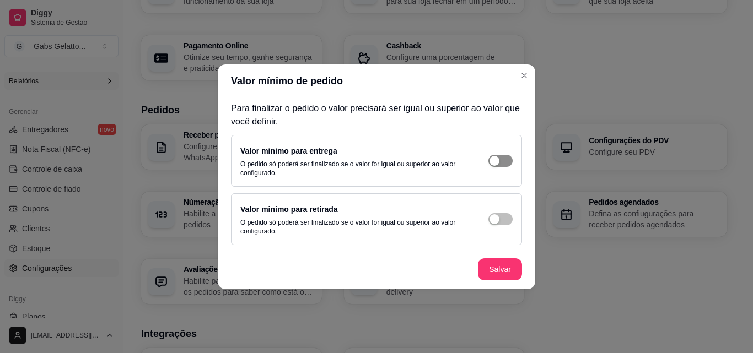
click at [497, 158] on div "button" at bounding box center [495, 161] width 10 height 10
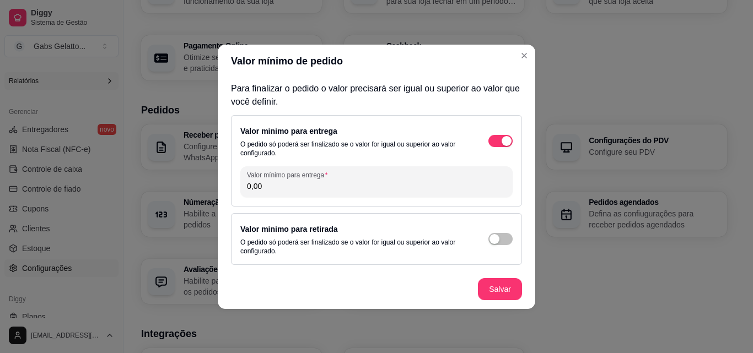
click at [314, 182] on input "0,00" at bounding box center [376, 186] width 259 height 11
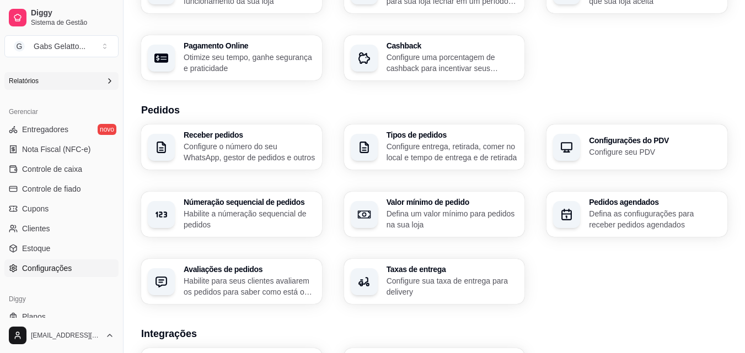
click at [429, 288] on p "Configure sua taxa de entrega para delivery" at bounding box center [452, 287] width 132 height 22
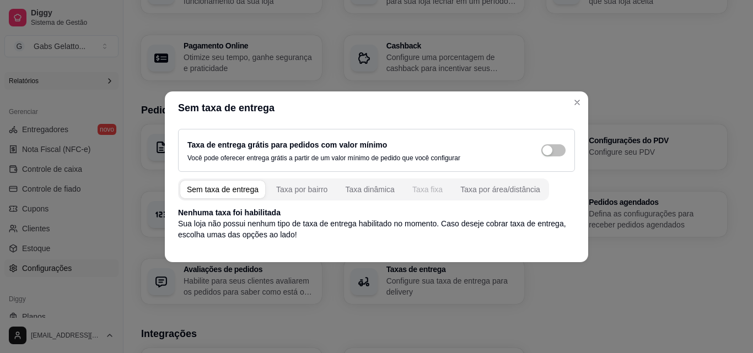
click at [425, 192] on div "Taxa fixa" at bounding box center [427, 189] width 30 height 11
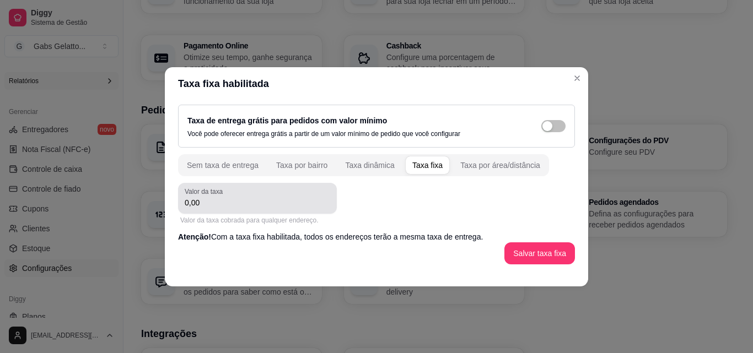
click at [263, 209] on div "Valor da taxa 0,00" at bounding box center [257, 198] width 159 height 31
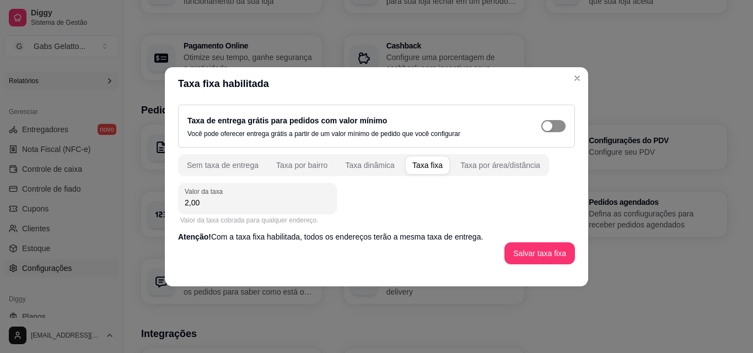
type input "2,00"
click at [549, 125] on div "button" at bounding box center [548, 126] width 10 height 10
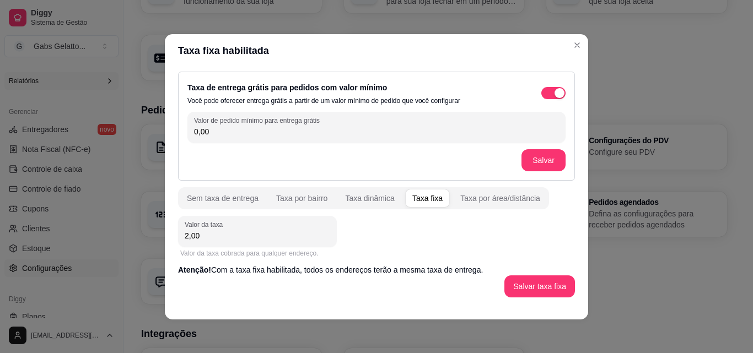
click at [354, 133] on input "0,00" at bounding box center [376, 131] width 365 height 11
click at [547, 163] on button "Salvar" at bounding box center [543, 160] width 43 height 22
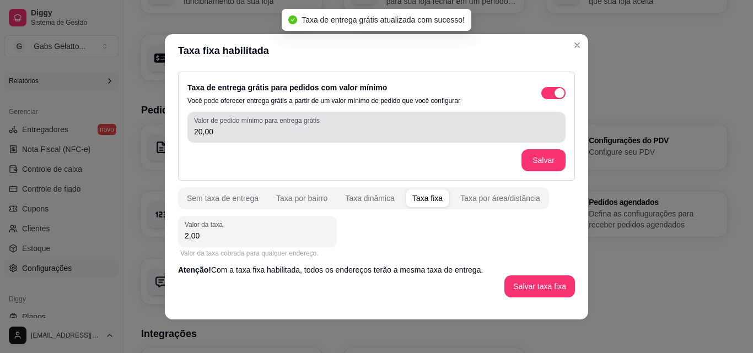
click at [402, 140] on div "Valor de pedido mínimo para entrega grátis 20,00" at bounding box center [376, 127] width 378 height 31
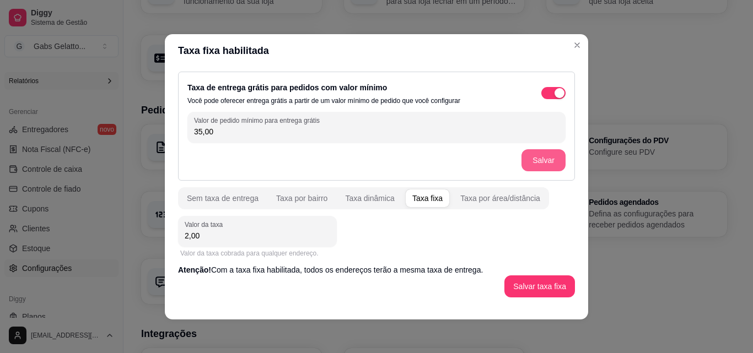
type input "35,00"
click at [550, 168] on button "Salvar" at bounding box center [544, 160] width 44 height 22
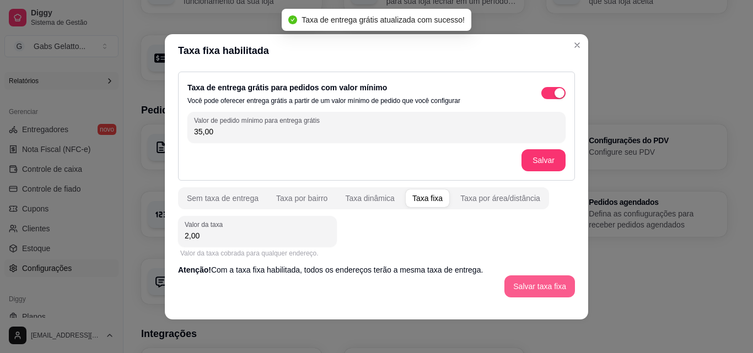
click at [538, 288] on button "Salvar taxa fixa" at bounding box center [539, 287] width 71 height 22
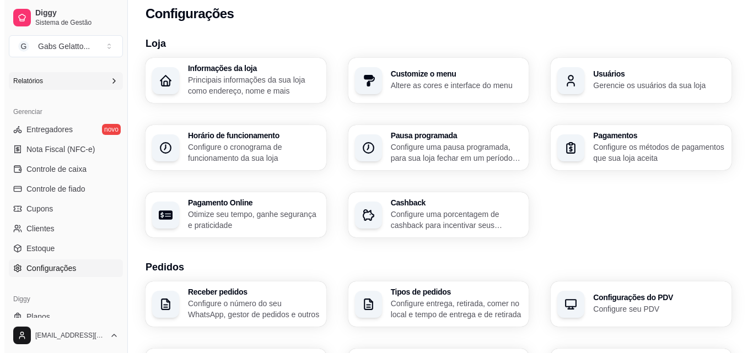
scroll to position [0, 0]
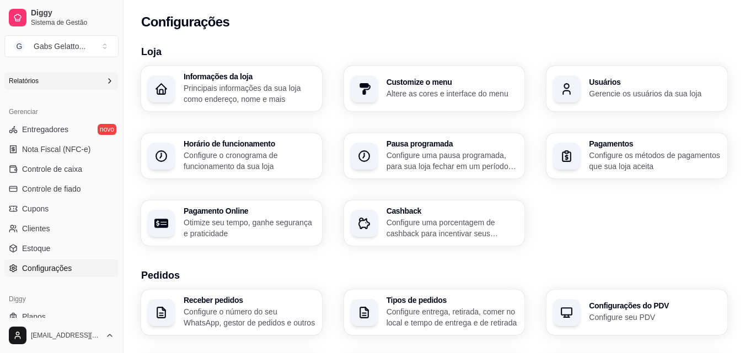
click at [603, 158] on p "Configure os métodos de pagamentos que sua loja aceita" at bounding box center [655, 161] width 132 height 22
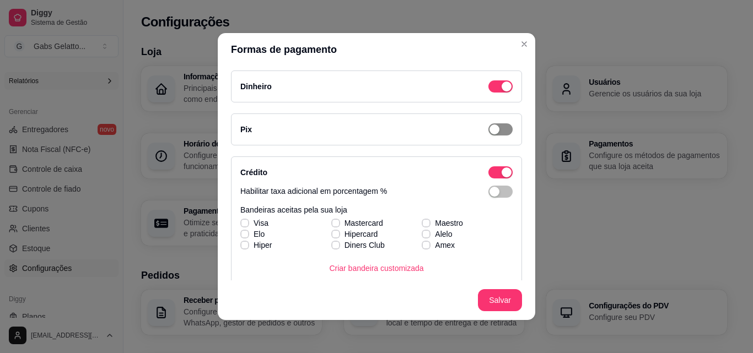
click at [490, 129] on div "button" at bounding box center [495, 130] width 10 height 10
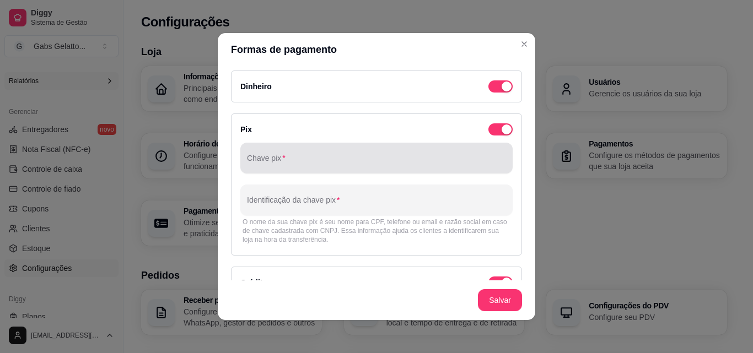
click at [404, 163] on input "Chave pix" at bounding box center [376, 162] width 259 height 11
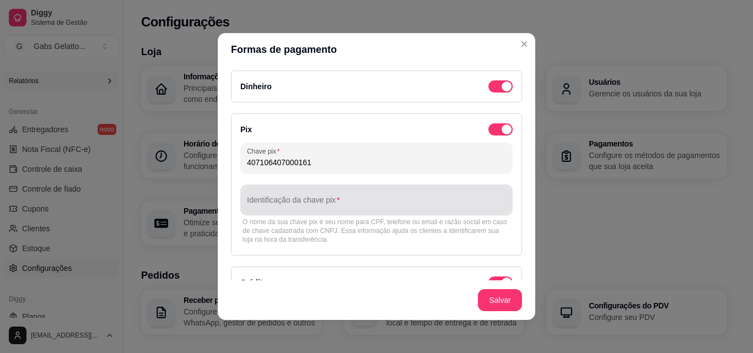
type input "407106407000161"
click at [385, 211] on div "Identificação da chave pix" at bounding box center [376, 200] width 272 height 31
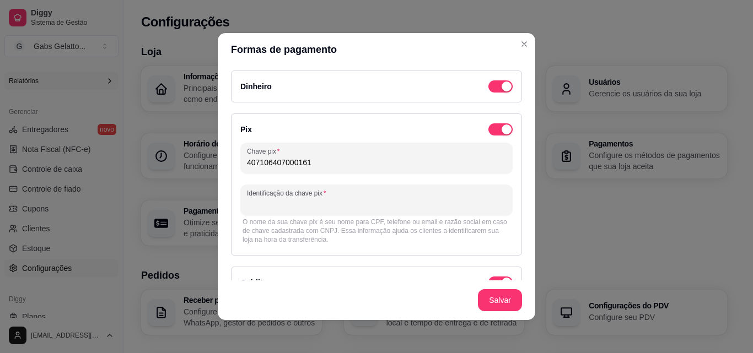
click at [385, 205] on input "Identificação da chave pix" at bounding box center [376, 204] width 259 height 11
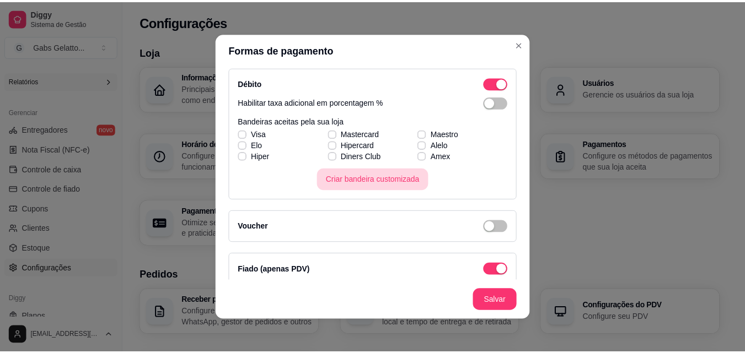
scroll to position [352, 0]
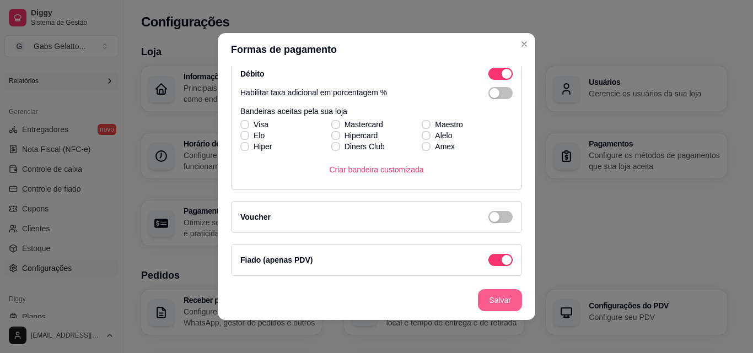
type input "[PERSON_NAME]"
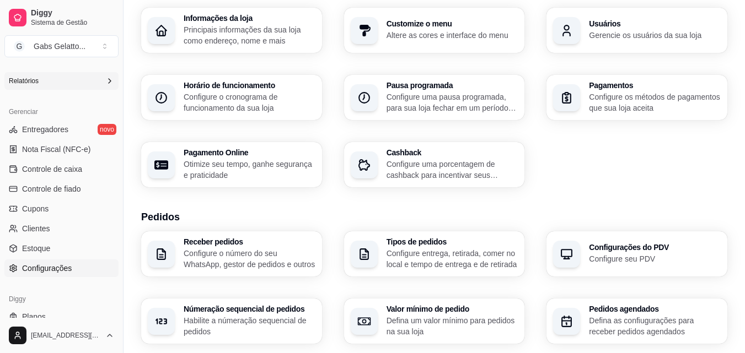
scroll to position [331, 0]
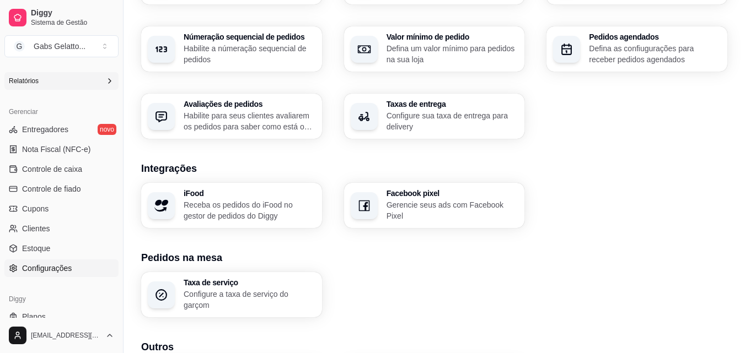
click at [417, 115] on p "Configure sua taxa de entrega para delivery" at bounding box center [452, 121] width 132 height 22
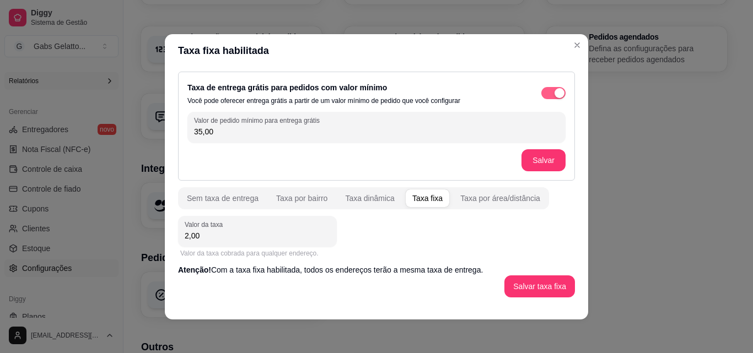
click at [546, 95] on span "button" at bounding box center [553, 93] width 24 height 12
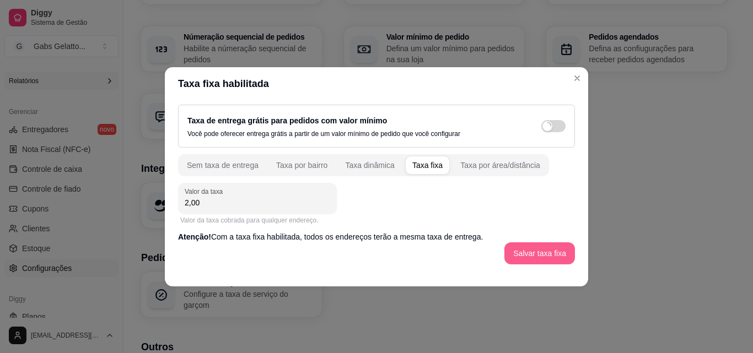
click at [546, 264] on button "Salvar taxa fixa" at bounding box center [539, 254] width 71 height 22
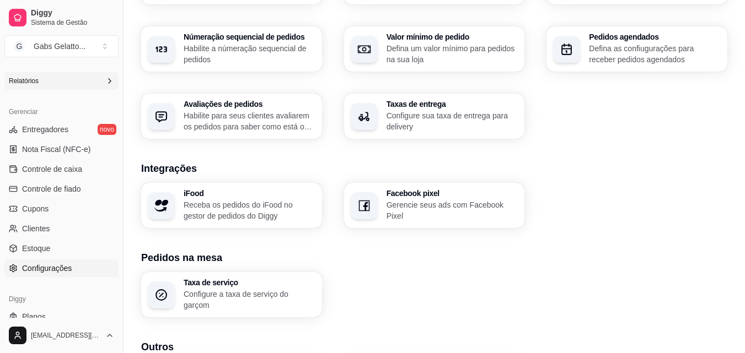
click at [464, 208] on p "Gerencie seus ads com Facebook Pixel" at bounding box center [452, 211] width 132 height 22
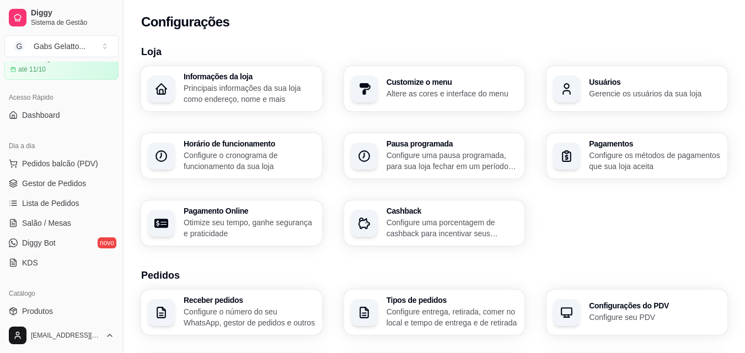
scroll to position [0, 0]
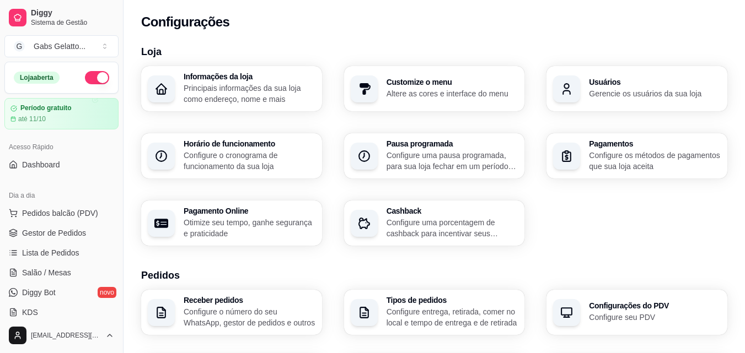
drag, startPoint x: 98, startPoint y: 77, endPoint x: 227, endPoint y: 2, distance: 149.5
click at [98, 77] on button "button" at bounding box center [97, 77] width 24 height 13
